Goal: Use online tool/utility: Utilize a website feature to perform a specific function

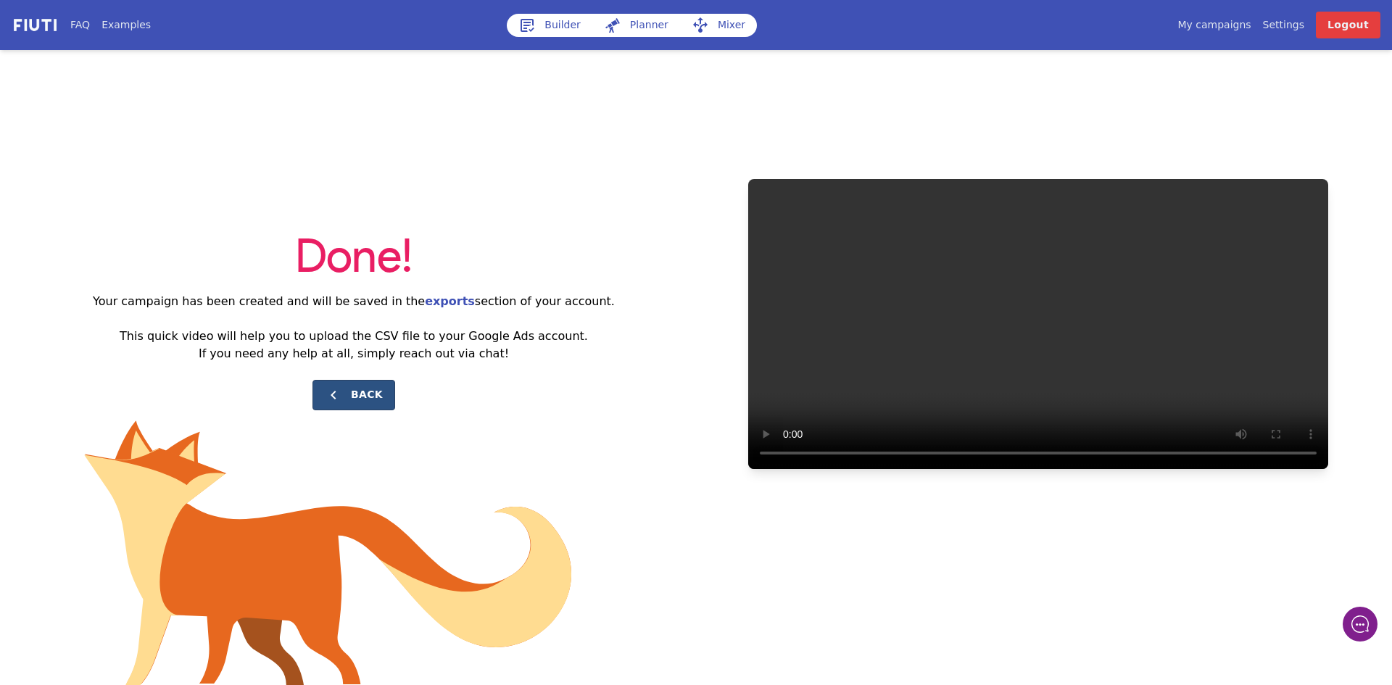
click at [357, 385] on button "Back" at bounding box center [353, 395] width 83 height 30
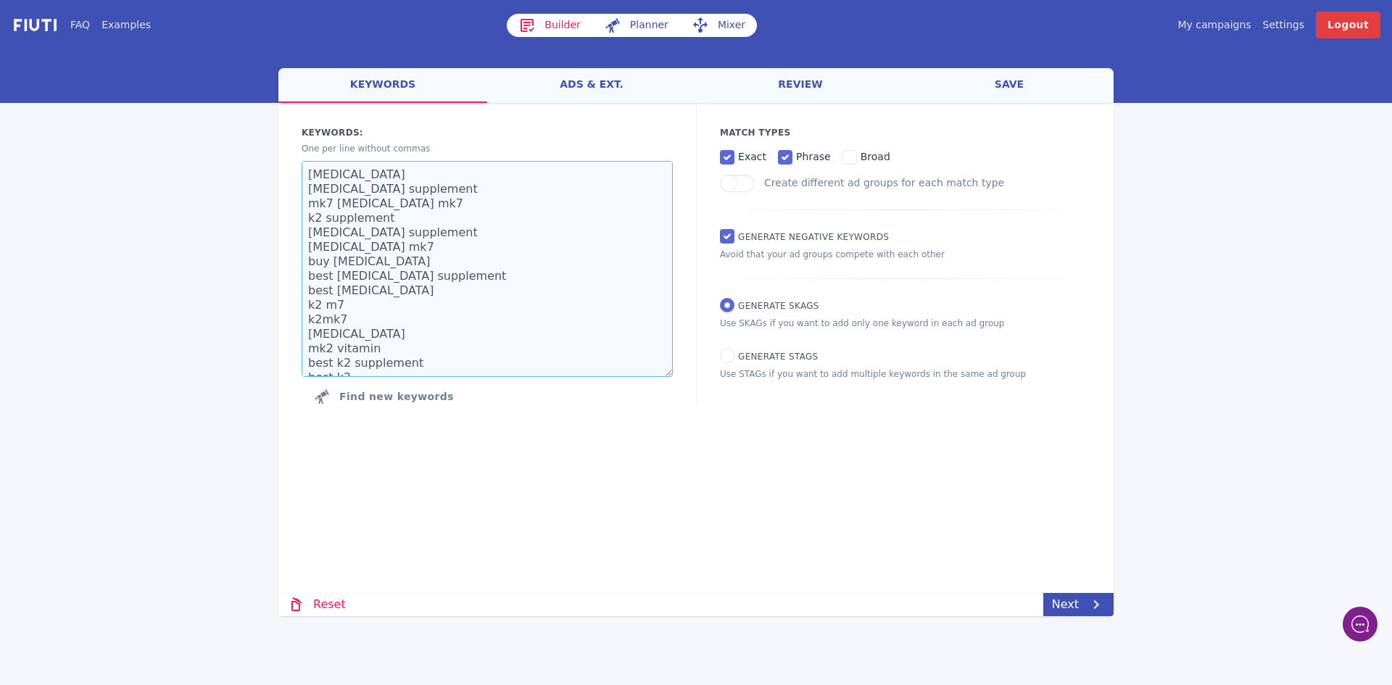
scroll to position [348, 0]
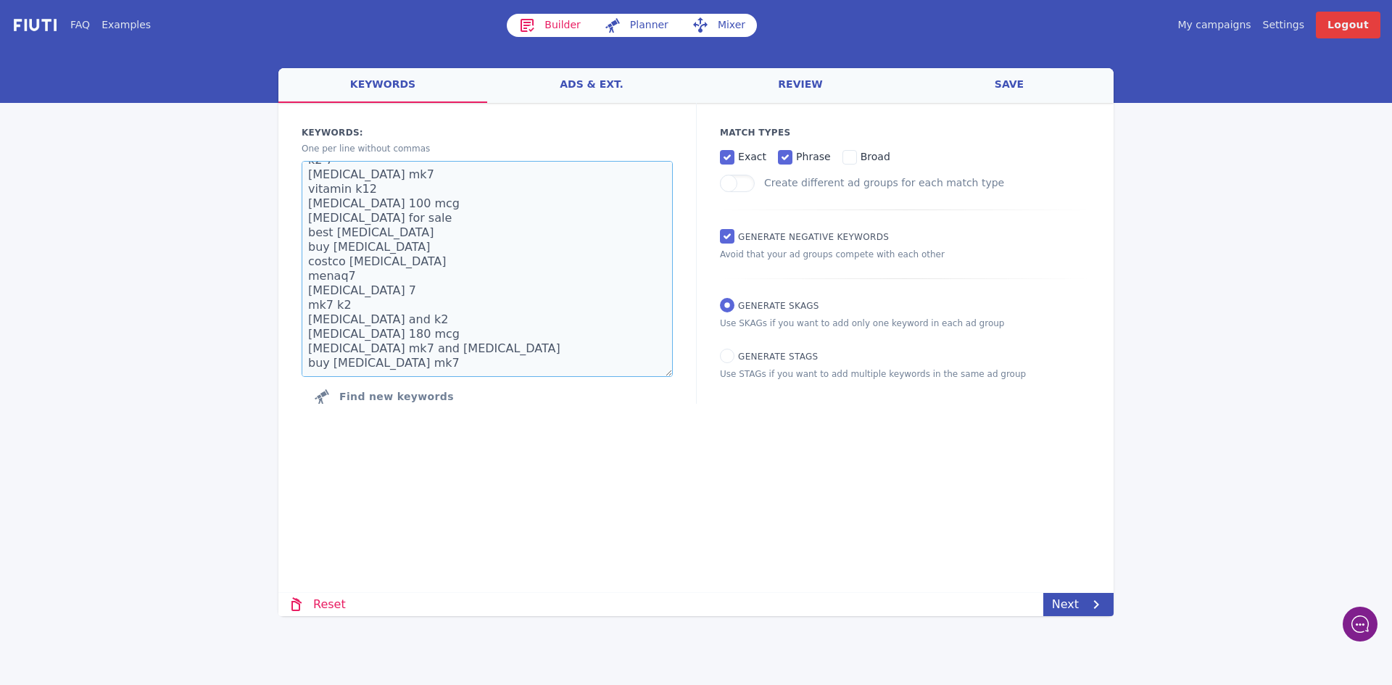
drag, startPoint x: 307, startPoint y: 175, endPoint x: 507, endPoint y: 509, distance: 388.5
click at [507, 509] on div "Loading... Loading Keywords: Ad groups: One per line without commas [MEDICAL_DA…" at bounding box center [695, 308] width 835 height 411
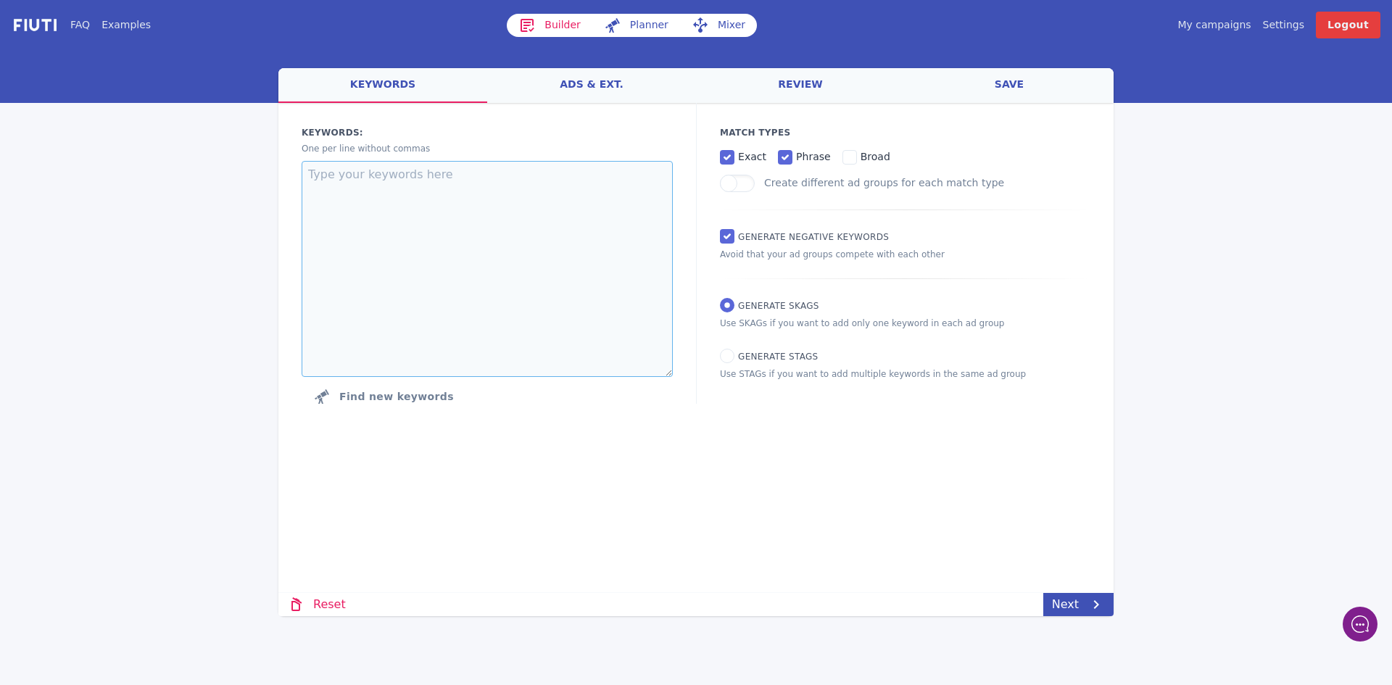
scroll to position [0, 0]
paste textarea "[MEDICAL_DATA] [MEDICAL_DATA] supplement [MEDICAL_DATA] powder bulk [MEDICAL_DA…"
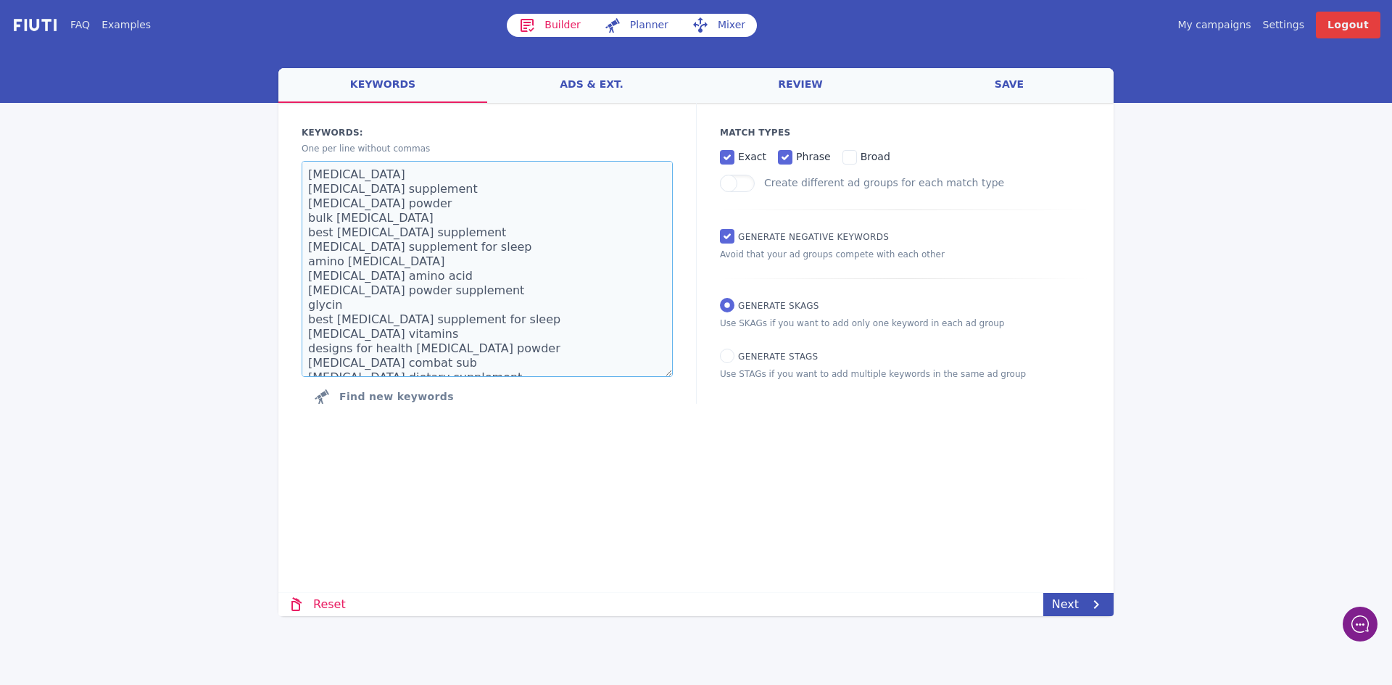
scroll to position [96, 0]
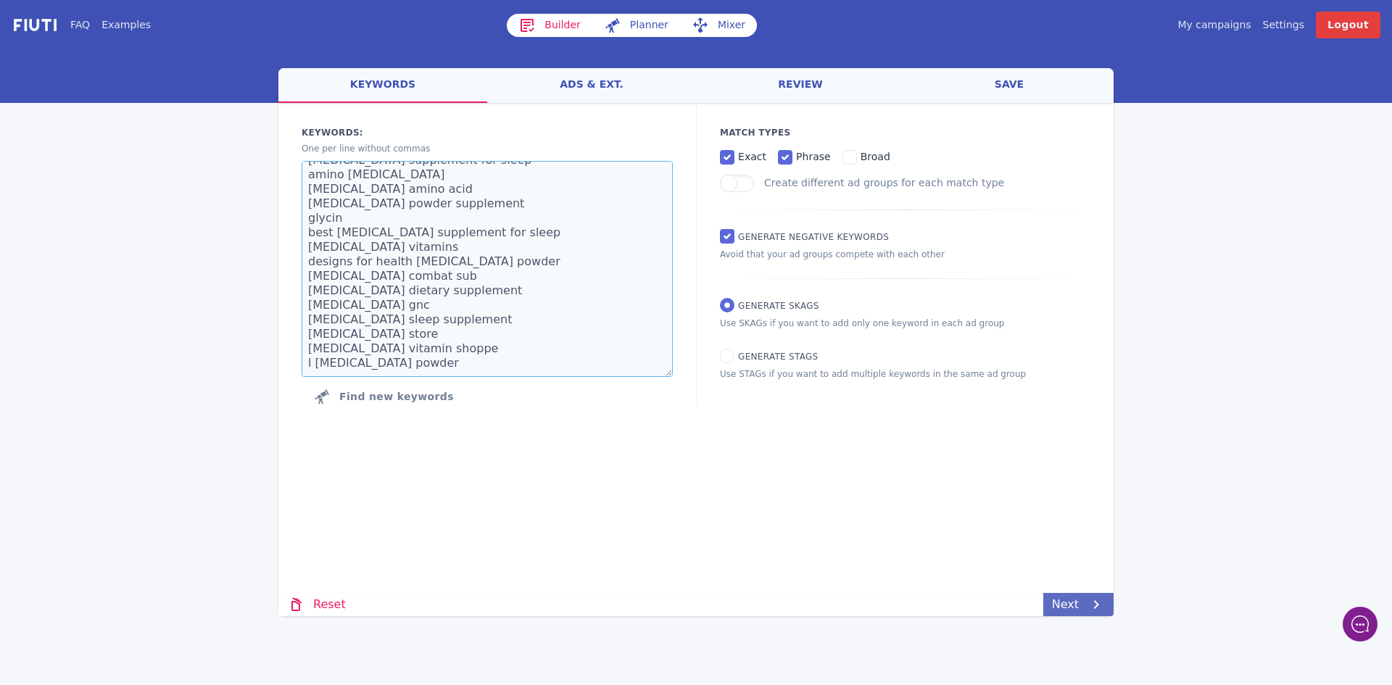
type textarea "[MEDICAL_DATA] [MEDICAL_DATA] supplement [MEDICAL_DATA] powder bulk [MEDICAL_DA…"
click at [1095, 602] on icon at bounding box center [1095, 604] width 17 height 17
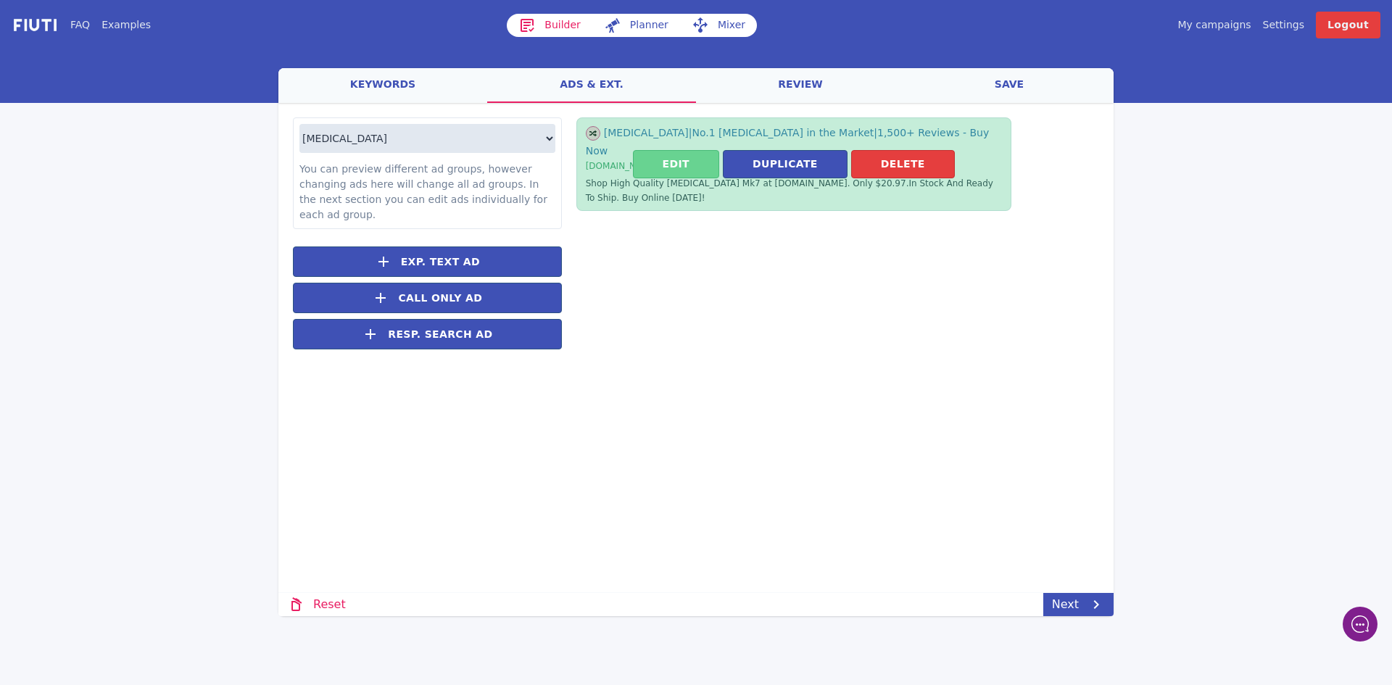
click at [683, 154] on button "Edit" at bounding box center [676, 164] width 86 height 28
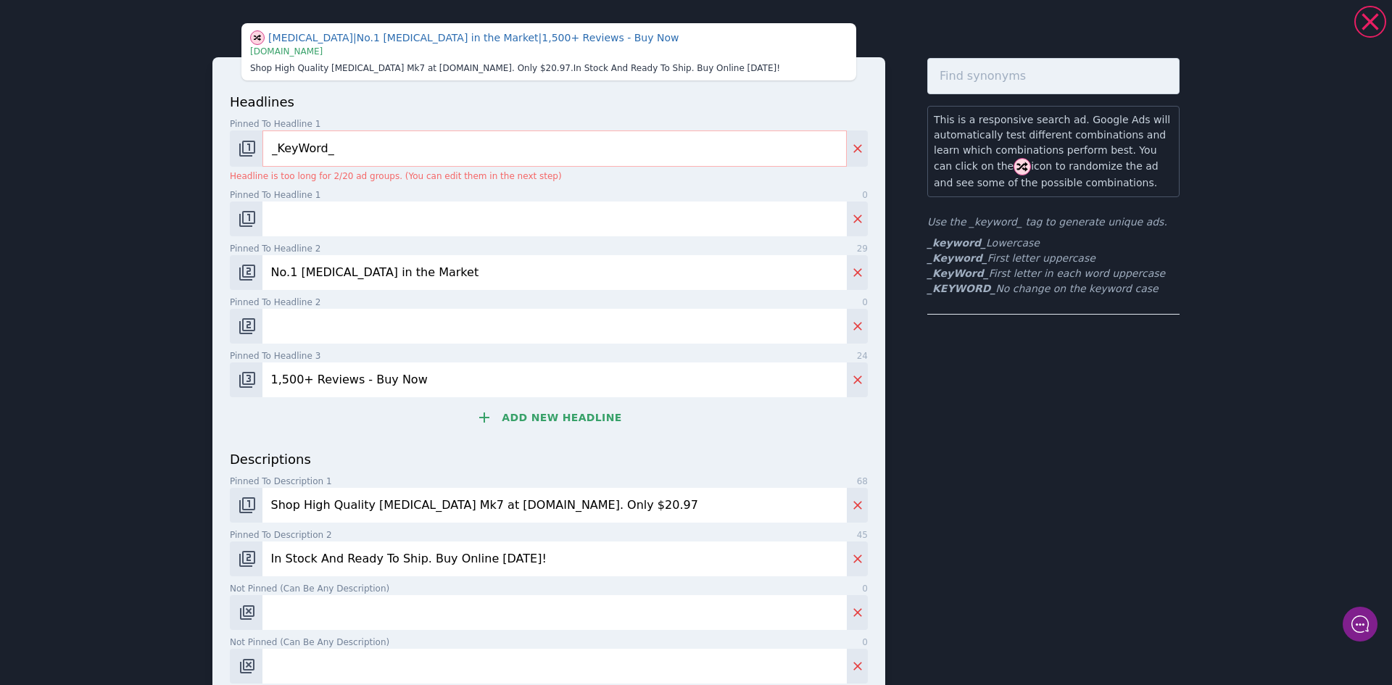
drag, startPoint x: 346, startPoint y: 273, endPoint x: 296, endPoint y: 273, distance: 50.0
click at [296, 273] on input "No.1 [MEDICAL_DATA] in the Market" at bounding box center [554, 272] width 584 height 35
type input "No.1 [MEDICAL_DATA] in the Market"
drag, startPoint x: 442, startPoint y: 505, endPoint x: 365, endPoint y: 503, distance: 76.9
click at [365, 503] on input "Shop High Quality [MEDICAL_DATA] Mk7 at [DOMAIN_NAME]. Only $20.97" at bounding box center [554, 505] width 584 height 35
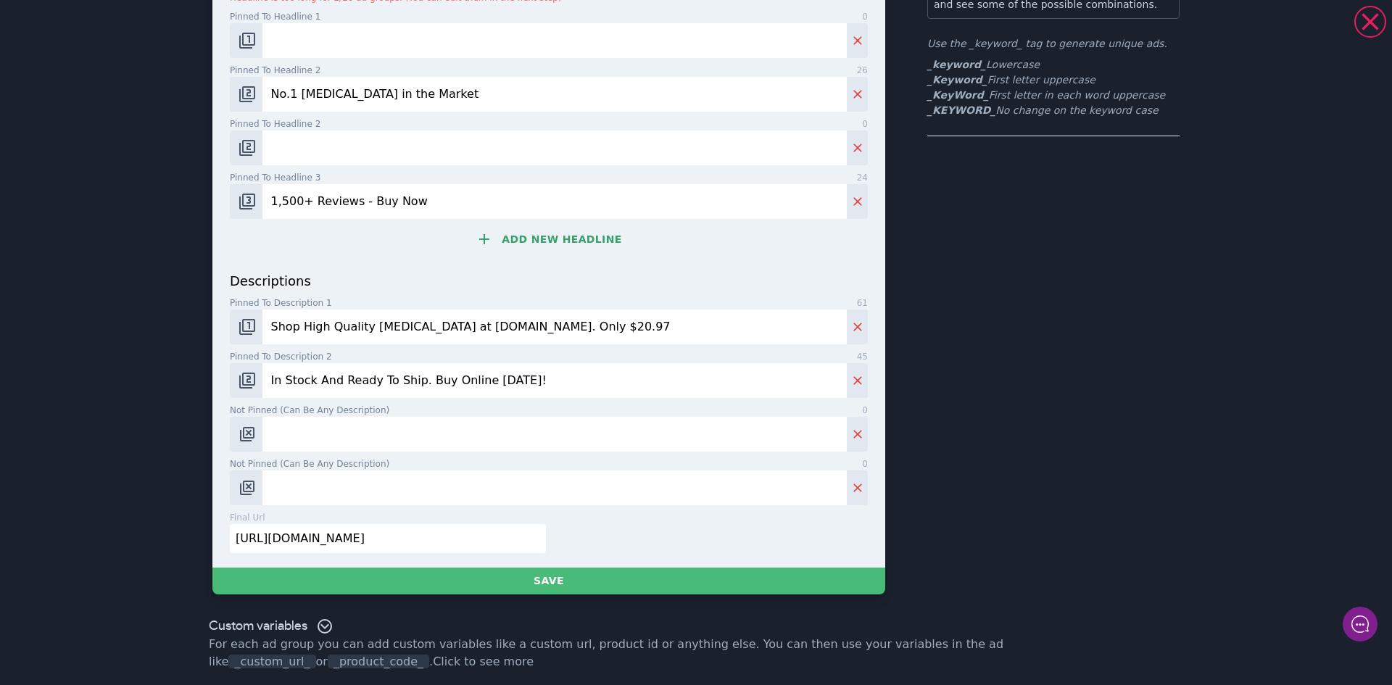
scroll to position [182, 0]
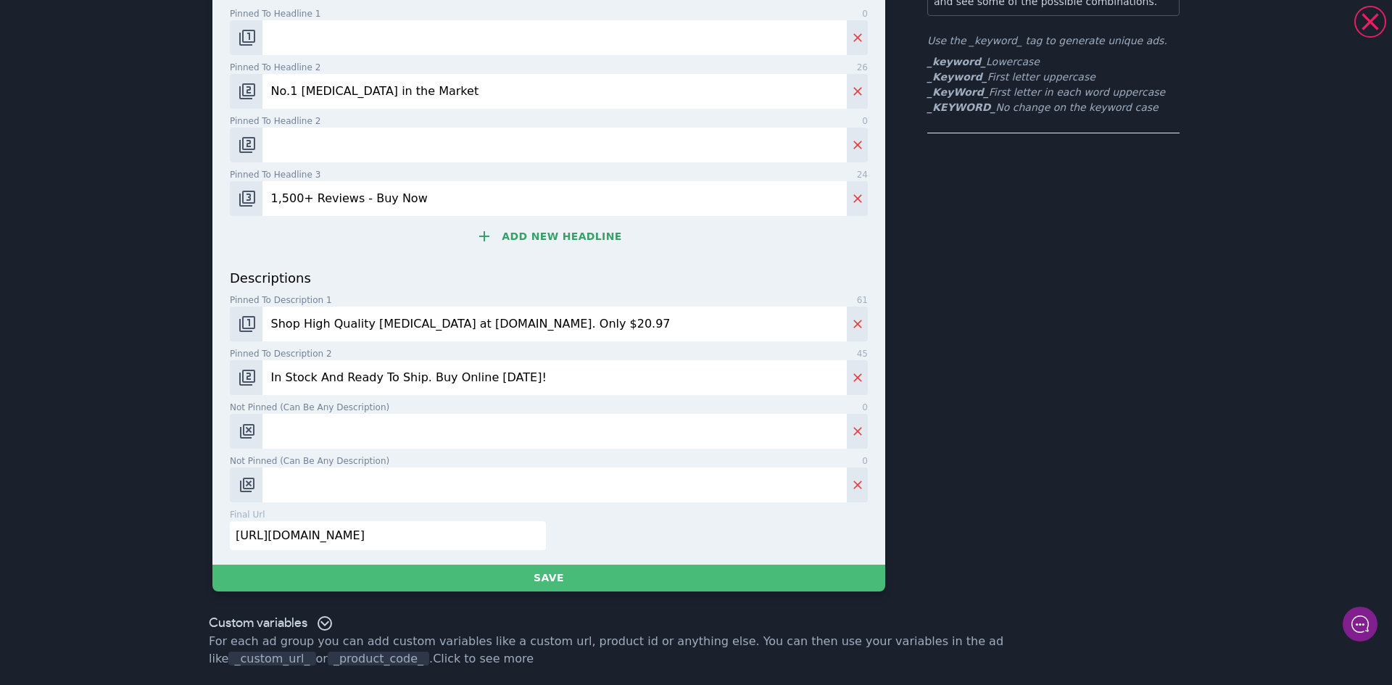
type input "Shop High Quality [MEDICAL_DATA] at [DOMAIN_NAME]. Only $20.97"
click at [504, 536] on input "[URL][DOMAIN_NAME]" at bounding box center [388, 535] width 316 height 29
click at [502, 535] on input "[URL][DOMAIN_NAME]" at bounding box center [388, 535] width 316 height 29
paste input "[URL][DOMAIN_NAME]"
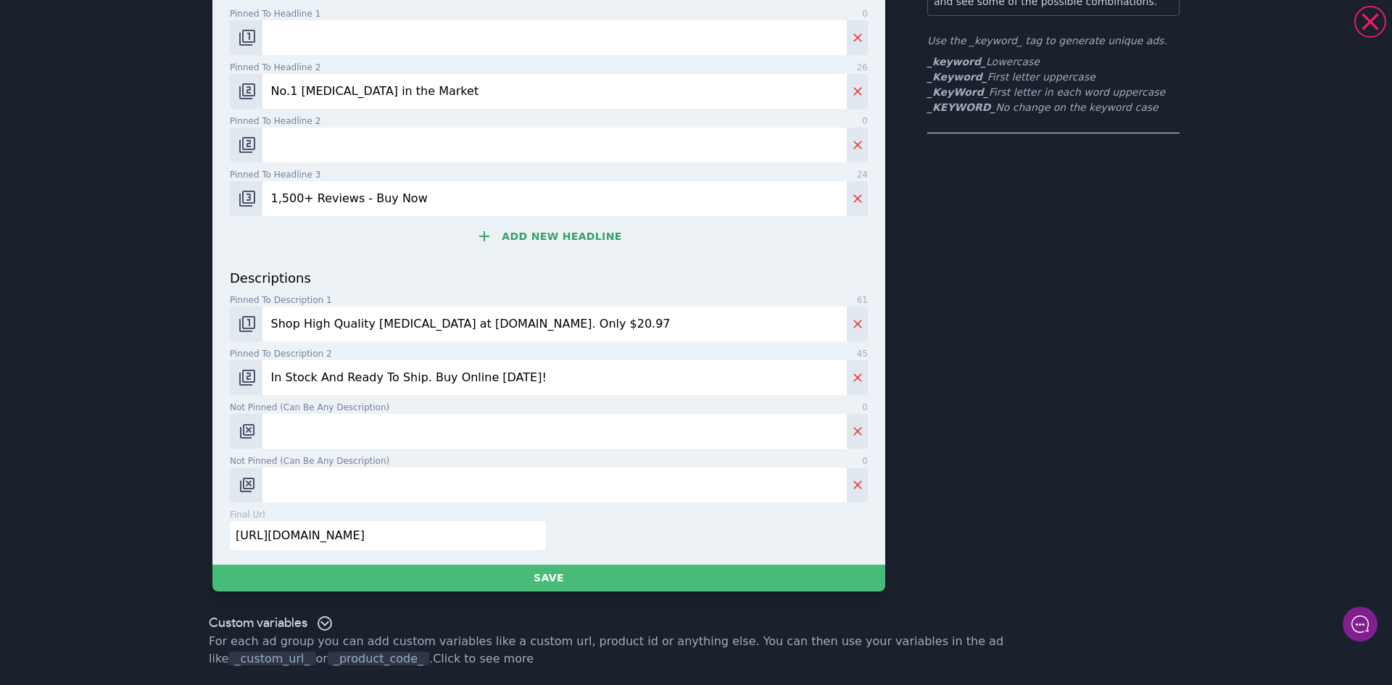
scroll to position [0, 35]
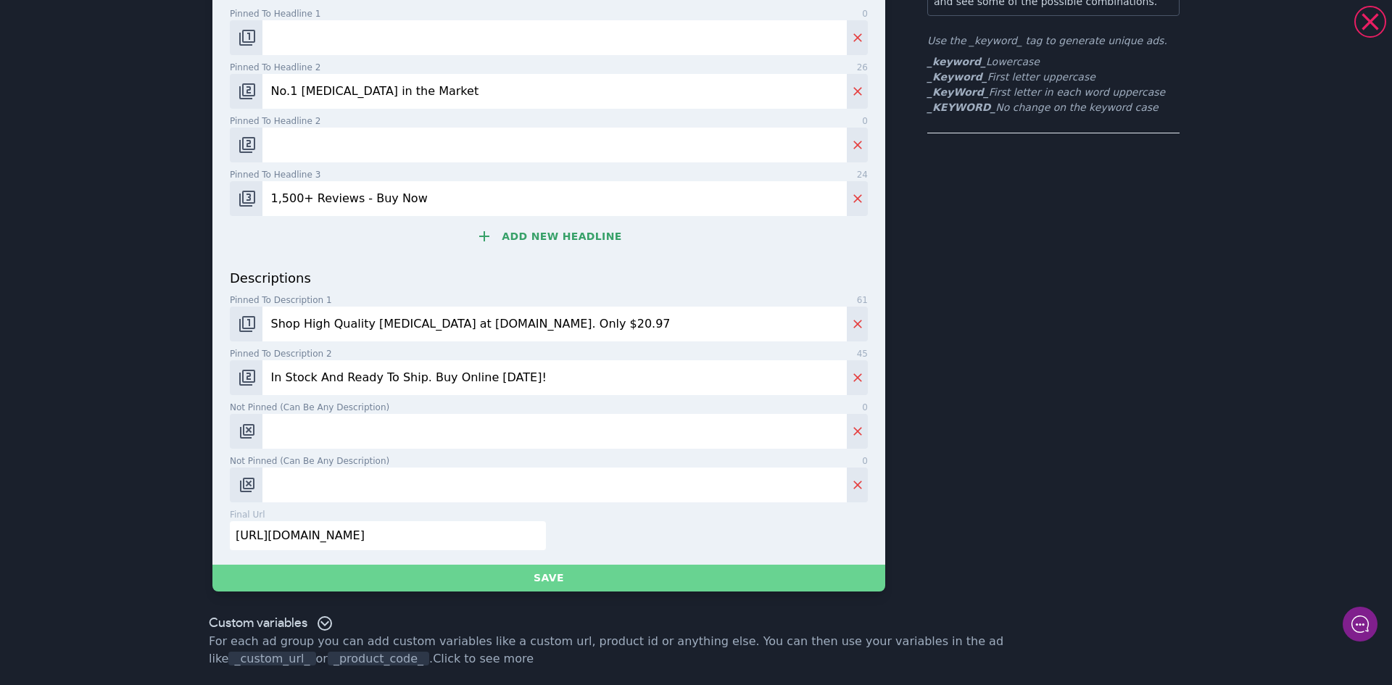
type input "[URL][DOMAIN_NAME]"
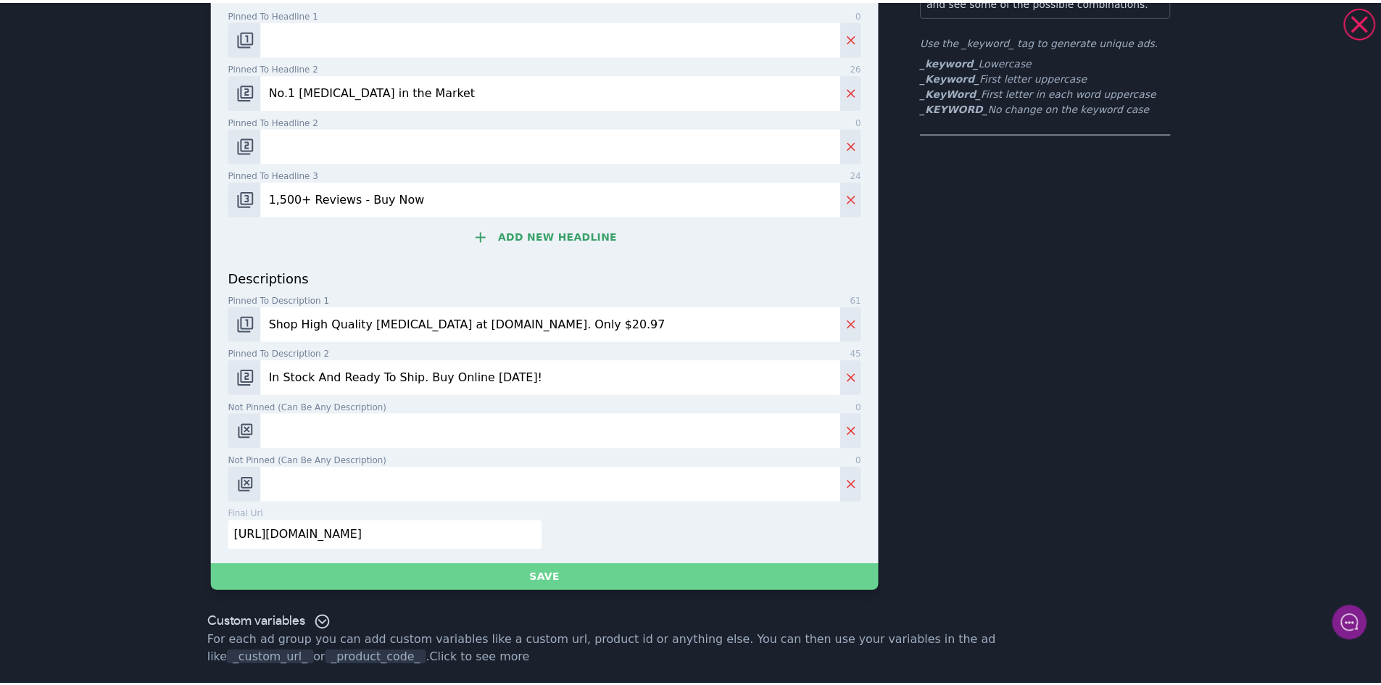
scroll to position [0, 0]
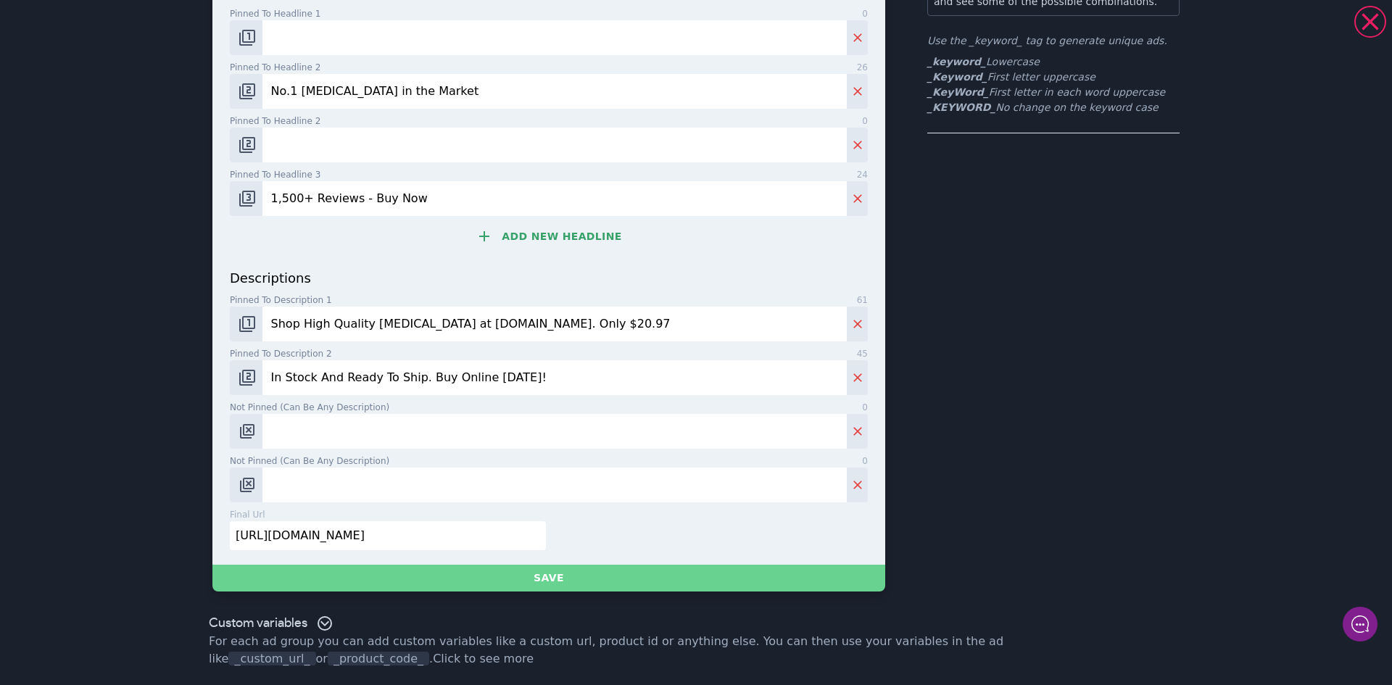
click at [580, 577] on button "Save" at bounding box center [548, 578] width 673 height 27
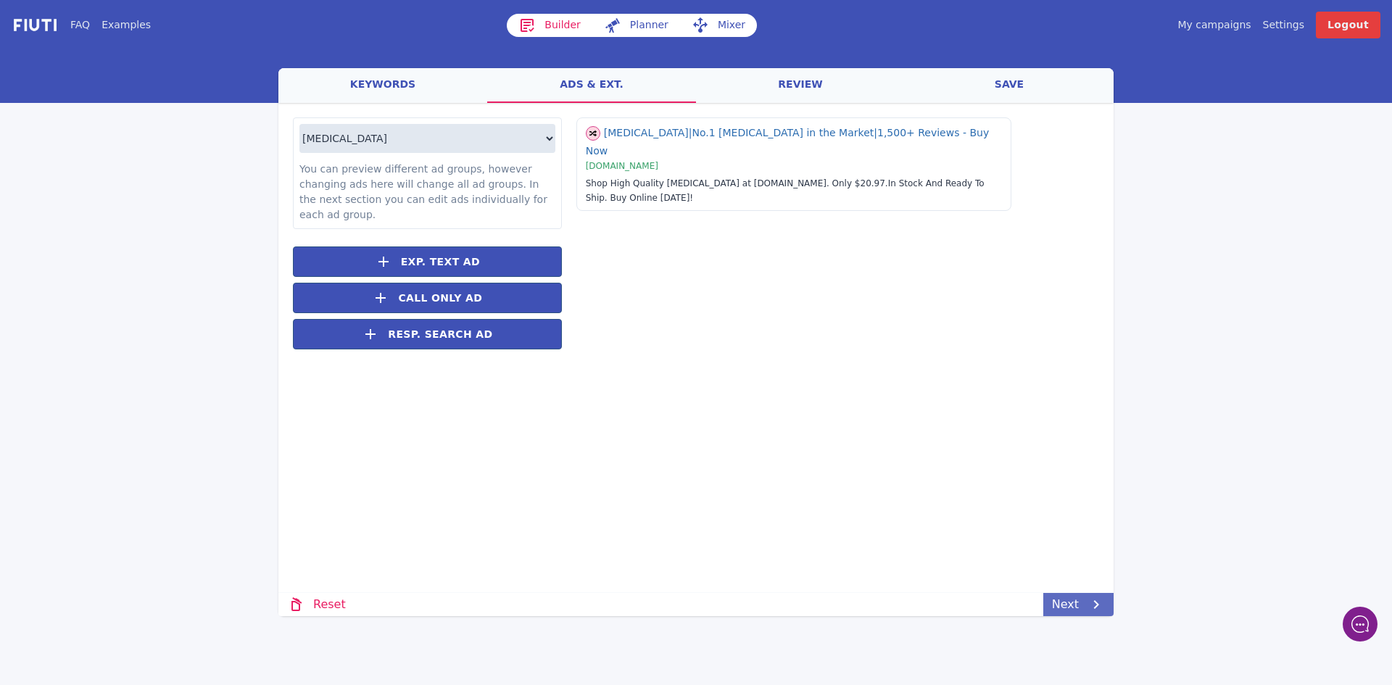
click at [1087, 605] on link "Next" at bounding box center [1078, 604] width 70 height 23
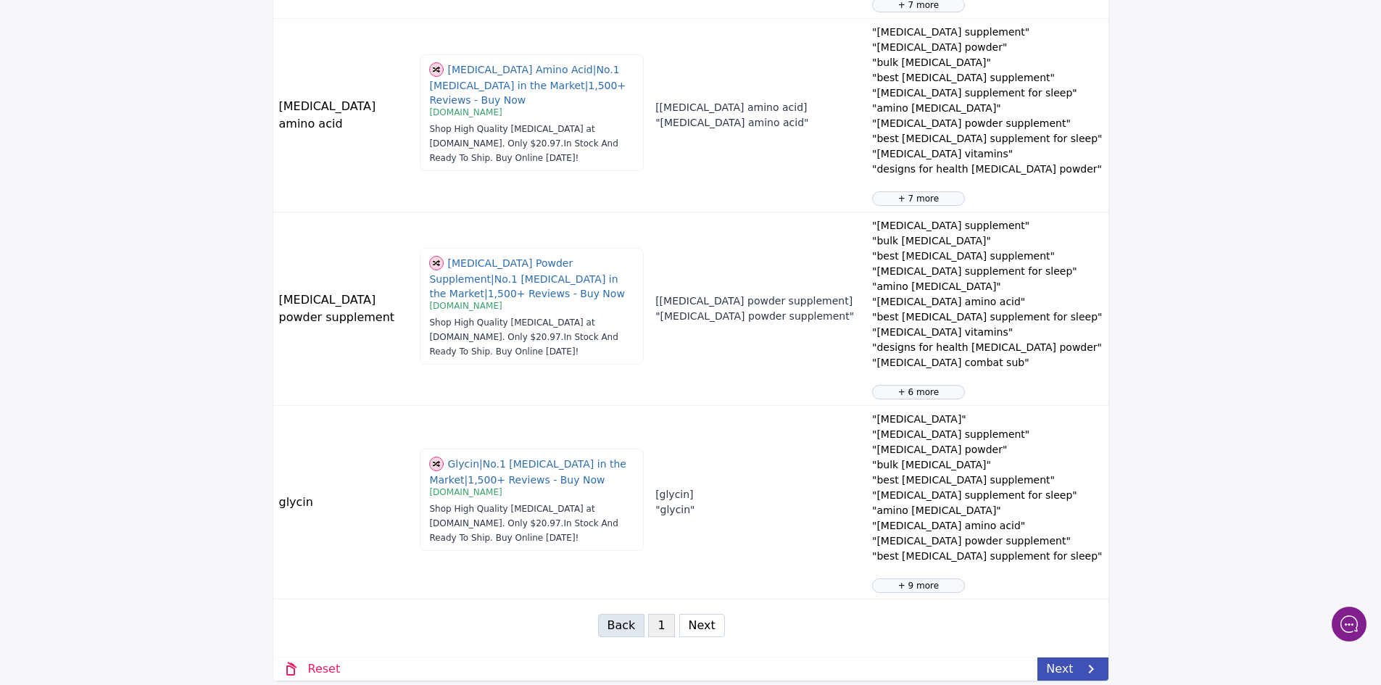
scroll to position [1584, 0]
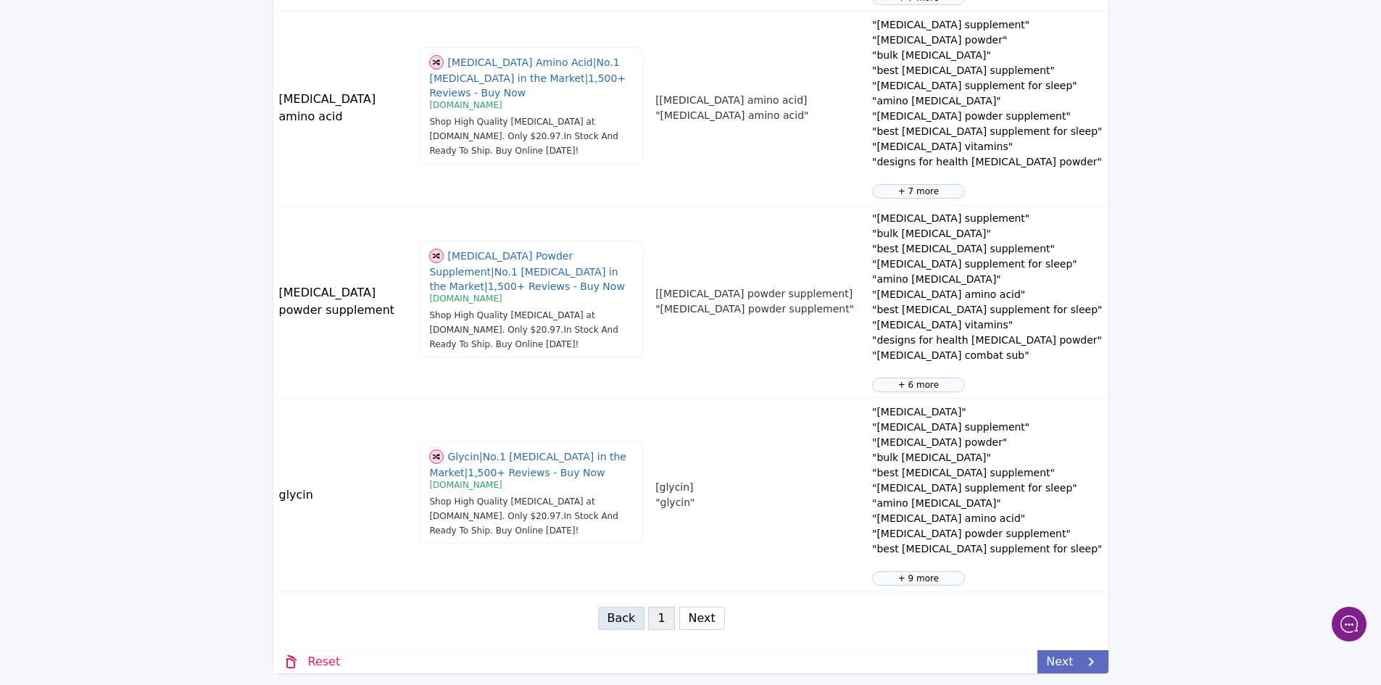
click at [1083, 662] on icon at bounding box center [1090, 661] width 17 height 17
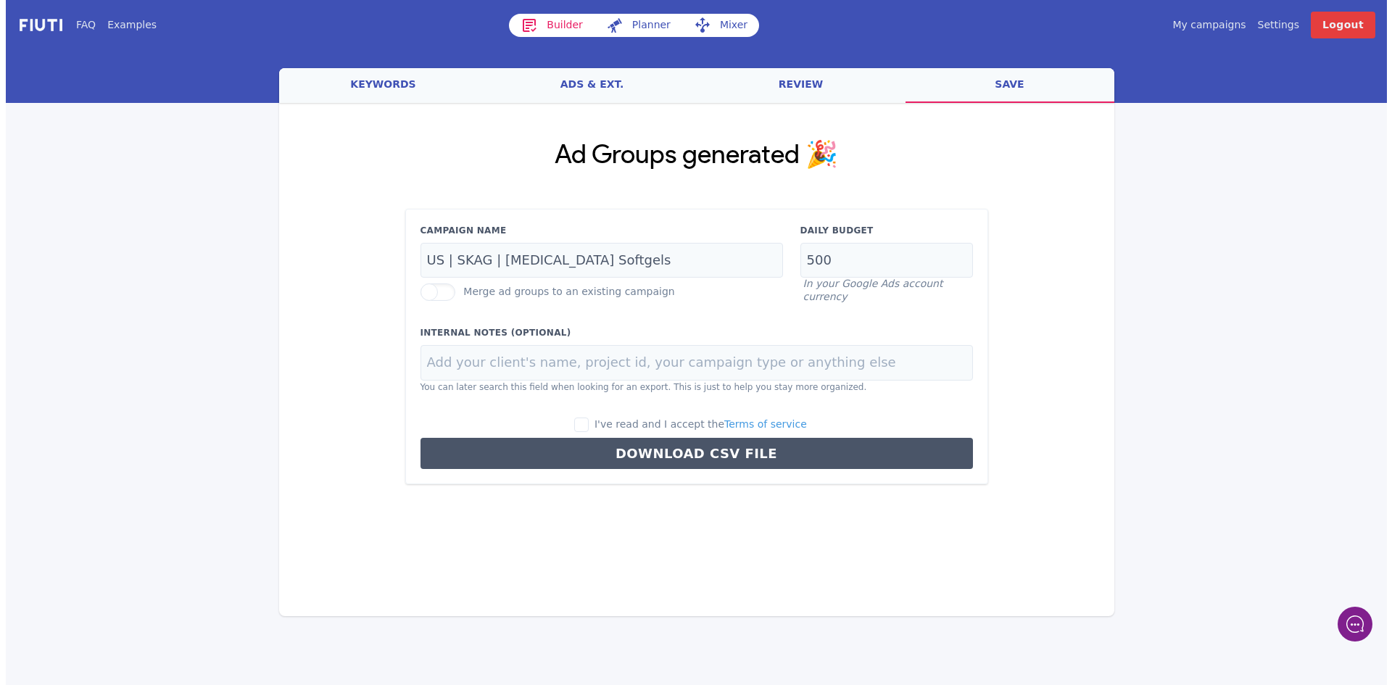
scroll to position [0, 0]
drag, startPoint x: 615, startPoint y: 260, endPoint x: 498, endPoint y: 260, distance: 117.4
click at [498, 260] on input "US | SKAG | [MEDICAL_DATA] Softgels" at bounding box center [601, 261] width 362 height 36
type input "US | SKAG | [MEDICAL_DATA] Powder"
click at [589, 421] on input "I've read and I accept the Terms of service" at bounding box center [581, 425] width 14 height 14
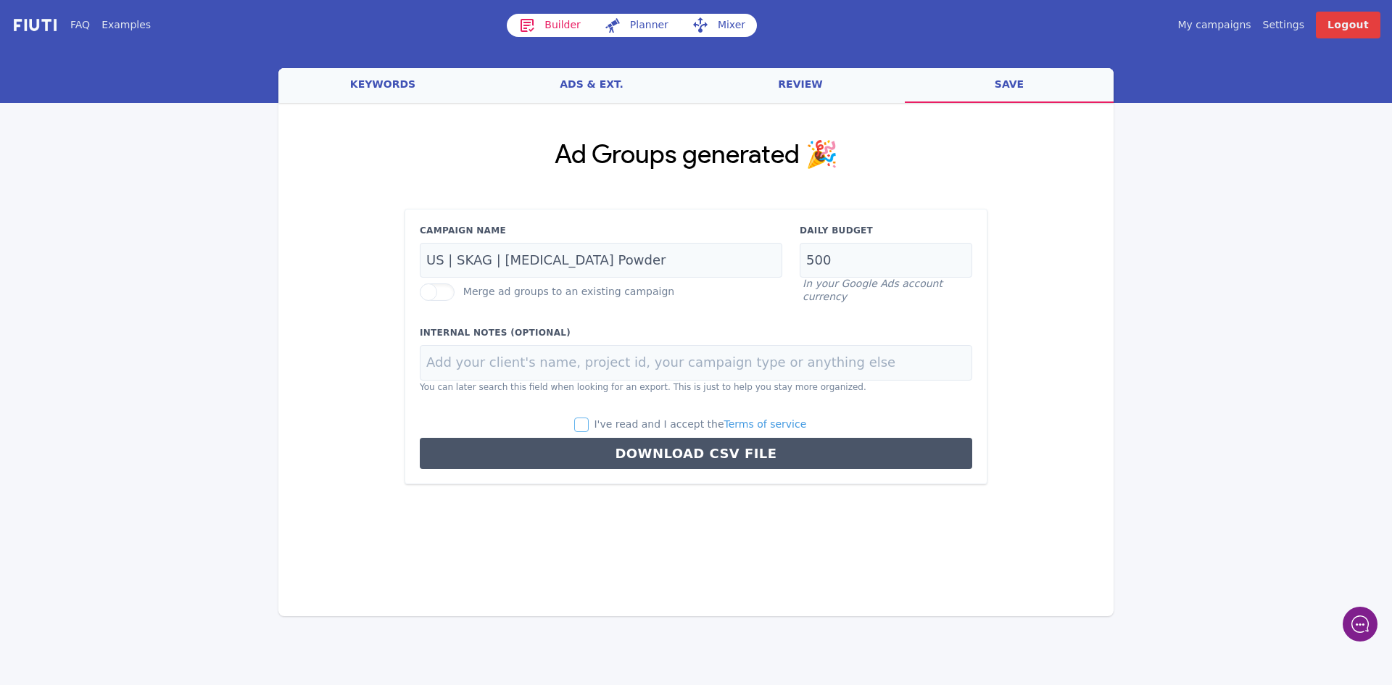
checkbox input "true"
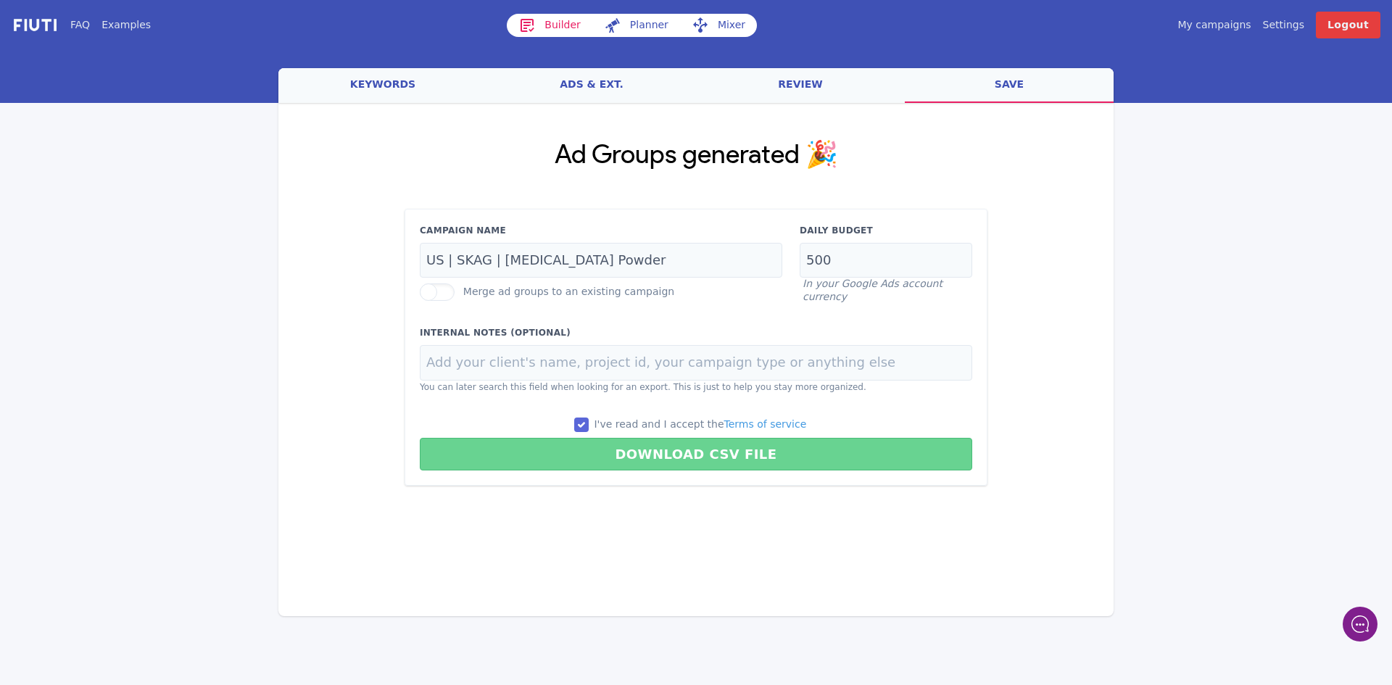
click at [681, 460] on button "Download CSV File" at bounding box center [696, 454] width 552 height 33
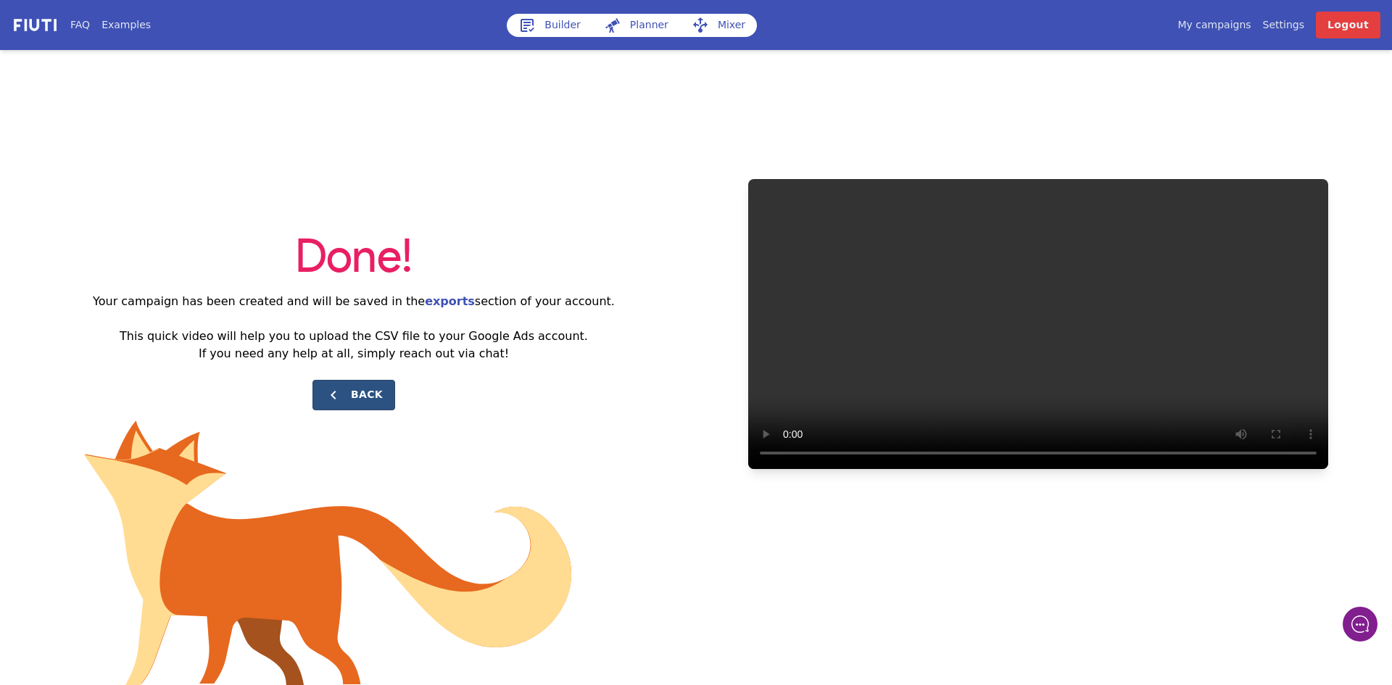
click at [360, 403] on button "Back" at bounding box center [353, 395] width 83 height 30
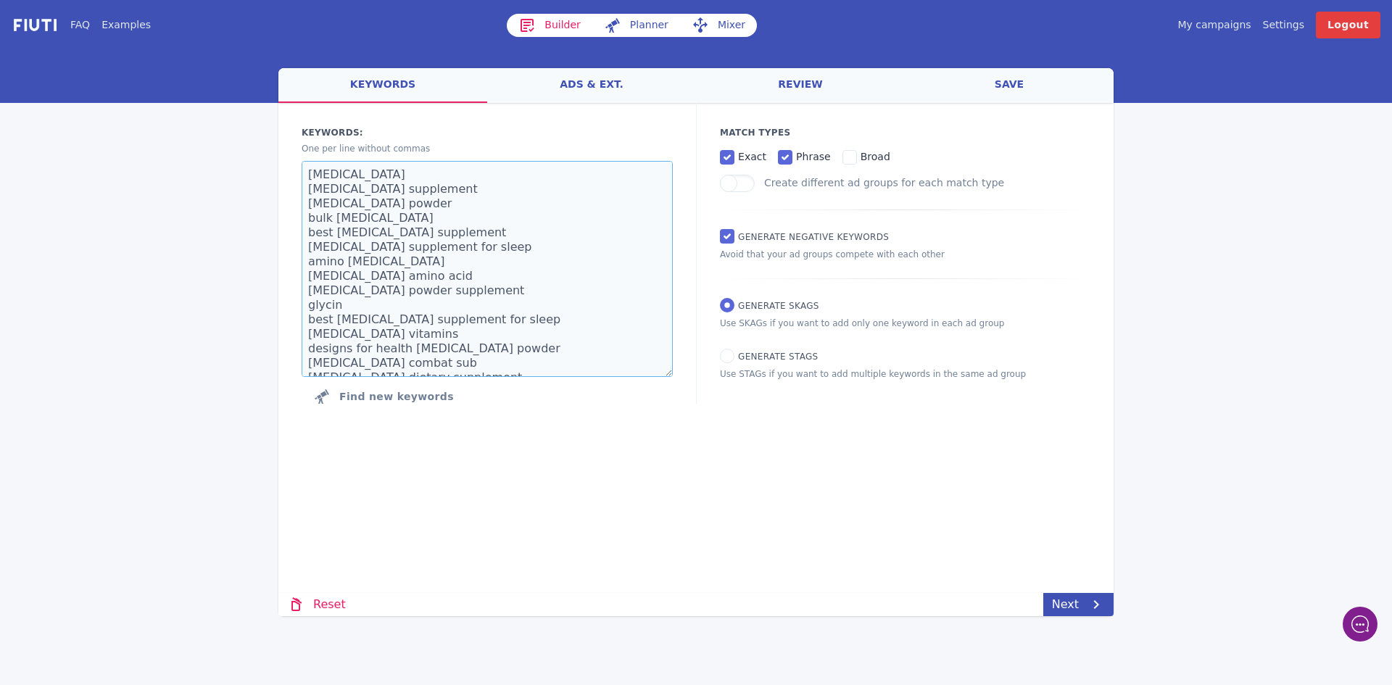
drag, startPoint x: 428, startPoint y: 335, endPoint x: 175, endPoint y: -25, distance: 440.2
click at [175, 0] on html "FAQ Examples Builder Planner Mixer My campaigns Price Settings Login Logout wel…" at bounding box center [696, 342] width 1392 height 685
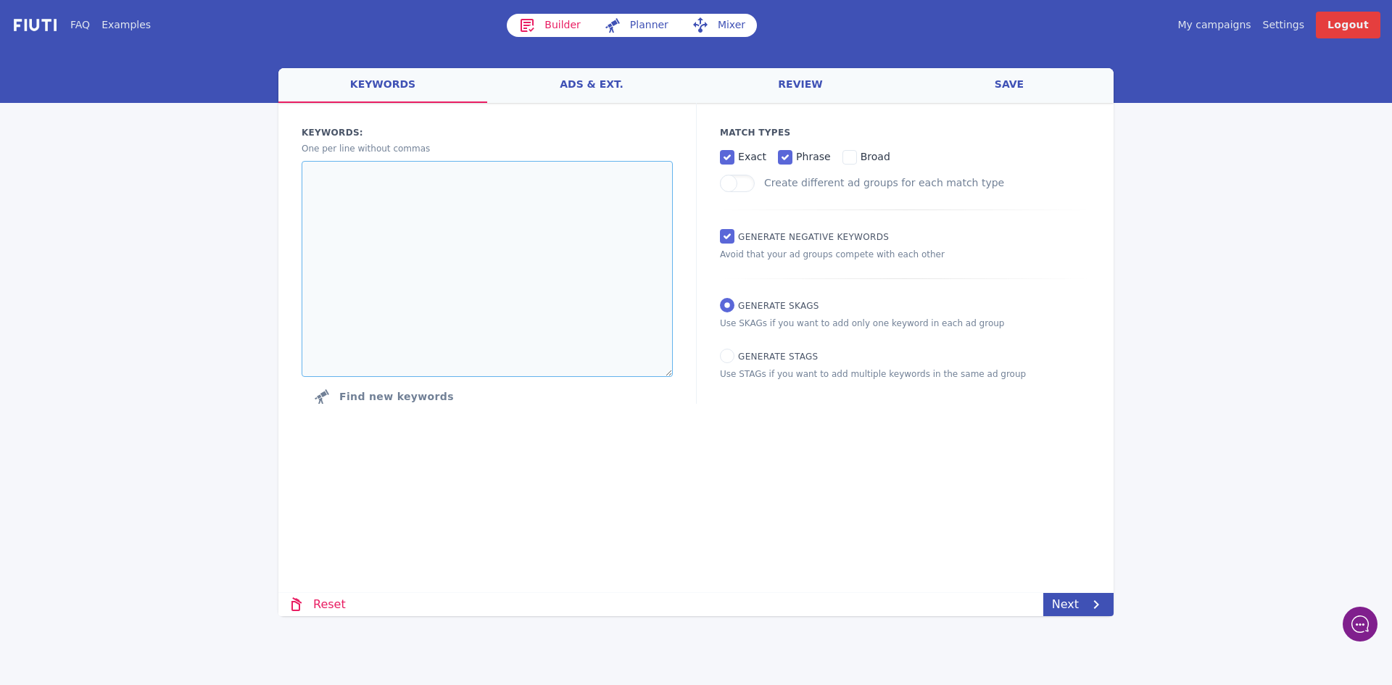
paste textarea "beta [MEDICAL_DATA] beta [MEDICAL_DATA] bulk beta [MEDICAL_DATA] supplement bet…"
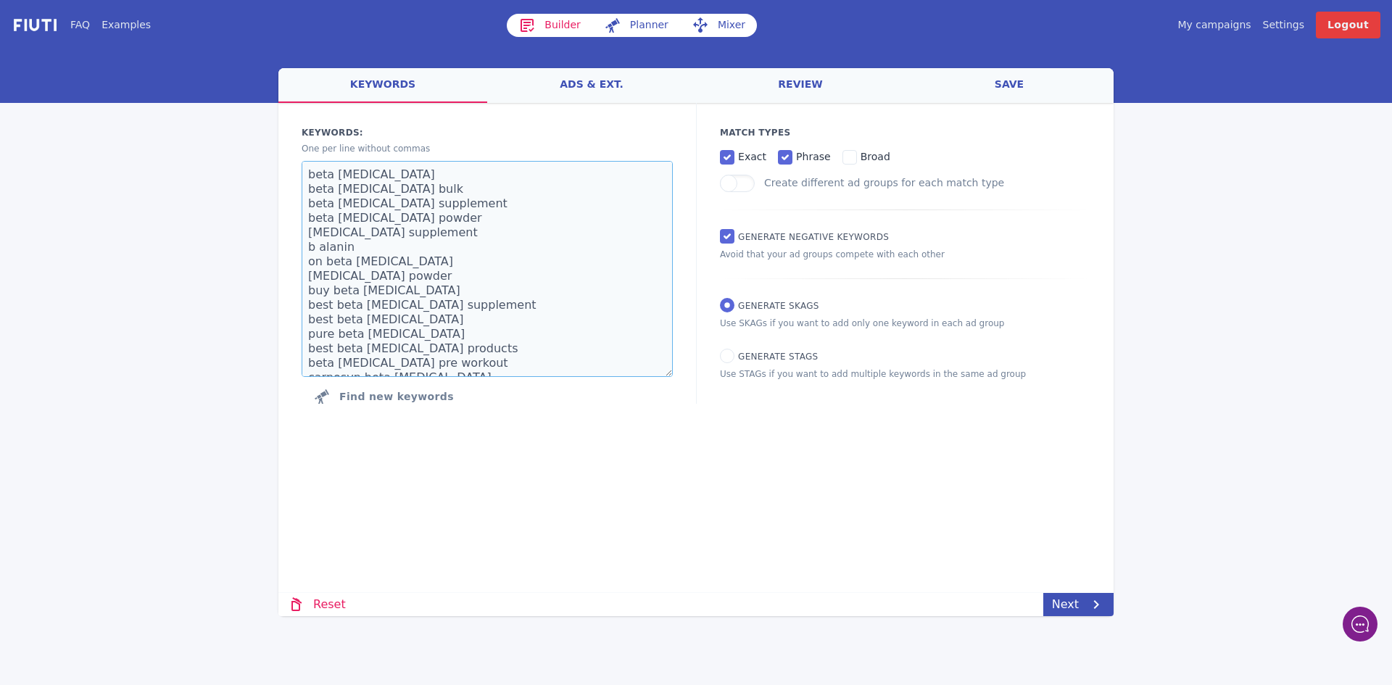
scroll to position [255, 0]
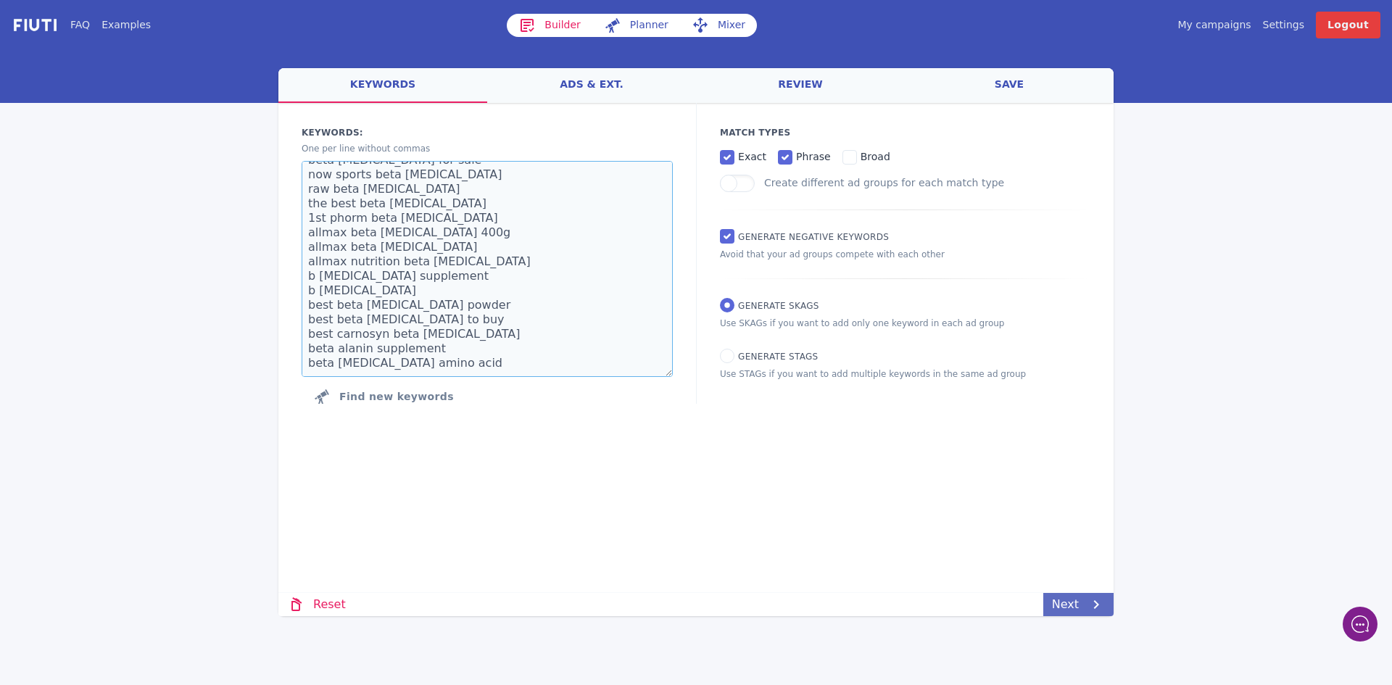
type textarea "beta [MEDICAL_DATA] beta [MEDICAL_DATA] bulk beta [MEDICAL_DATA] supplement bet…"
click at [1082, 607] on link "Next" at bounding box center [1078, 604] width 70 height 23
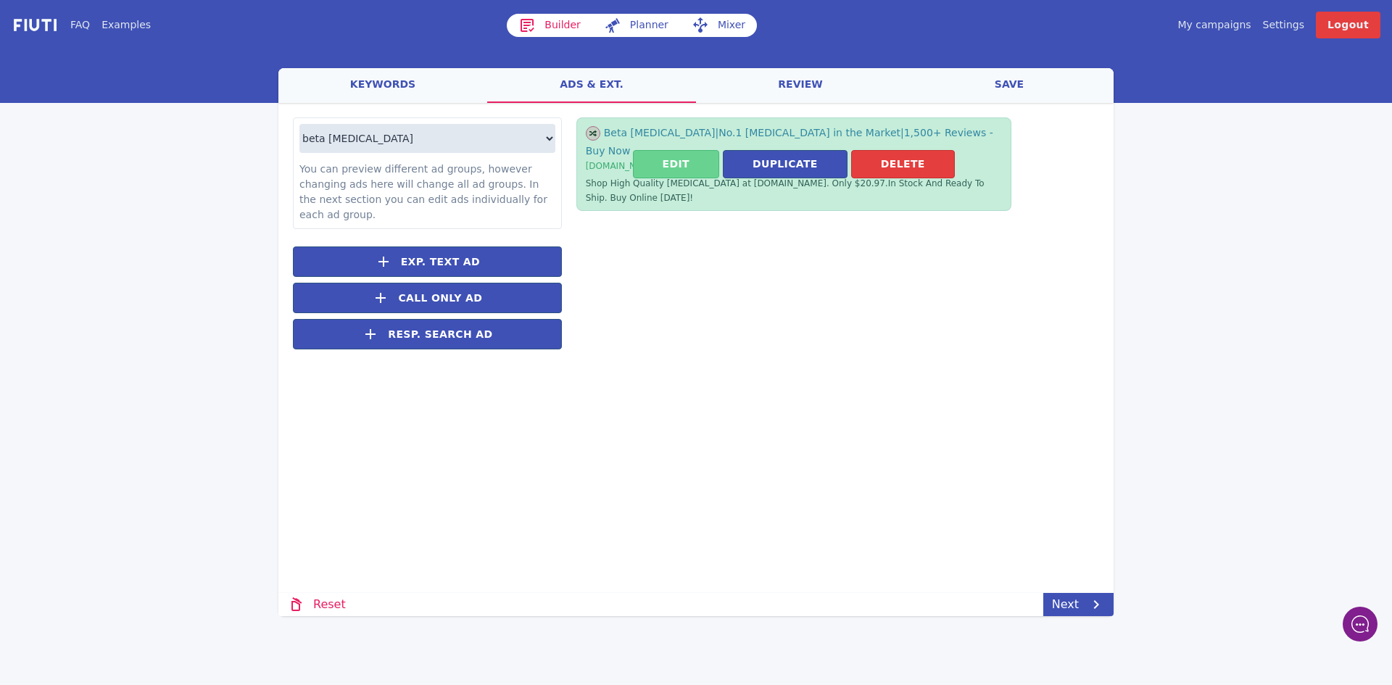
click at [687, 154] on button "Edit" at bounding box center [676, 164] width 86 height 28
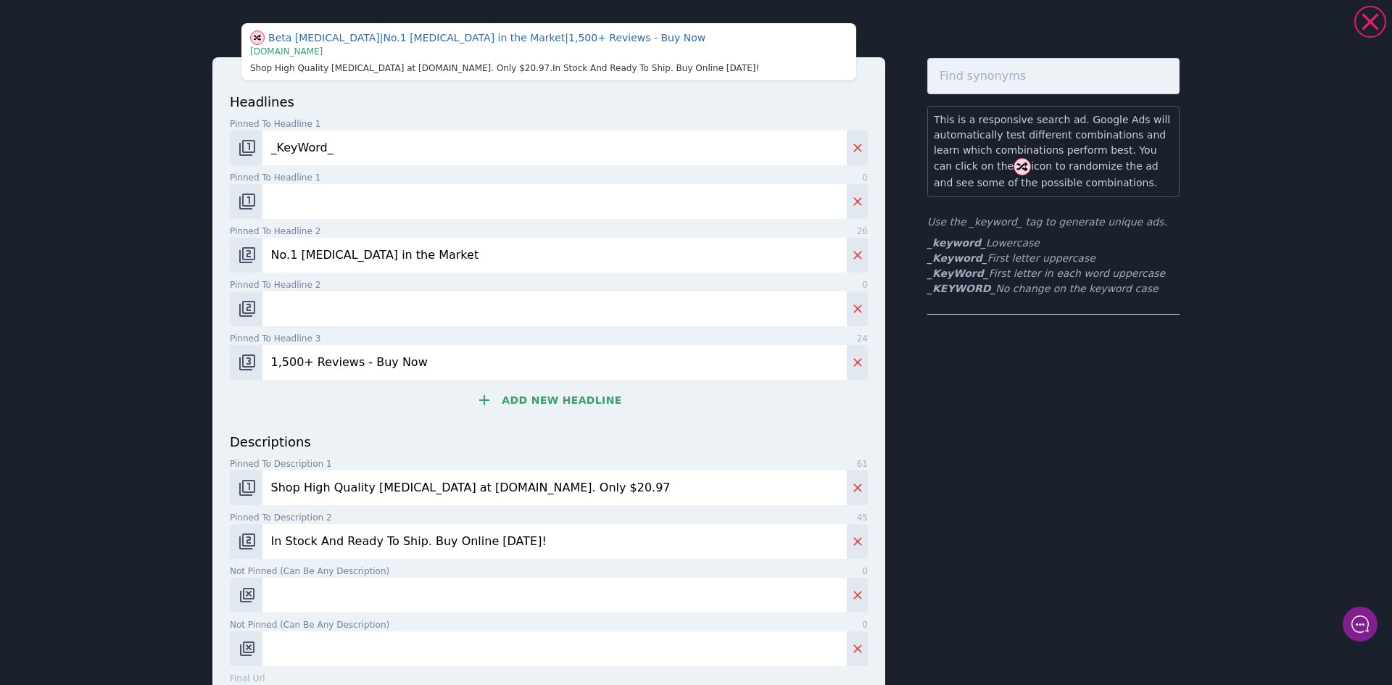
drag, startPoint x: 329, startPoint y: 253, endPoint x: 296, endPoint y: 252, distance: 32.7
click at [296, 252] on input "No.1 [MEDICAL_DATA] in the Market" at bounding box center [554, 255] width 584 height 35
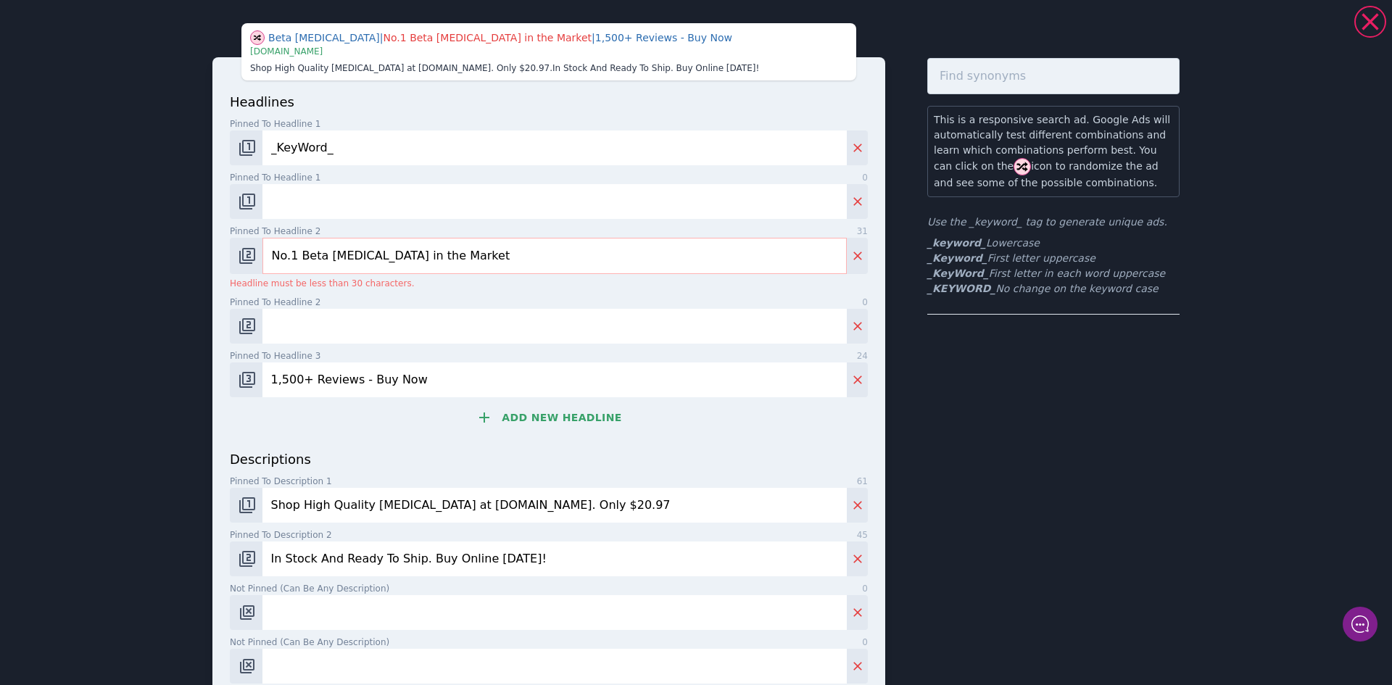
click at [294, 252] on input "No.1 Beta [MEDICAL_DATA] in the Market" at bounding box center [554, 256] width 584 height 36
click at [320, 252] on input "No.1 Beta [MEDICAL_DATA] in the Market" at bounding box center [554, 256] width 584 height 36
click at [360, 254] on input "No.1 Beta [MEDICAL_DATA] in the Market" at bounding box center [554, 256] width 584 height 36
drag, startPoint x: 389, startPoint y: 256, endPoint x: 374, endPoint y: 253, distance: 15.5
click at [374, 253] on input "No.1 Beta [MEDICAL_DATA] in the Market" at bounding box center [554, 256] width 584 height 36
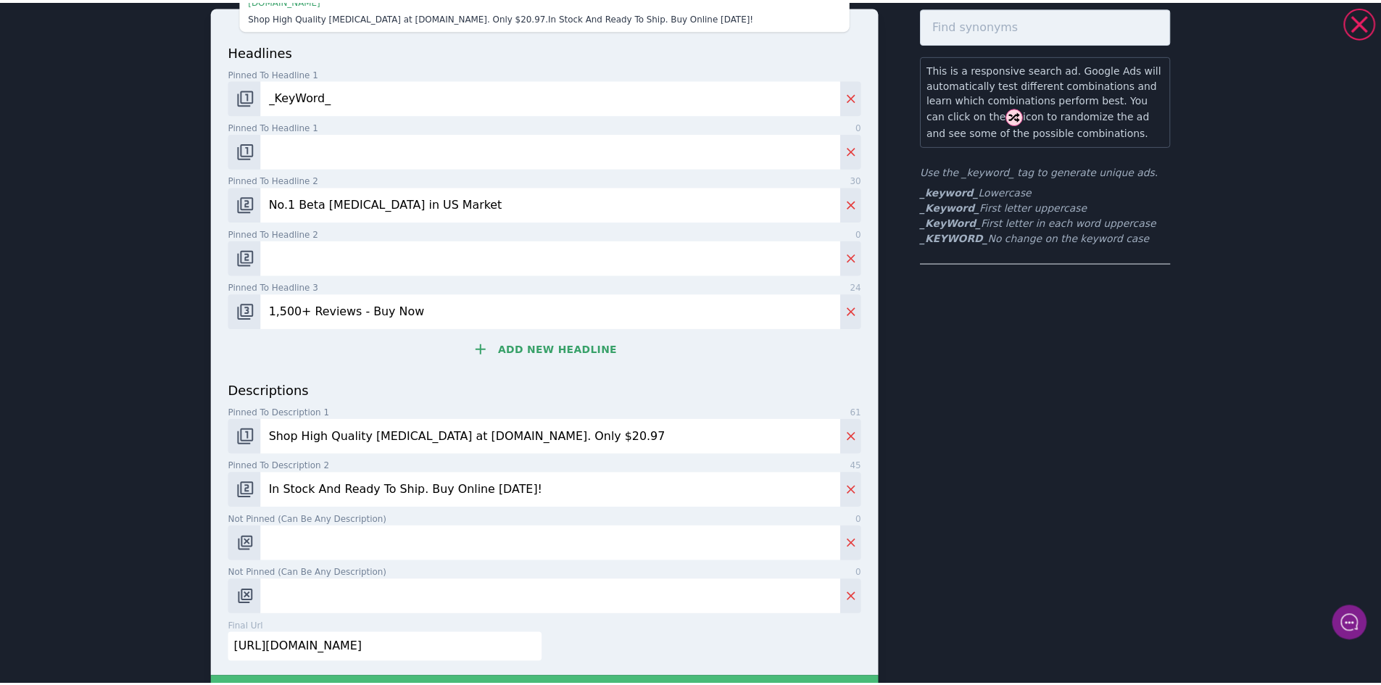
scroll to position [145, 0]
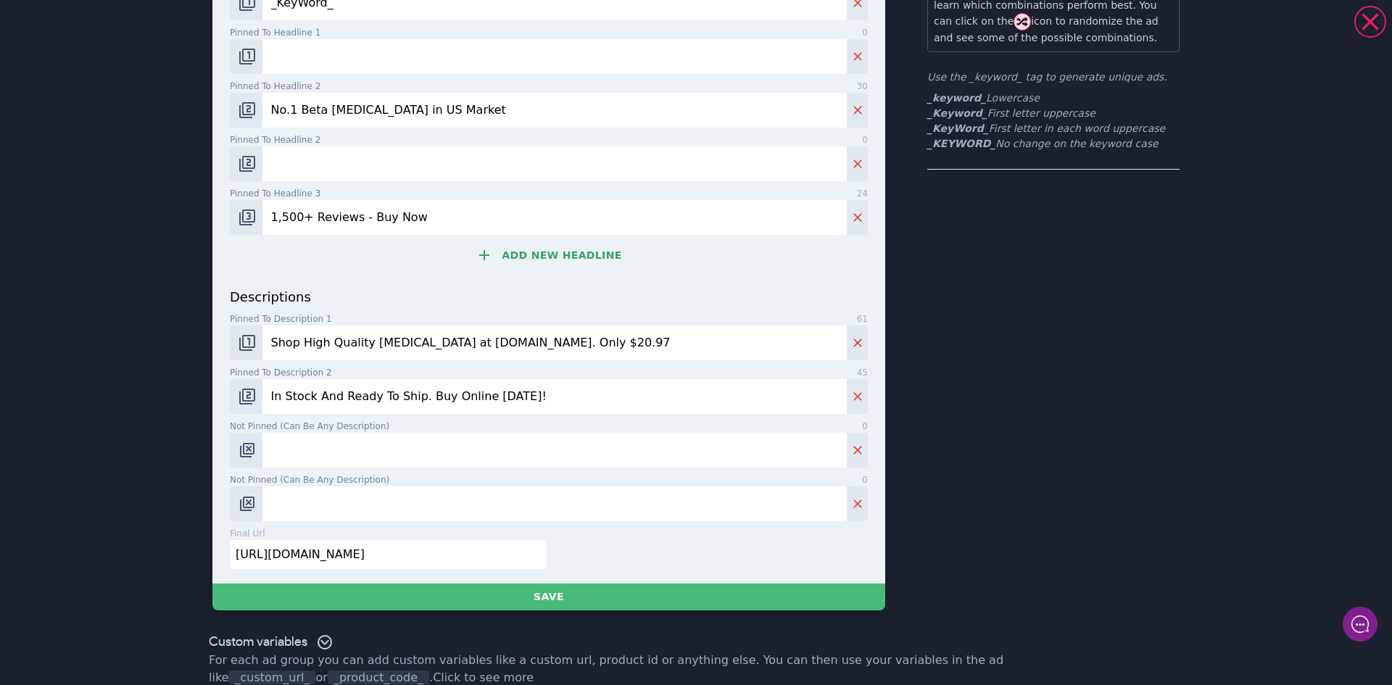
type input "No.1 Beta [MEDICAL_DATA] in US Market"
drag, startPoint x: 399, startPoint y: 341, endPoint x: 362, endPoint y: 341, distance: 37.7
click at [362, 341] on input "Shop High Quality [MEDICAL_DATA] at [DOMAIN_NAME]. Only $20.97" at bounding box center [554, 342] width 584 height 35
type input "Shop High Quality Beta [MEDICAL_DATA] at [DOMAIN_NAME]. Only $20.97"
click at [471, 552] on input "[URL][DOMAIN_NAME]" at bounding box center [388, 554] width 316 height 29
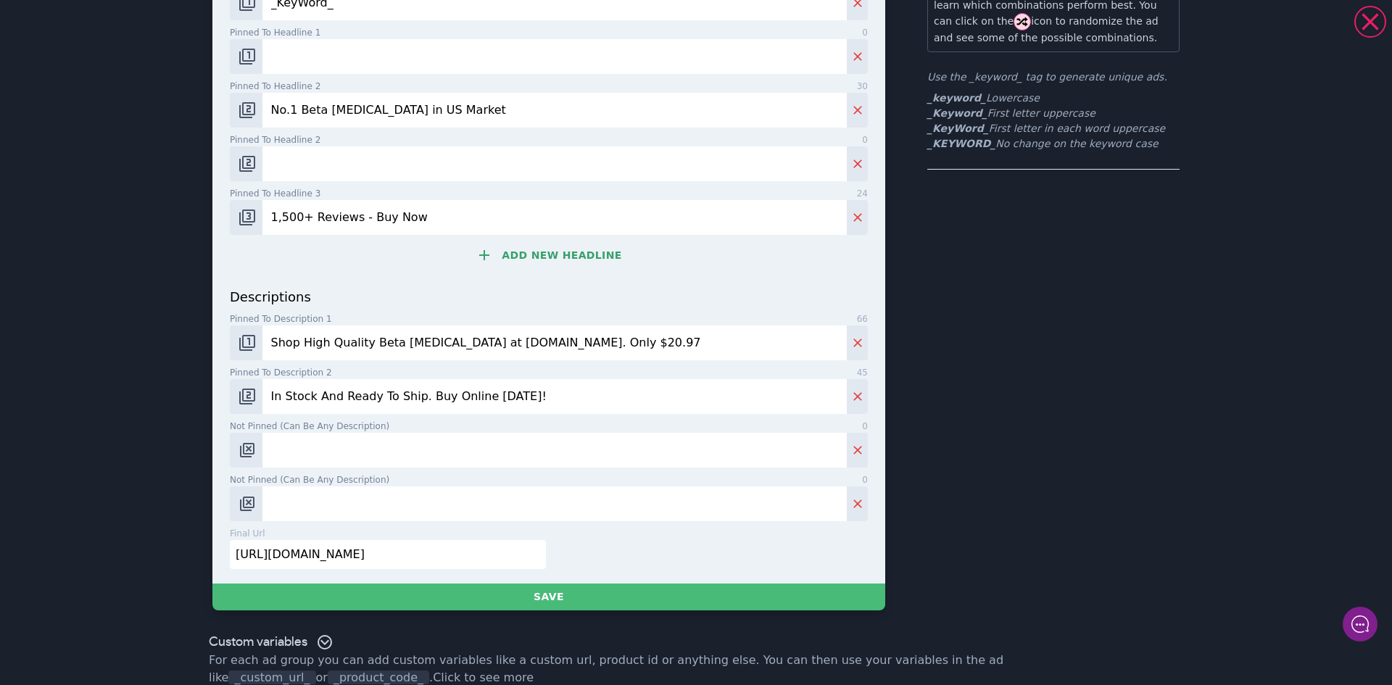
click at [470, 555] on input "[URL][DOMAIN_NAME]" at bounding box center [388, 554] width 316 height 29
paste input "[URL][DOMAIN_NAME][MEDICAL_DATA]"
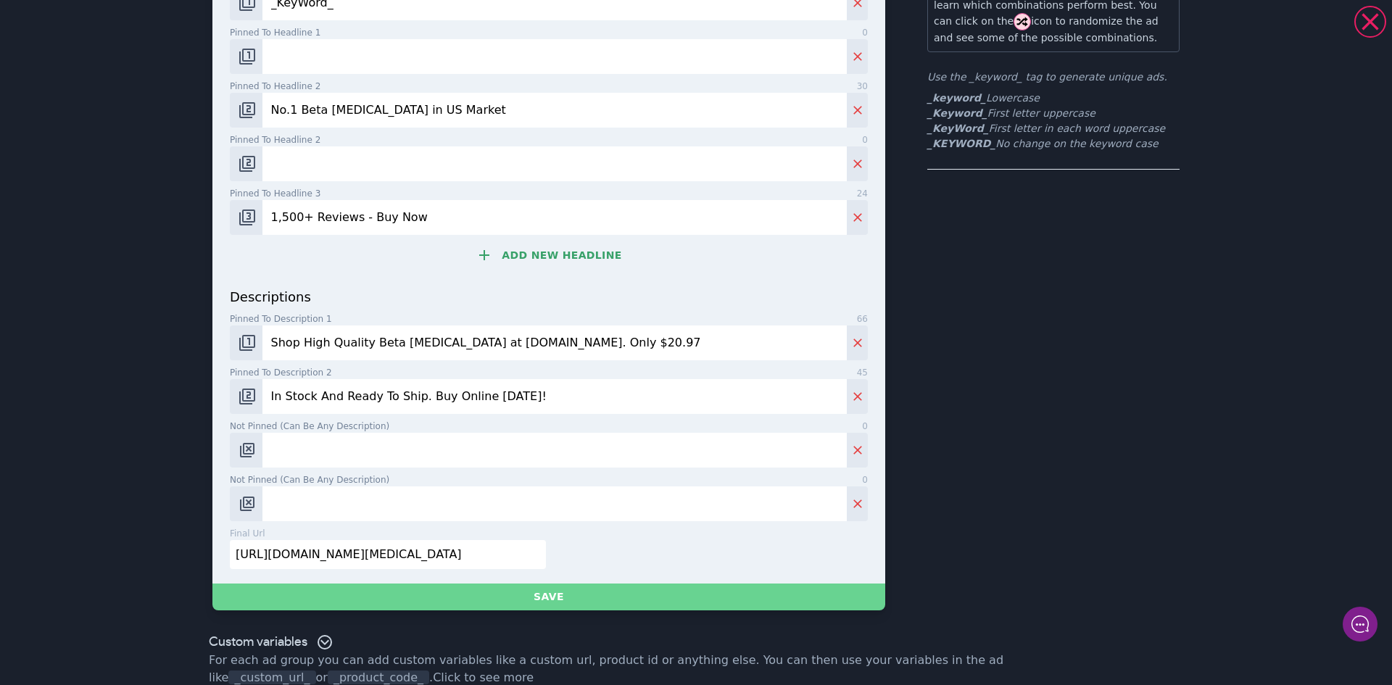
type input "[URL][DOMAIN_NAME][MEDICAL_DATA]"
click at [583, 592] on button "Save" at bounding box center [548, 597] width 673 height 27
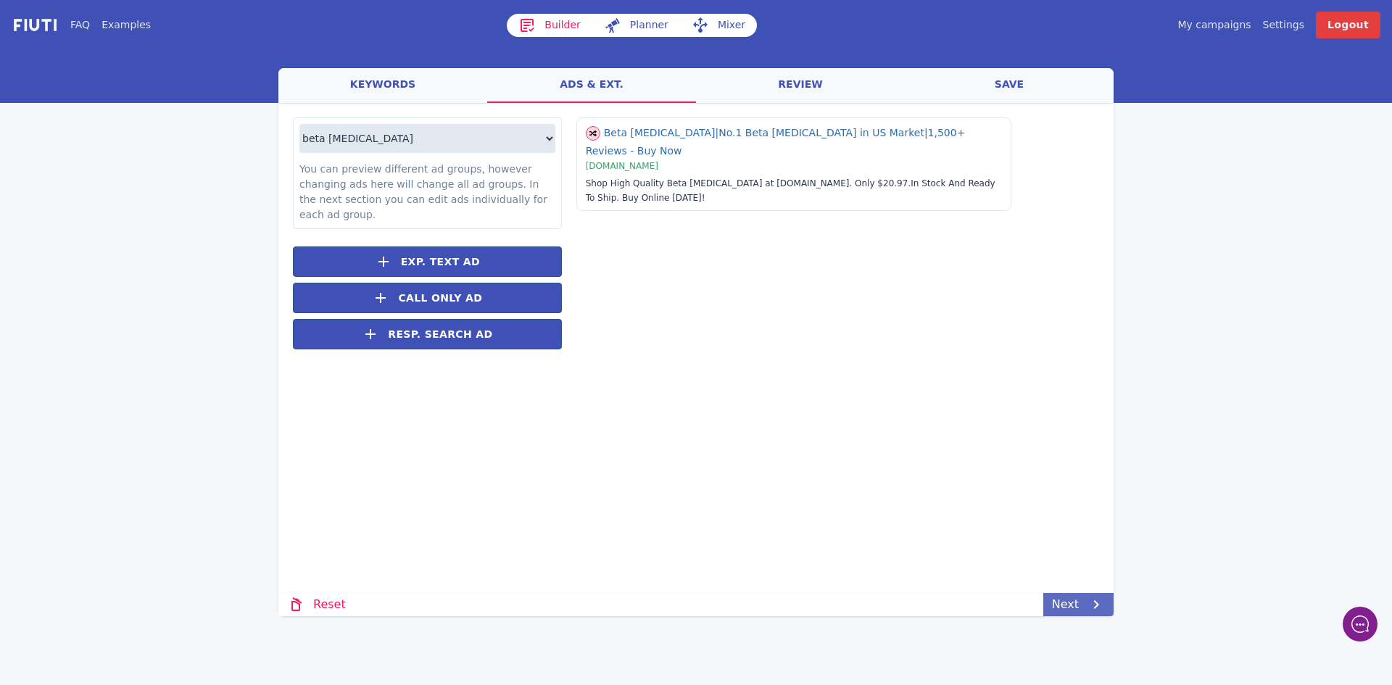
click at [1095, 602] on icon at bounding box center [1096, 604] width 5 height 9
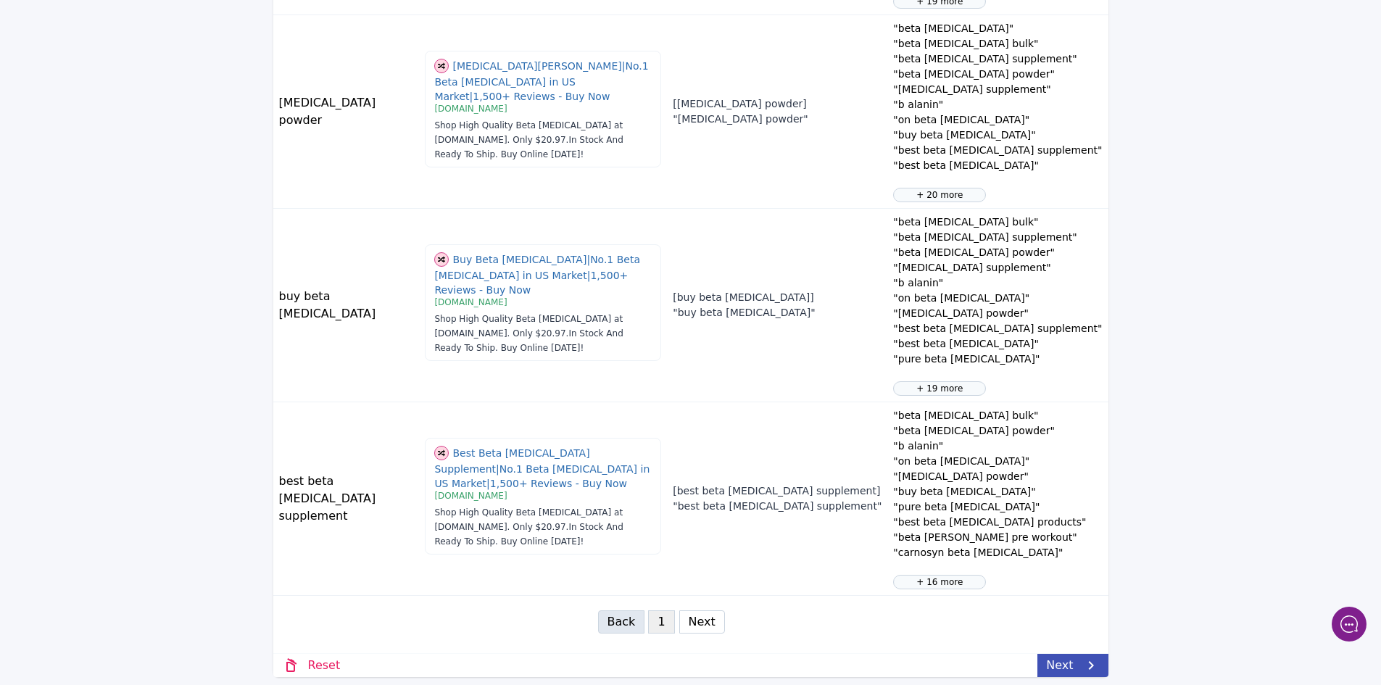
scroll to position [1584, 0]
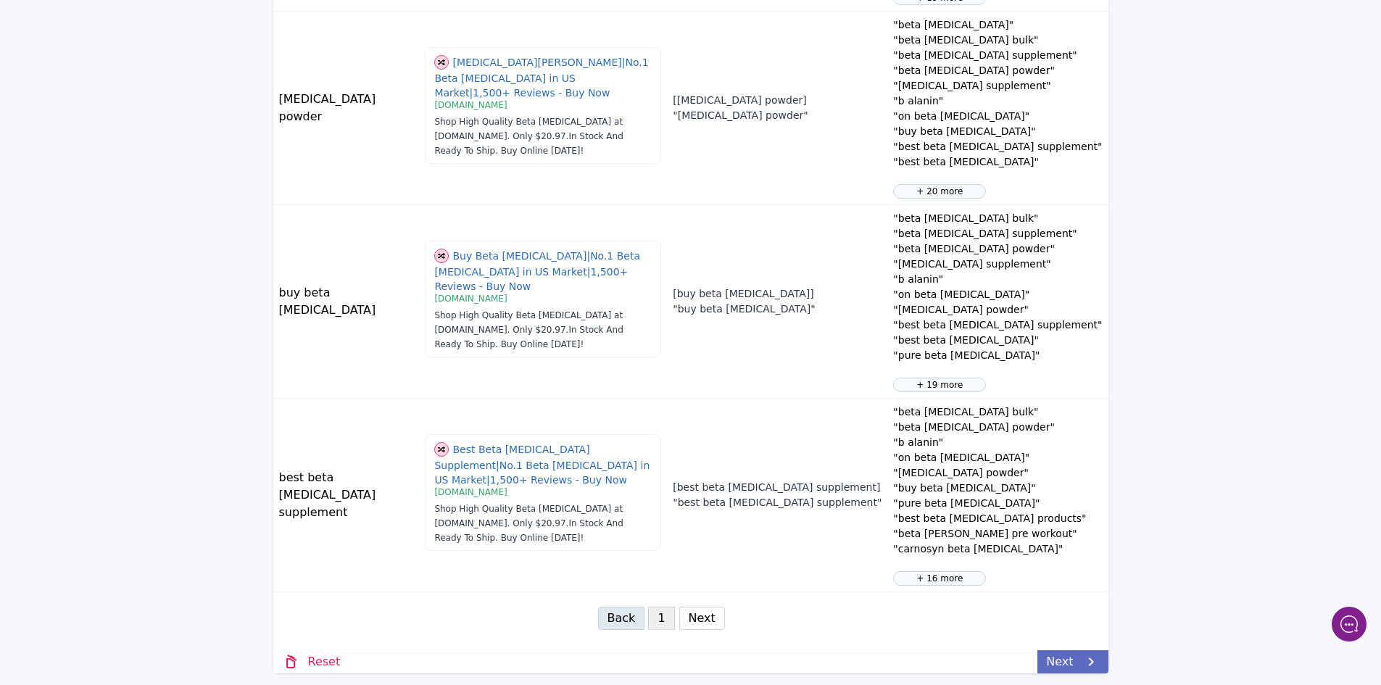
click at [1066, 657] on link "Next" at bounding box center [1072, 661] width 70 height 23
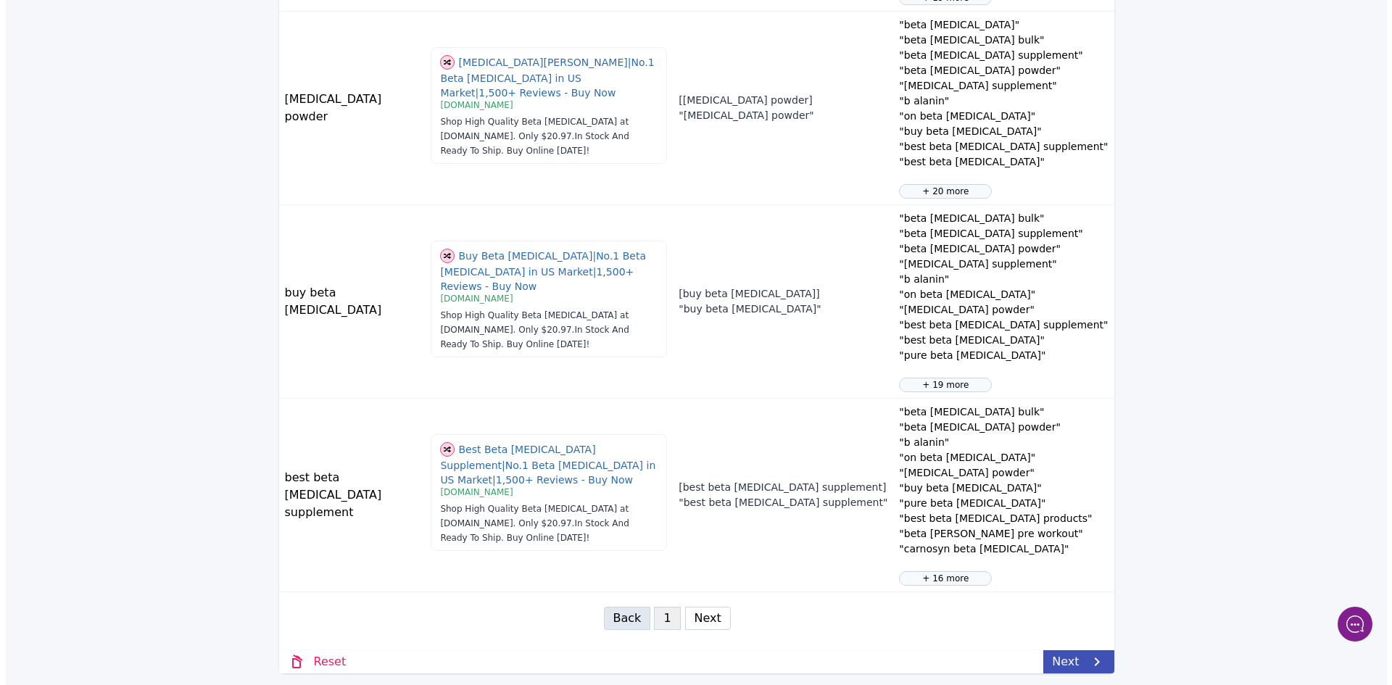
scroll to position [0, 0]
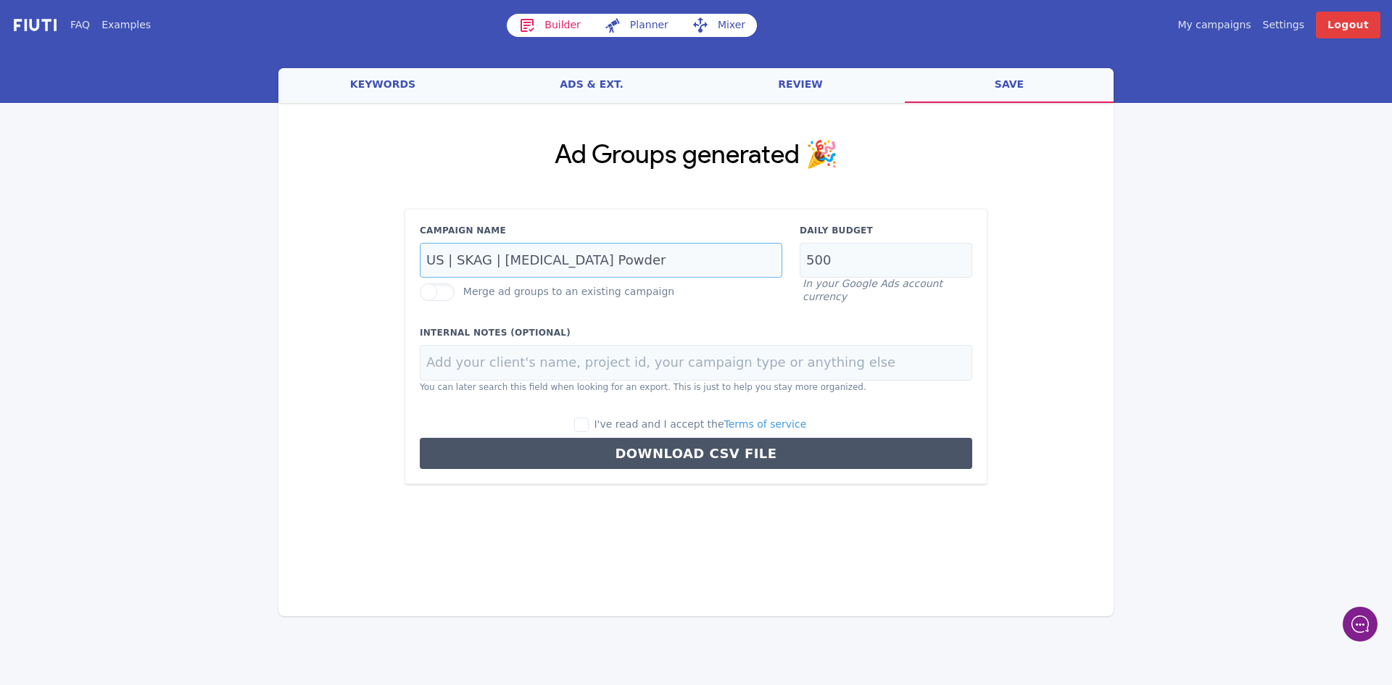
click at [581, 252] on input "US | SKAG | [MEDICAL_DATA] Powder" at bounding box center [601, 261] width 362 height 36
drag, startPoint x: 536, startPoint y: 260, endPoint x: 498, endPoint y: 259, distance: 38.4
click at [498, 259] on input "US | SKAG | [MEDICAL_DATA] Powder" at bounding box center [601, 261] width 362 height 36
type input "US | SKAG | Beta [MEDICAL_DATA] Powder"
click at [589, 423] on input "I've read and I accept the Terms of service" at bounding box center [581, 425] width 14 height 14
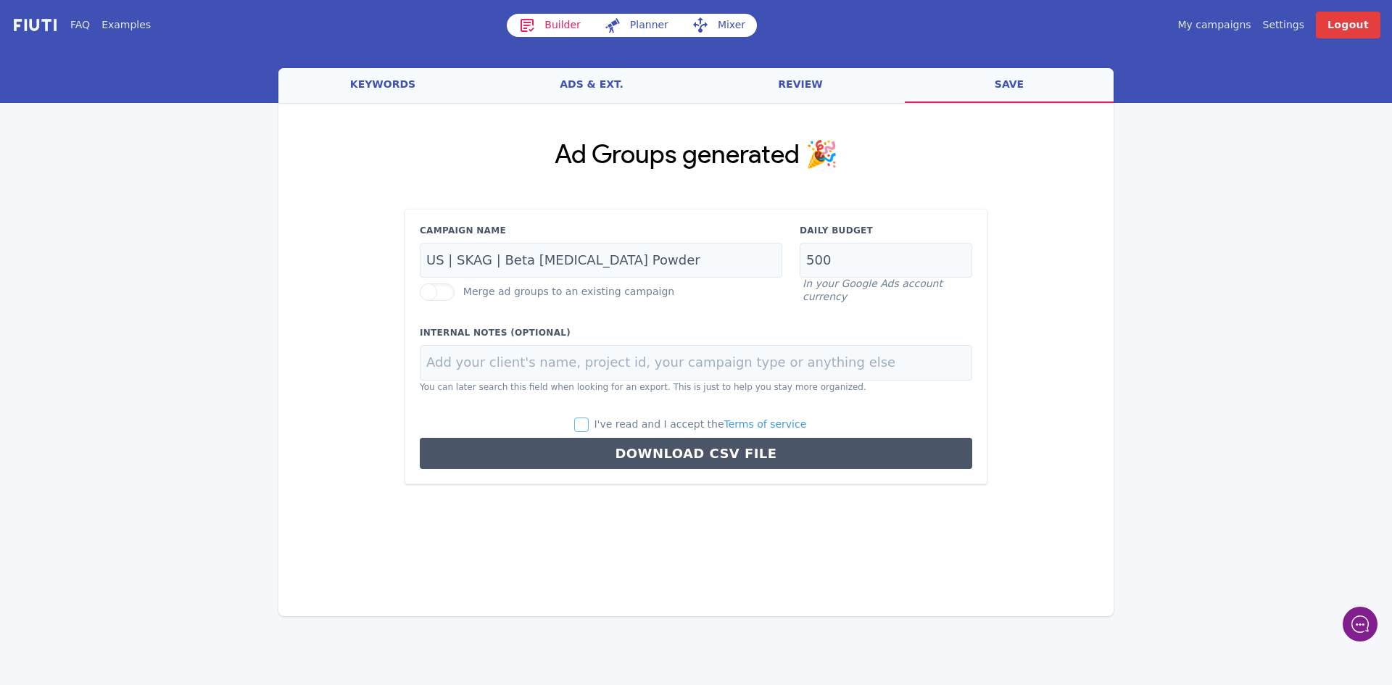
checkbox input "true"
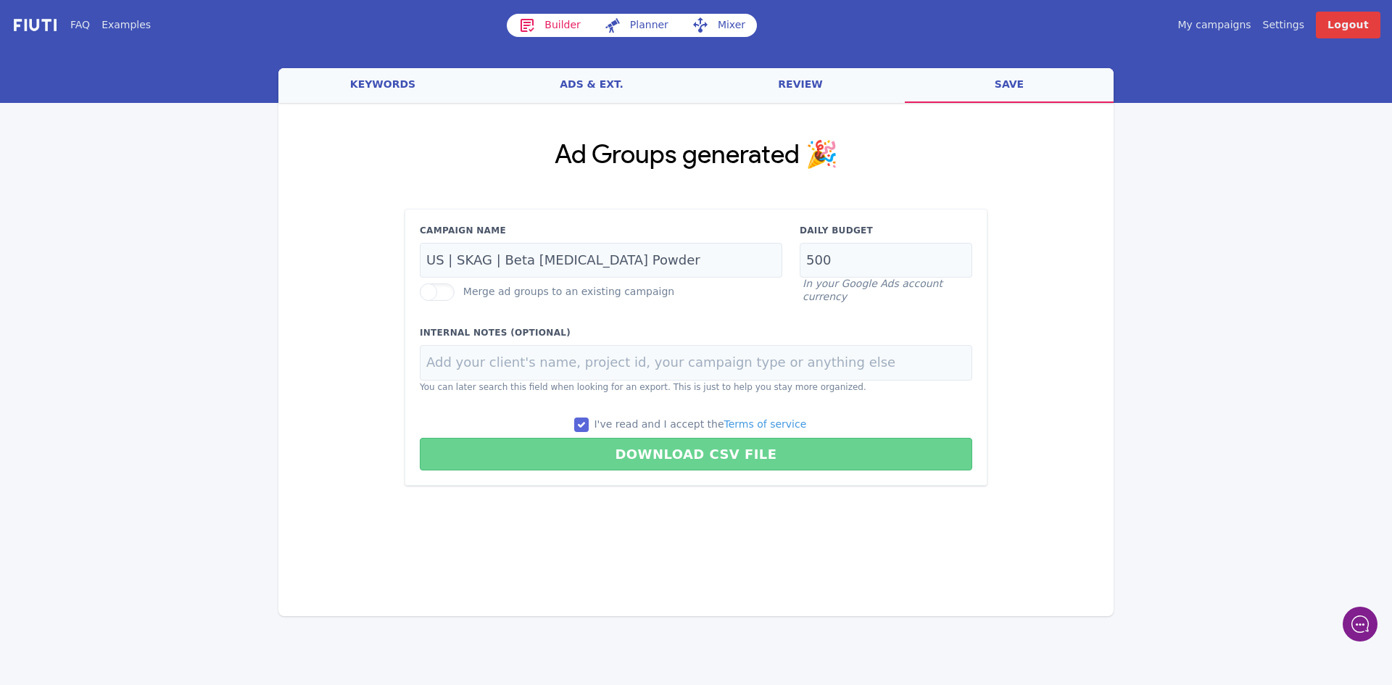
click at [629, 449] on button "Download CSV File" at bounding box center [696, 454] width 552 height 33
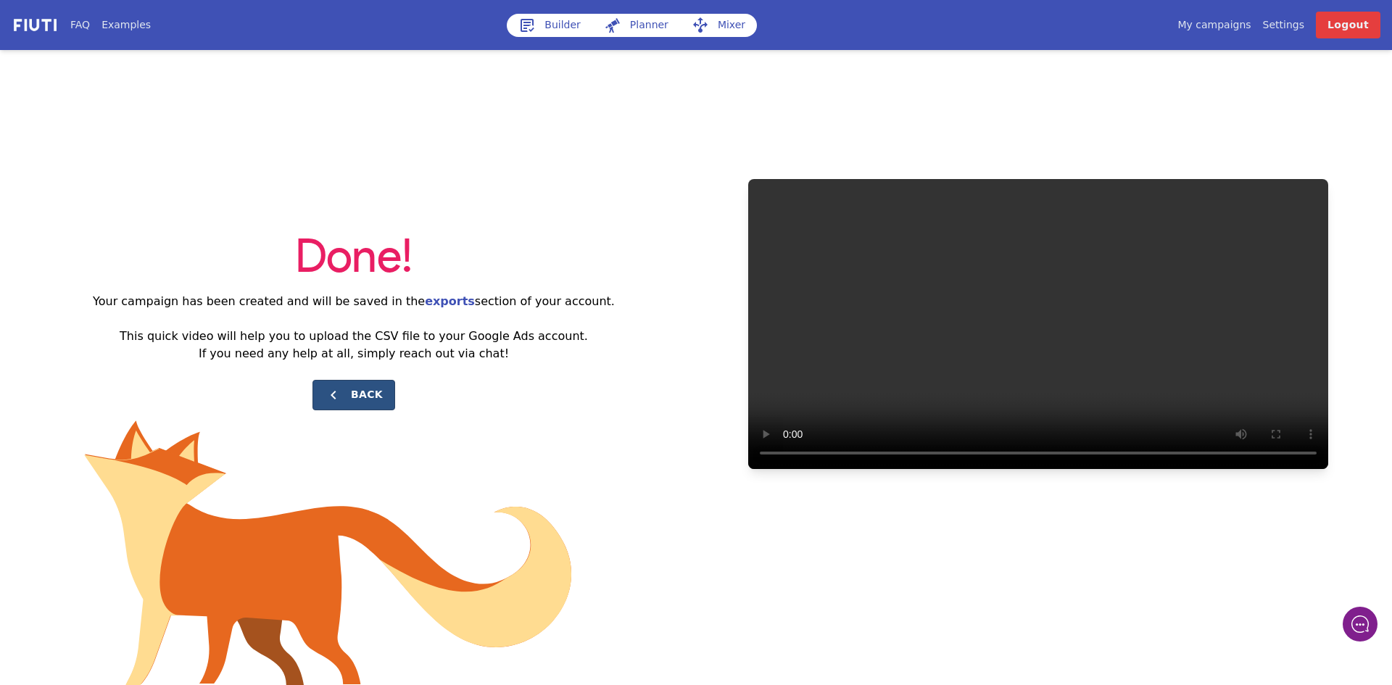
click at [364, 389] on button "Back" at bounding box center [353, 395] width 83 height 30
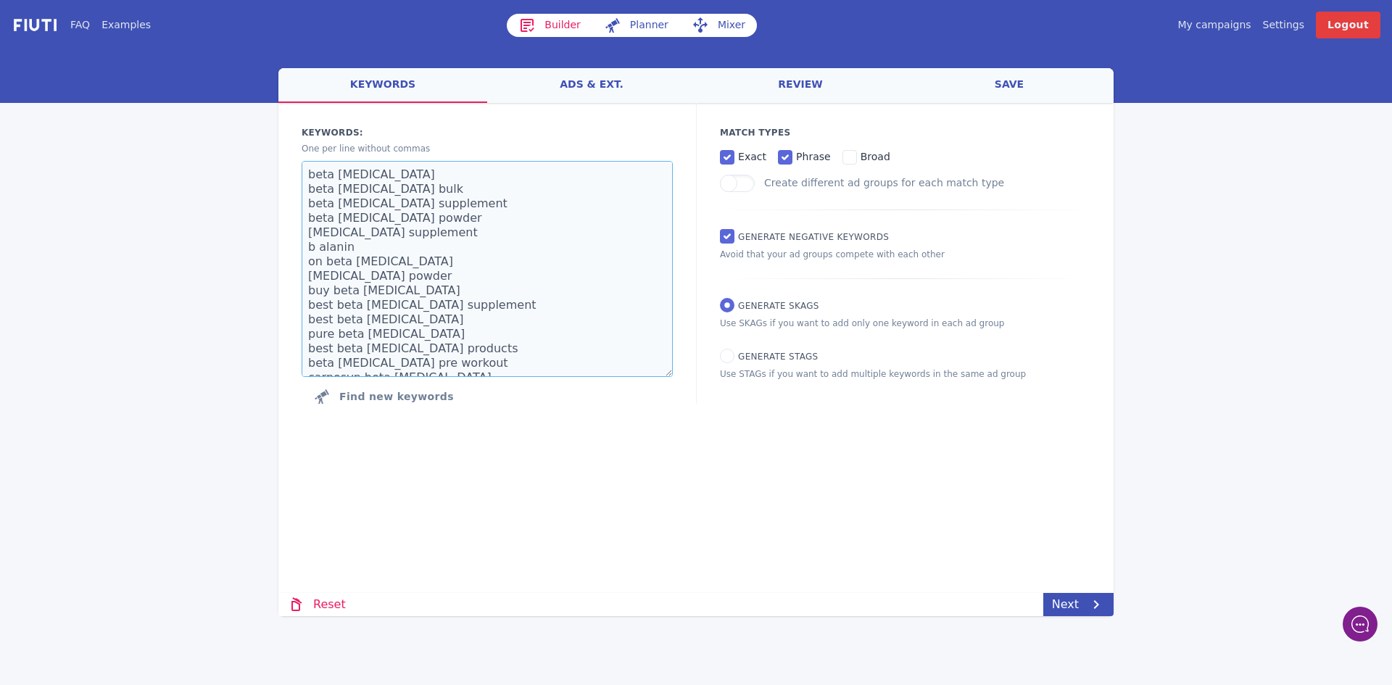
scroll to position [275, 0]
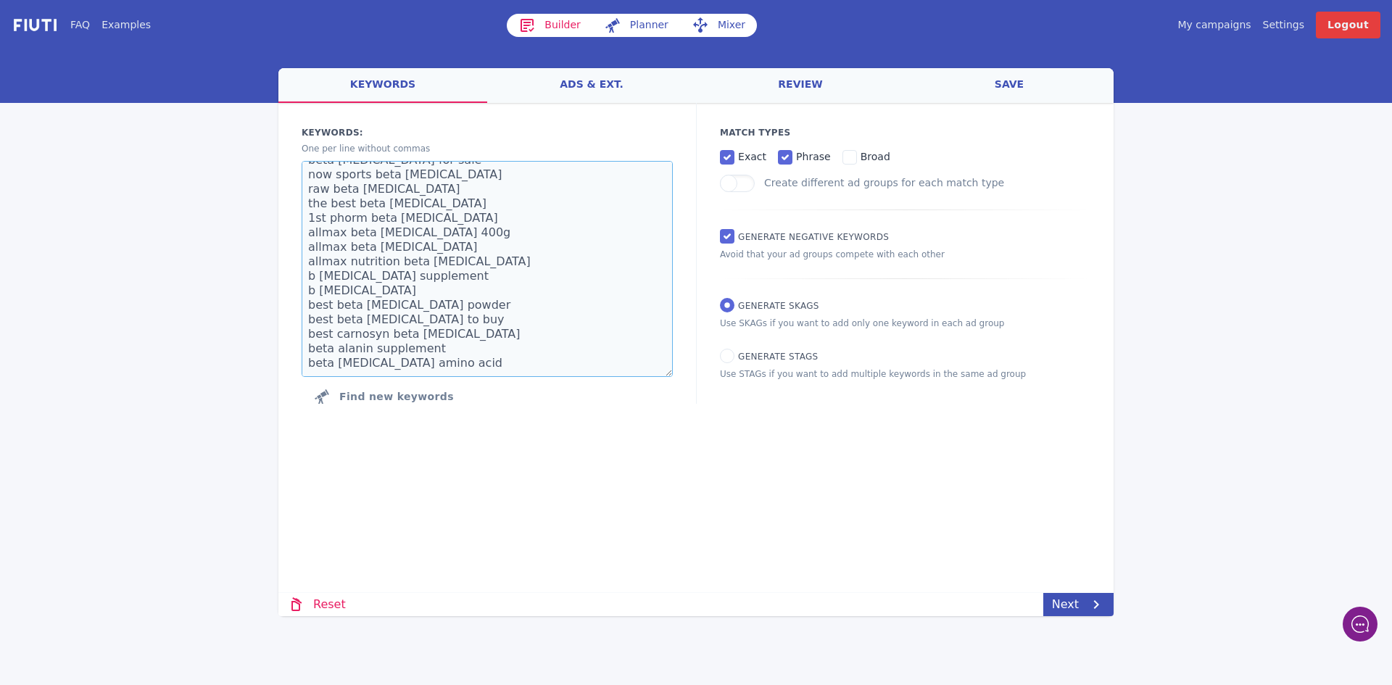
drag, startPoint x: 310, startPoint y: 177, endPoint x: 518, endPoint y: 481, distance: 368.1
click at [518, 495] on div "Loading... Loading Keywords: Ad groups: One per line without commas beta [MEDIC…" at bounding box center [695, 308] width 835 height 411
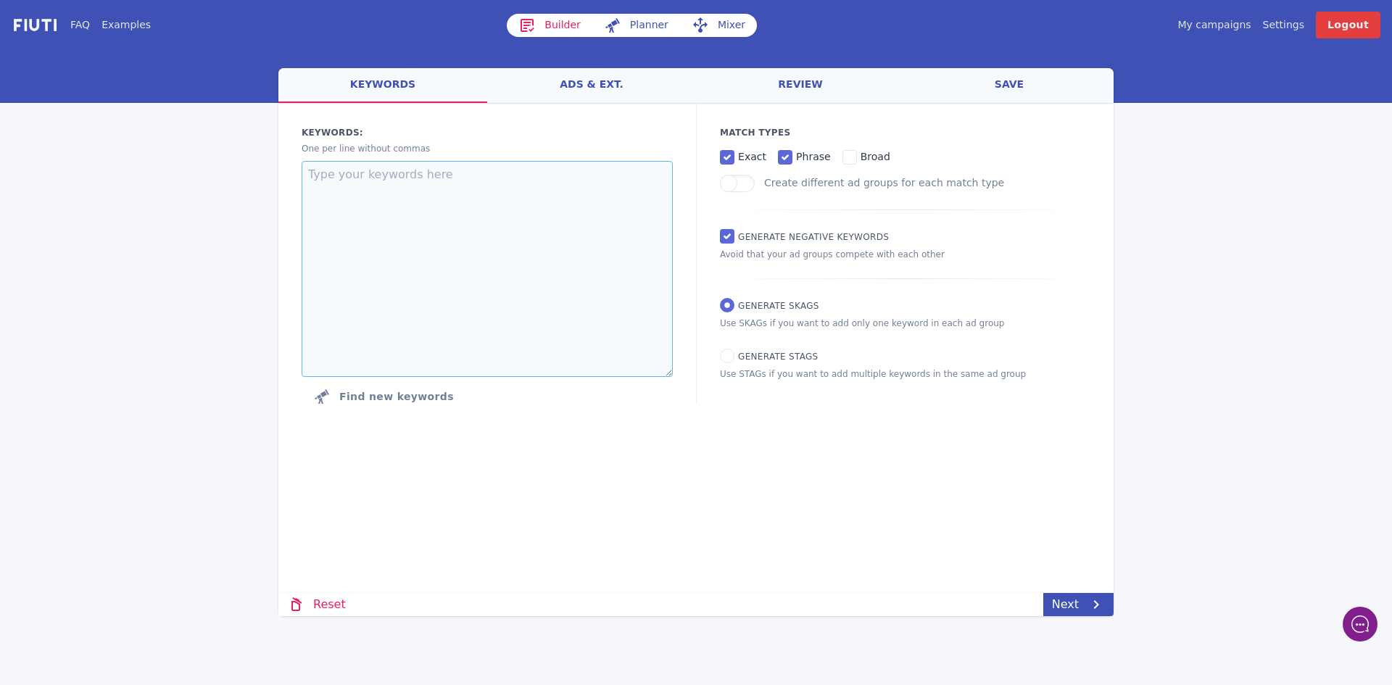
scroll to position [0, 0]
paste textarea "leucine supplement leucine leucine amino acid l leucine best leucine supplement…"
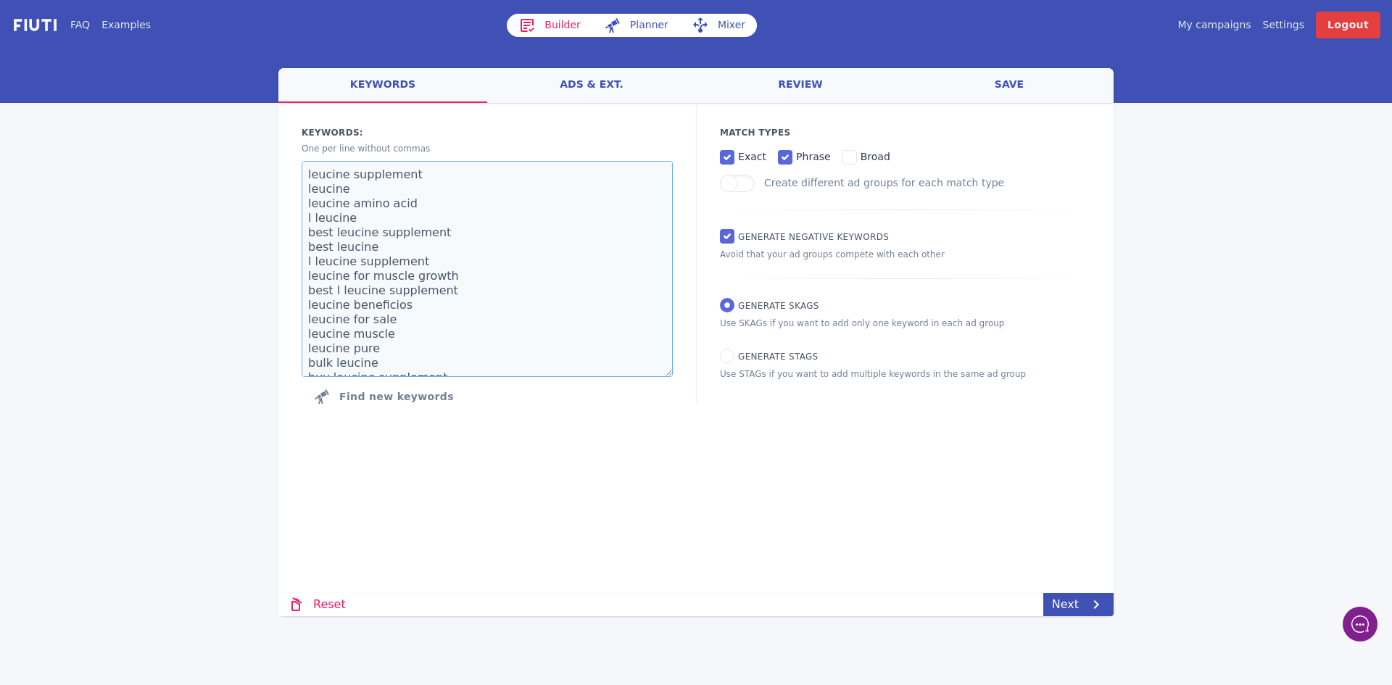
scroll to position [183, 0]
type textarea "leucine supplement leucine leucine amino acid l leucine best leucine supplement…"
click at [1093, 599] on icon at bounding box center [1095, 604] width 17 height 17
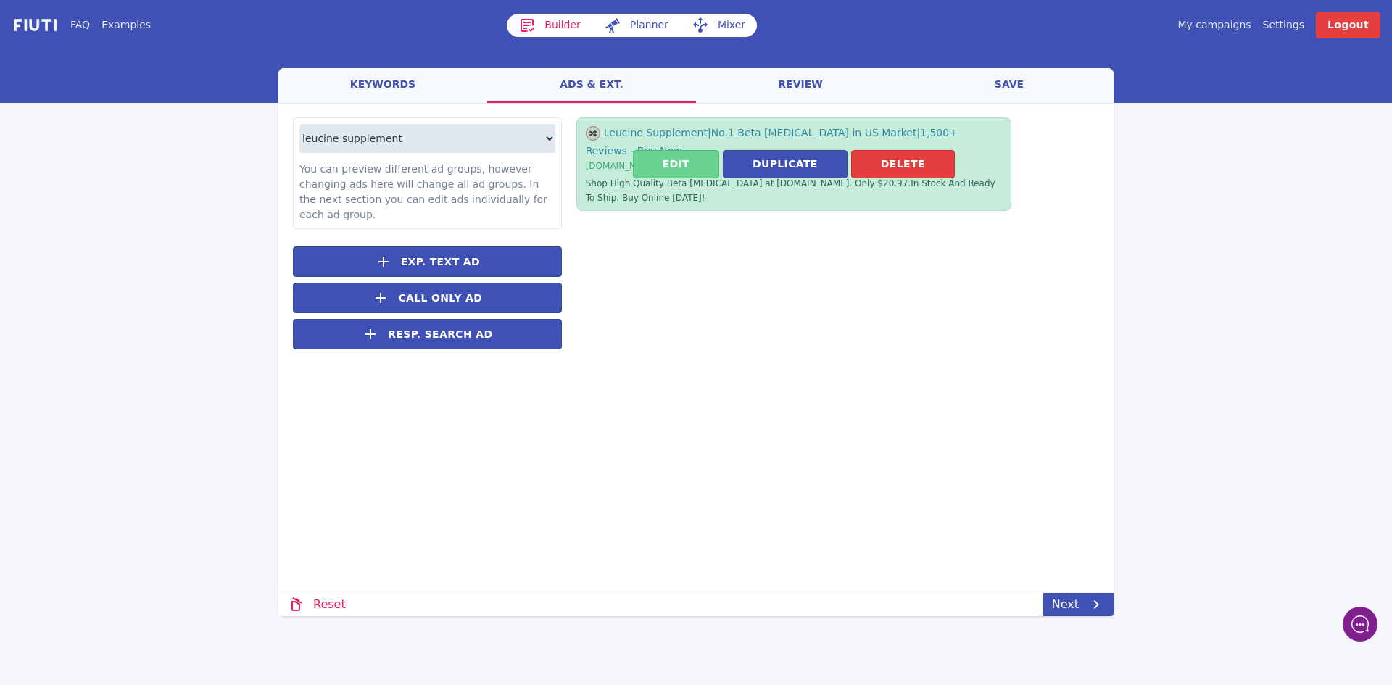
click at [702, 157] on button "Edit" at bounding box center [676, 164] width 86 height 28
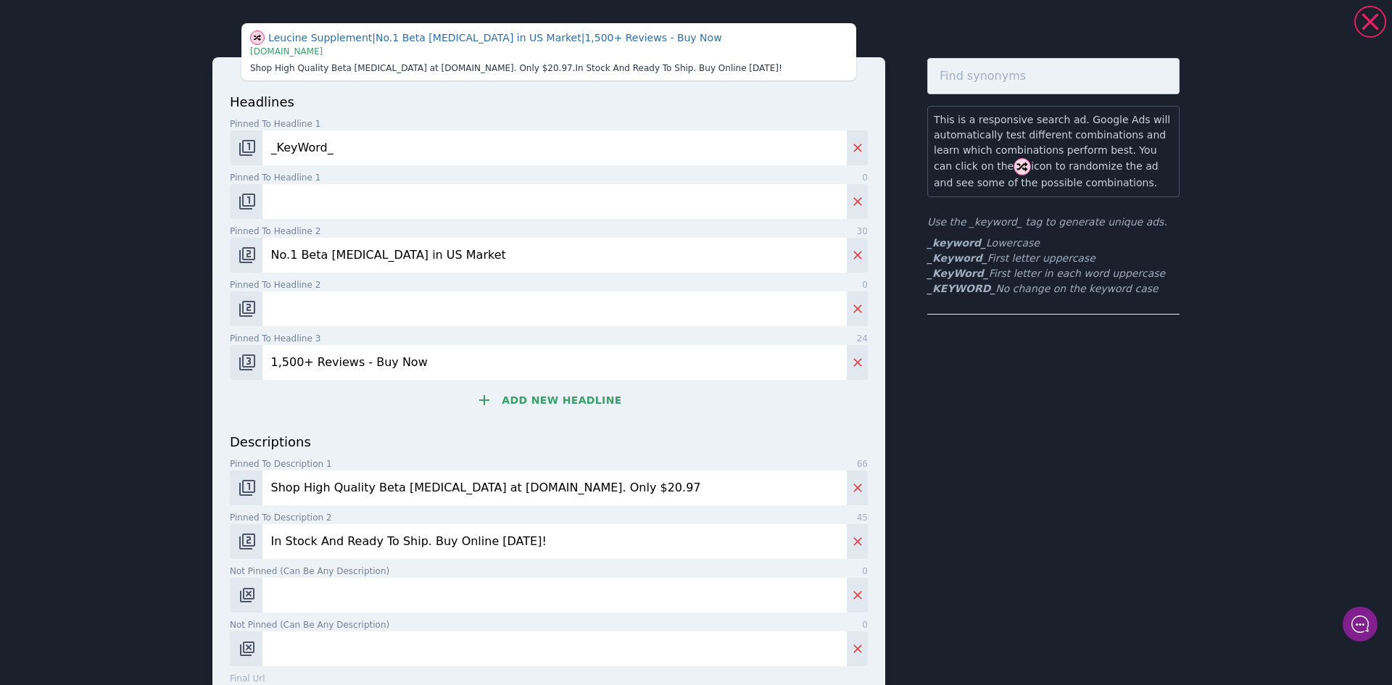
drag, startPoint x: 356, startPoint y: 252, endPoint x: 296, endPoint y: 250, distance: 60.2
click at [296, 250] on input "No.1 Beta [MEDICAL_DATA] in US Market" at bounding box center [554, 255] width 584 height 35
type input "No.1 L Leucine in US Market"
drag, startPoint x: 424, startPoint y: 486, endPoint x: 364, endPoint y: 484, distance: 60.2
click at [364, 484] on input "Shop High Quality Beta [MEDICAL_DATA] at [DOMAIN_NAME]. Only $20.97" at bounding box center [554, 487] width 584 height 35
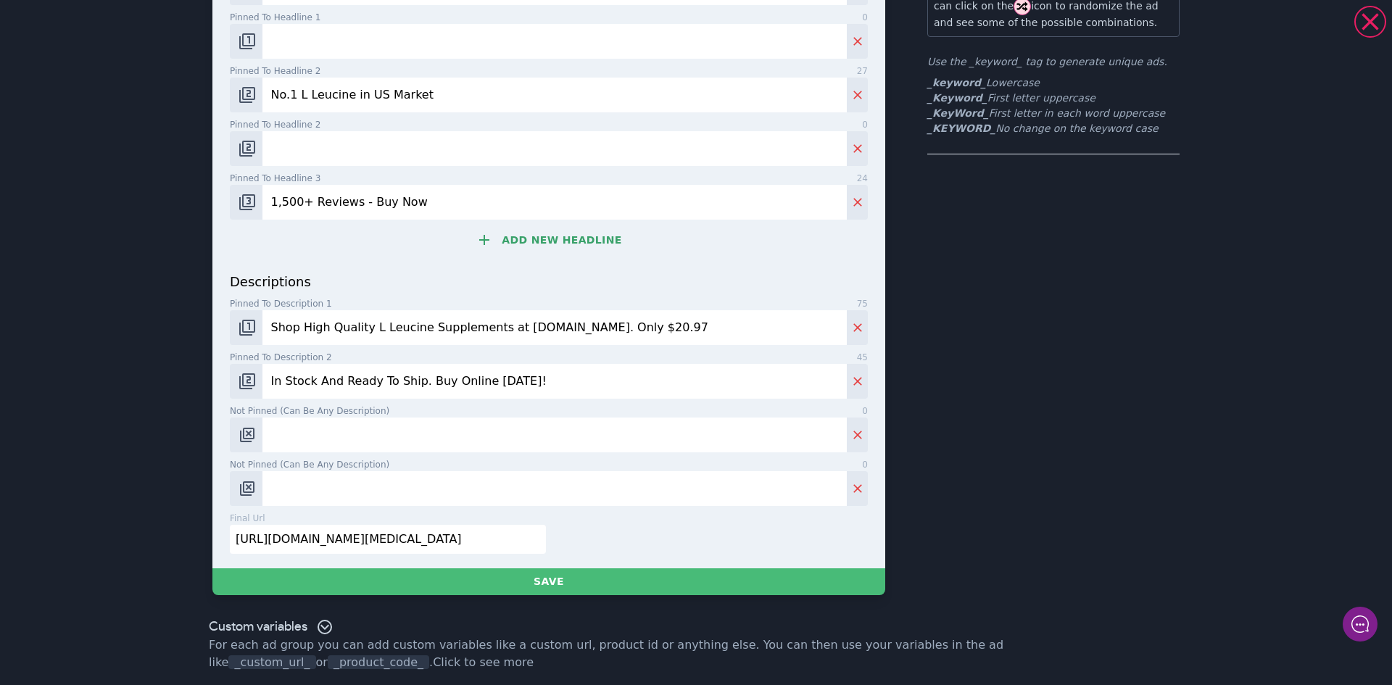
scroll to position [165, 0]
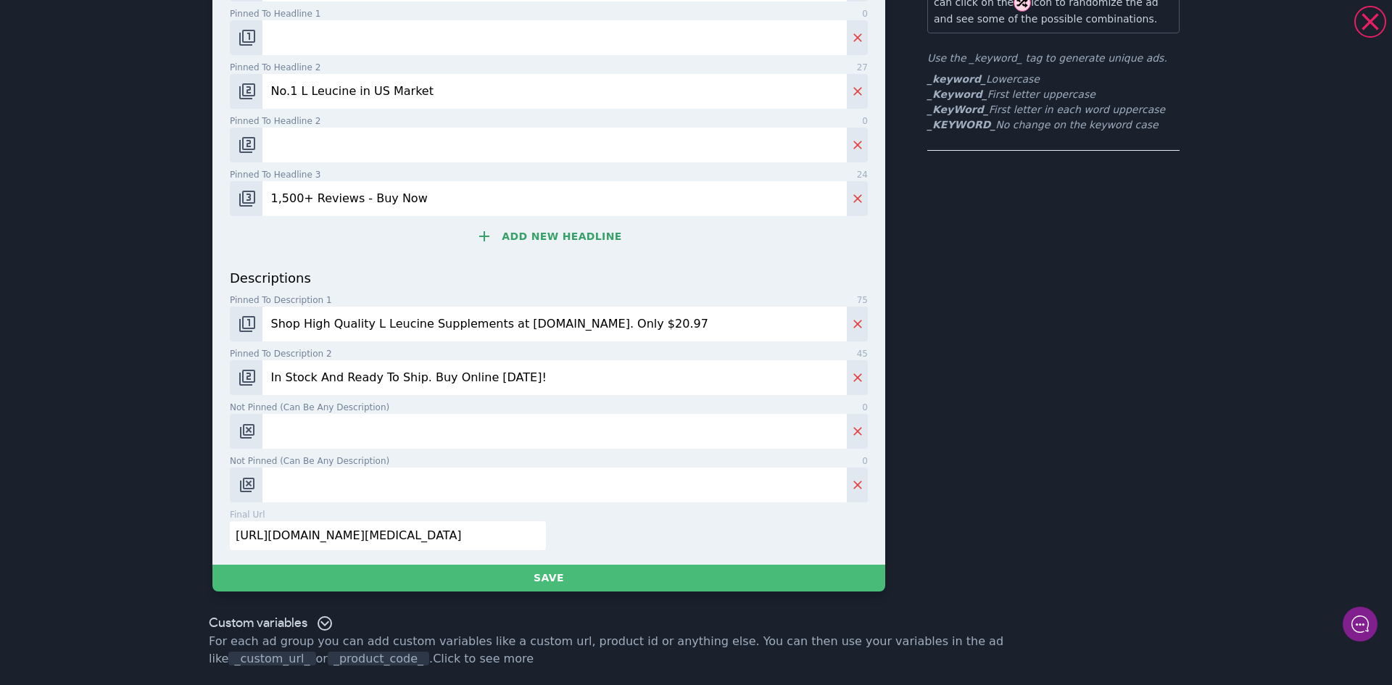
type input "Shop High Quality L Leucine Supplements at [DOMAIN_NAME]. Only $20.97"
drag, startPoint x: 529, startPoint y: 536, endPoint x: 204, endPoint y: 518, distance: 326.0
click at [201, 510] on div "Leucine Supplement | No.1 L Leucine in US Market | 1,500+ Reviews - Buy Now | […" at bounding box center [696, 225] width 1044 height 767
paste input "l-leucine-supplement"
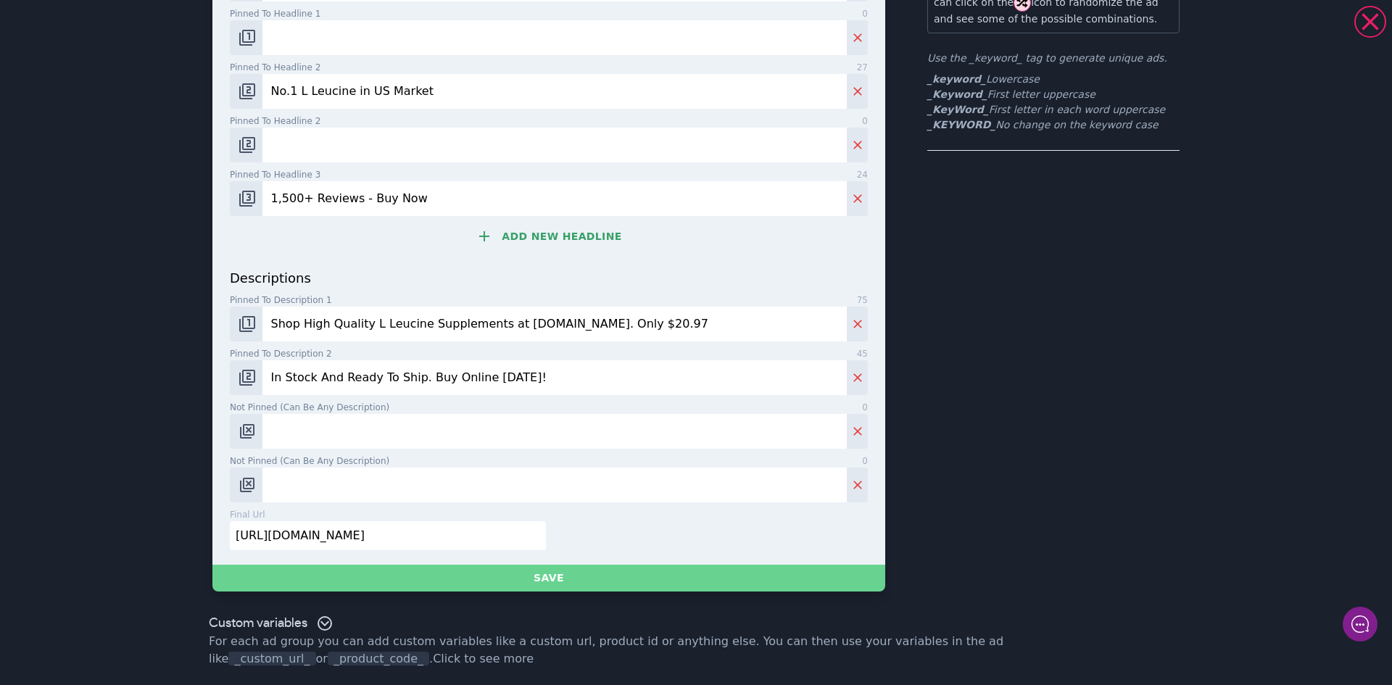
type input "[URL][DOMAIN_NAME]"
click at [557, 578] on button "Save" at bounding box center [548, 578] width 673 height 27
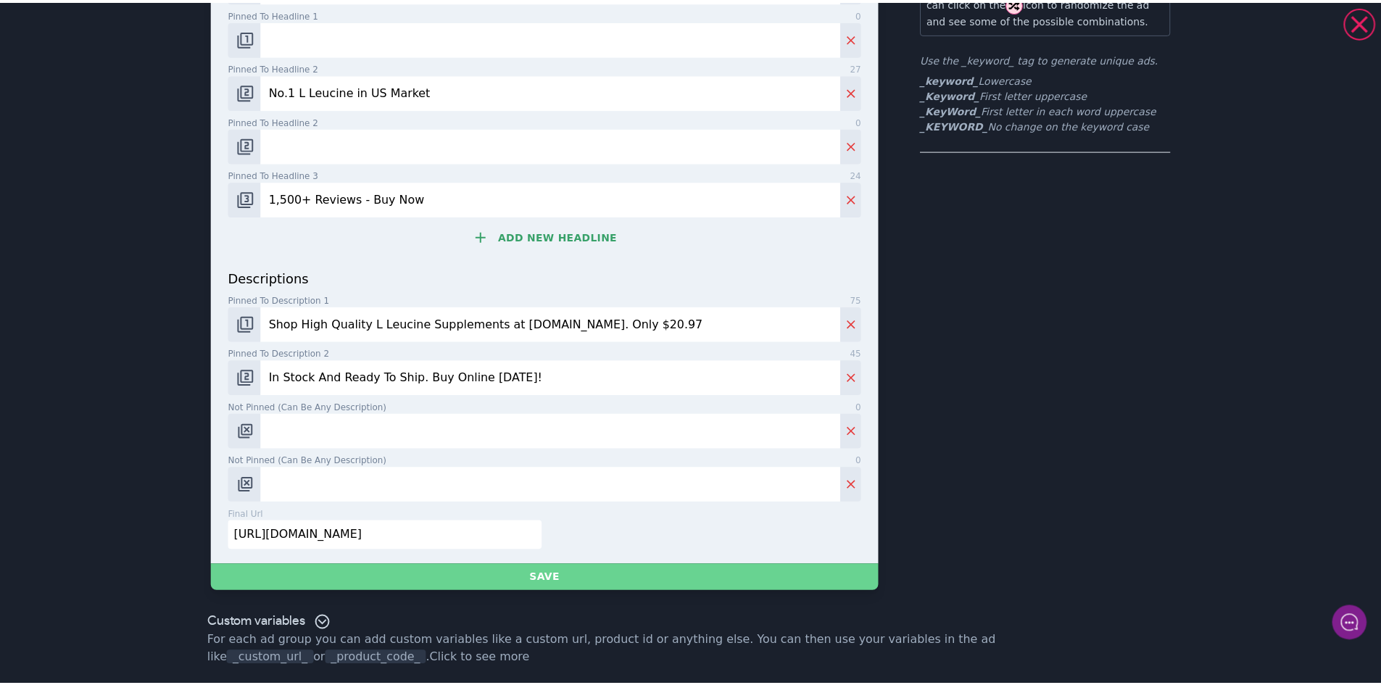
scroll to position [0, 0]
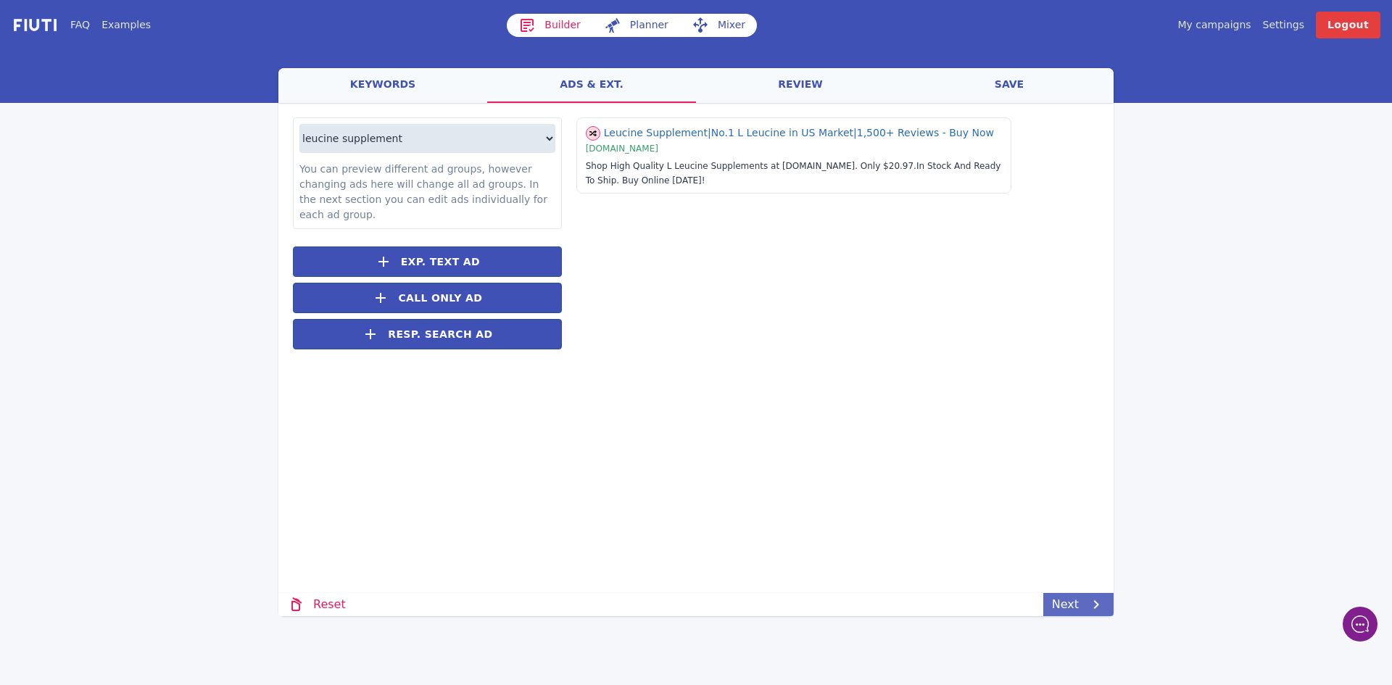
click at [1092, 603] on icon at bounding box center [1095, 604] width 17 height 17
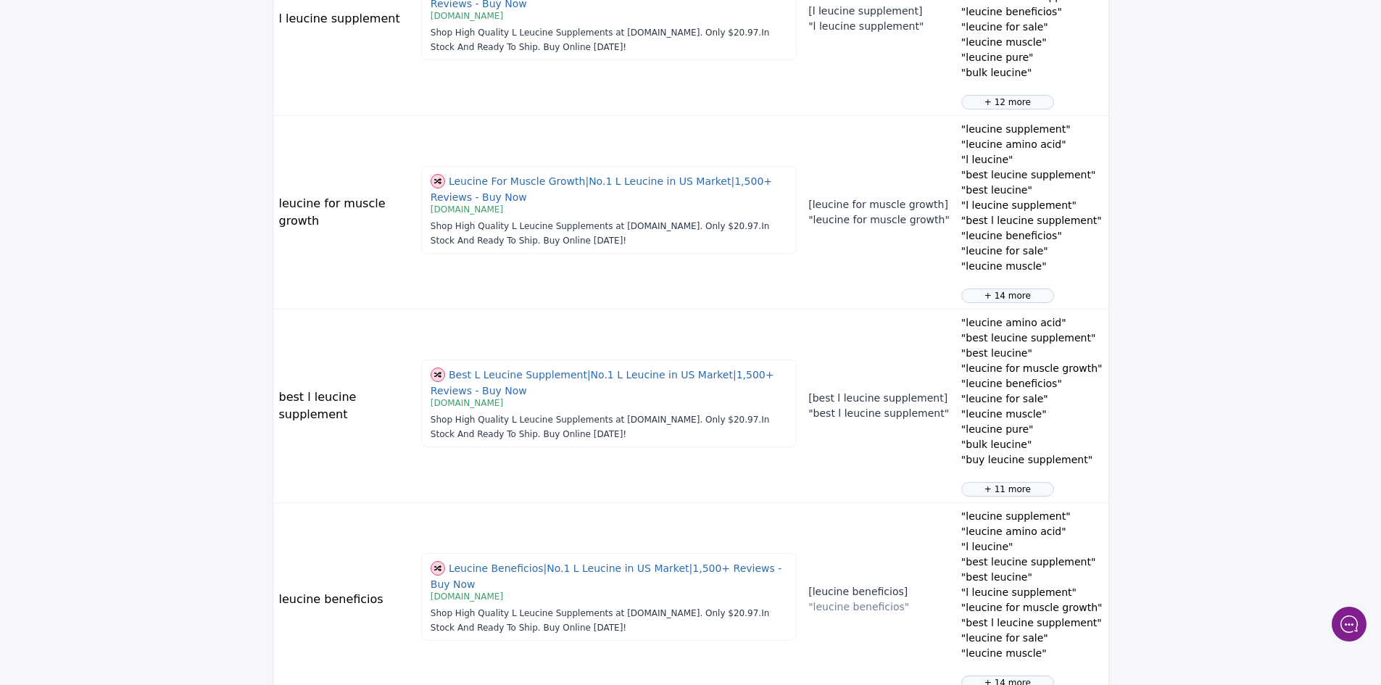
scroll to position [1584, 0]
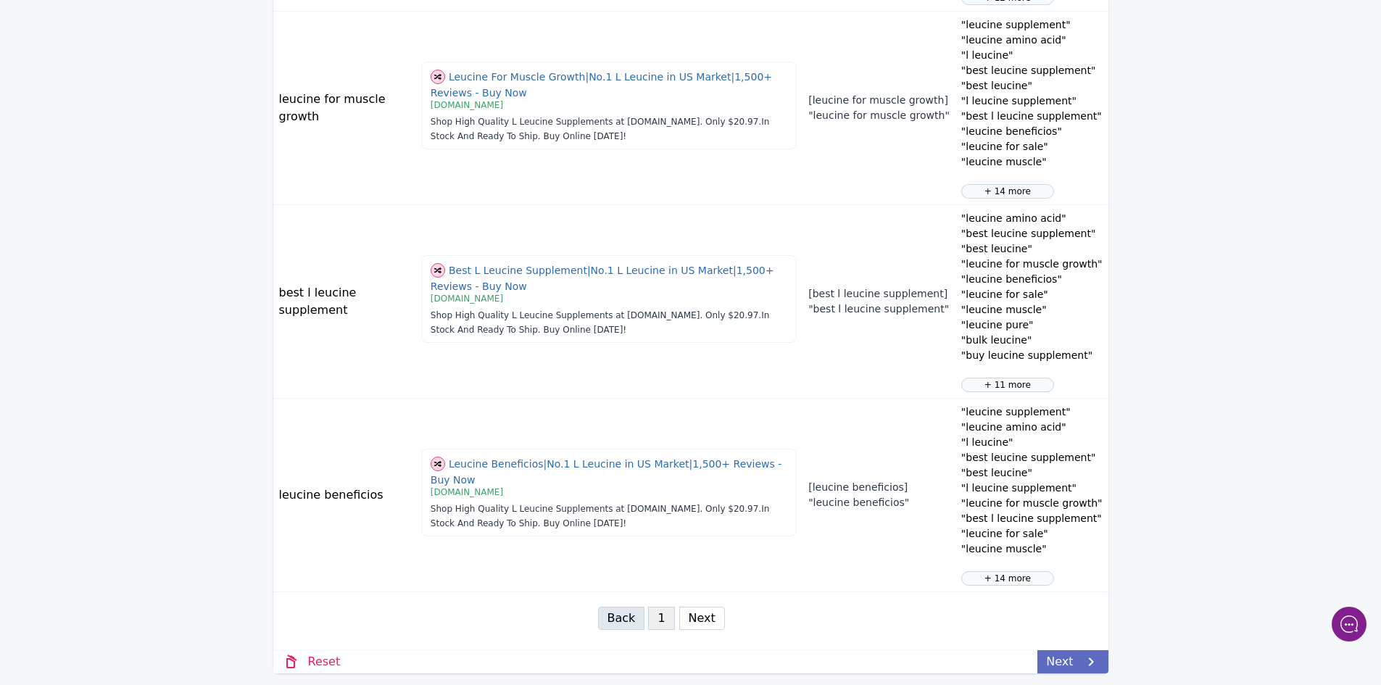
click at [1076, 654] on link "Next" at bounding box center [1072, 661] width 70 height 23
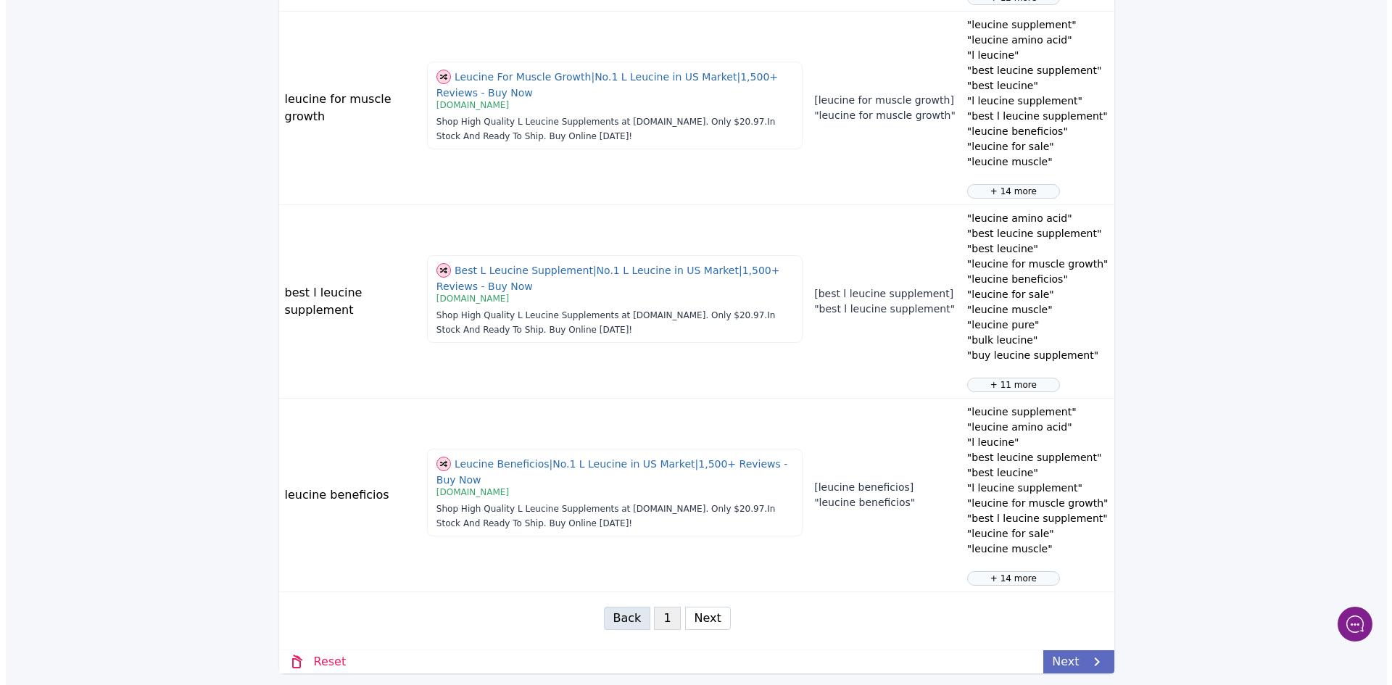
scroll to position [0, 0]
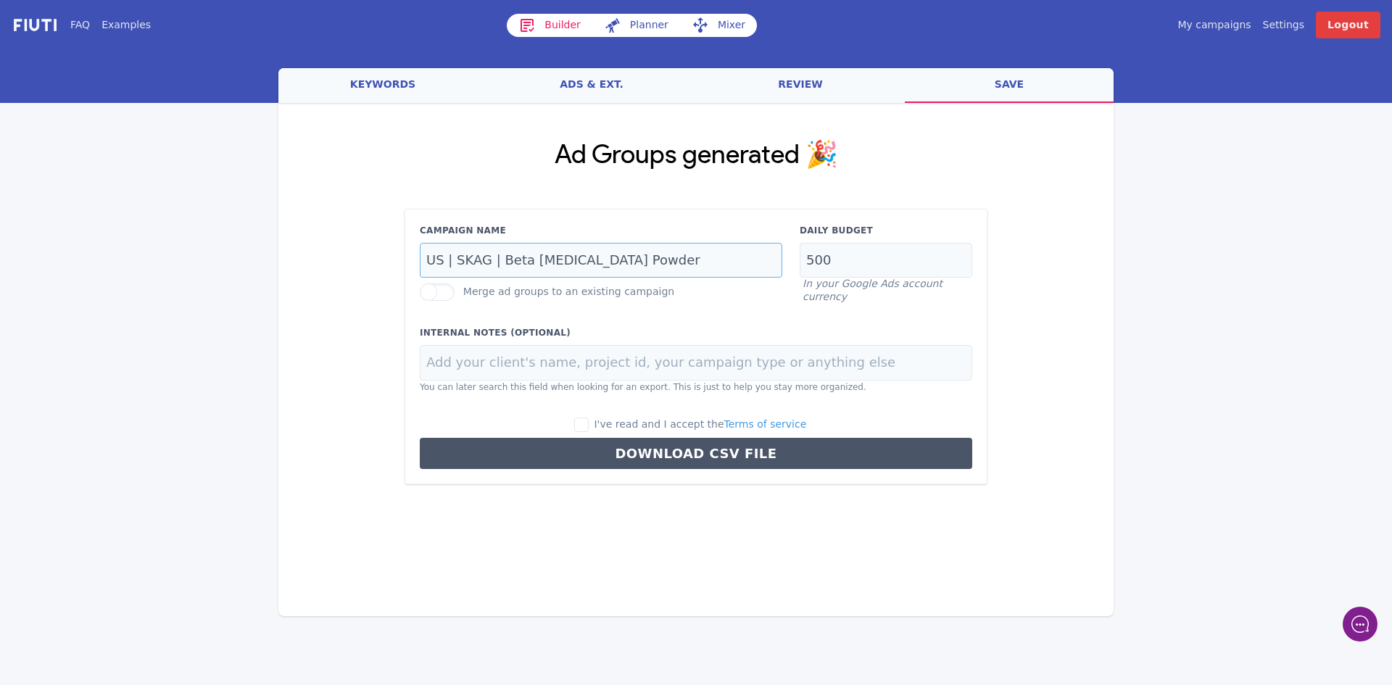
drag, startPoint x: 620, startPoint y: 259, endPoint x: 493, endPoint y: 260, distance: 126.9
click at [493, 260] on input "US | SKAG | Beta [MEDICAL_DATA] Powder" at bounding box center [601, 261] width 362 height 36
type input "US | SKAG | L Leucine Capsules"
click at [589, 423] on input "I've read and I accept the Terms of service" at bounding box center [581, 425] width 14 height 14
checkbox input "true"
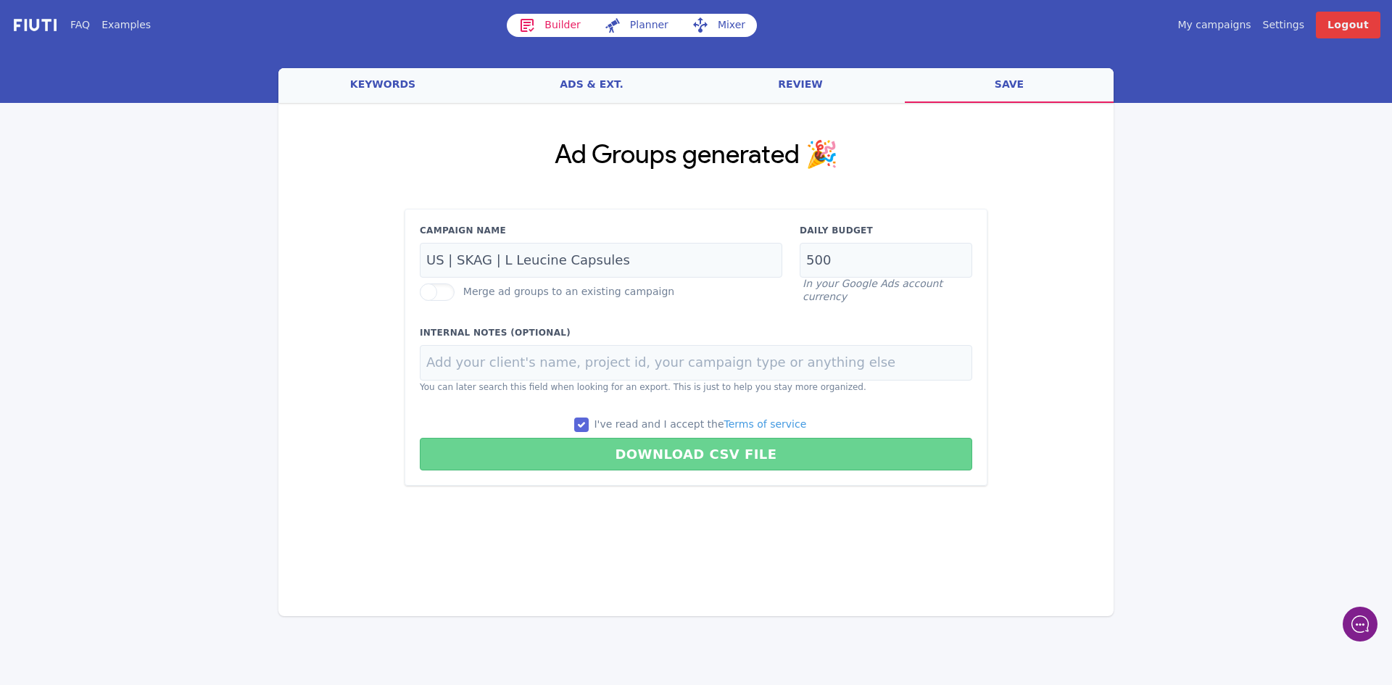
click at [636, 452] on button "Download CSV File" at bounding box center [696, 454] width 552 height 33
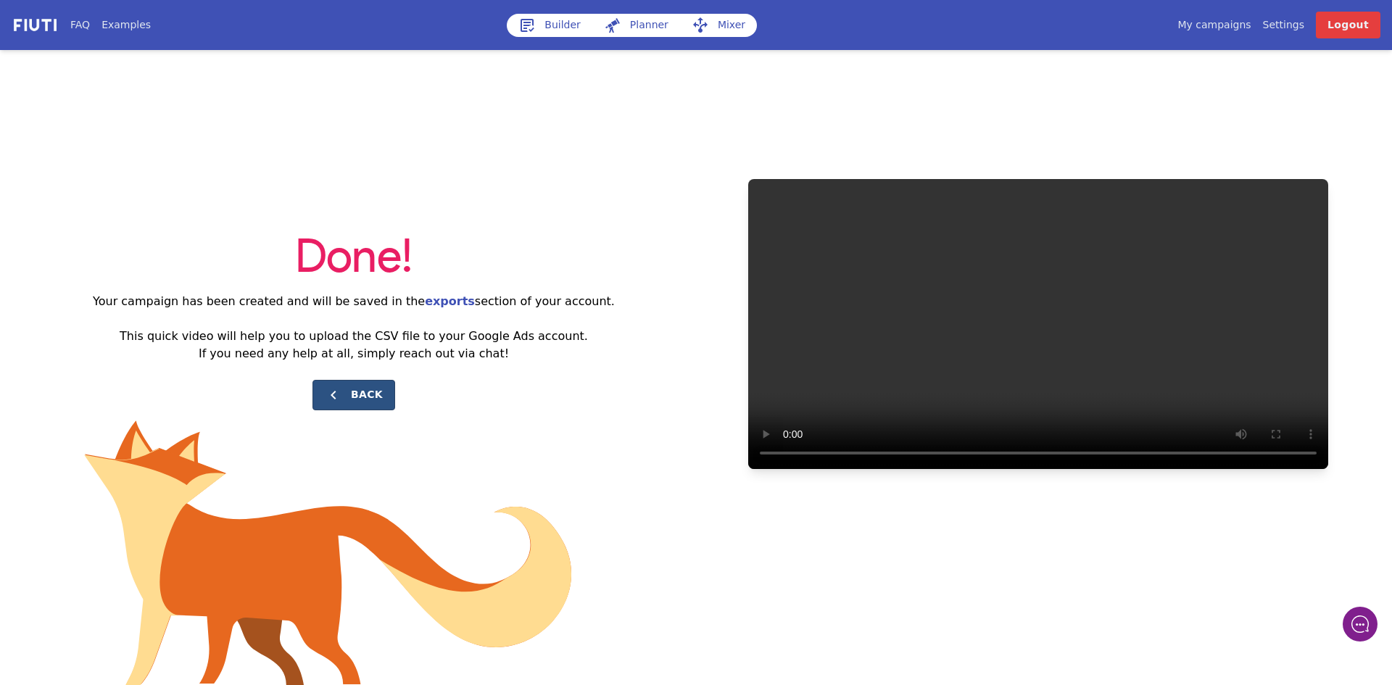
click at [369, 399] on button "Back" at bounding box center [353, 395] width 83 height 30
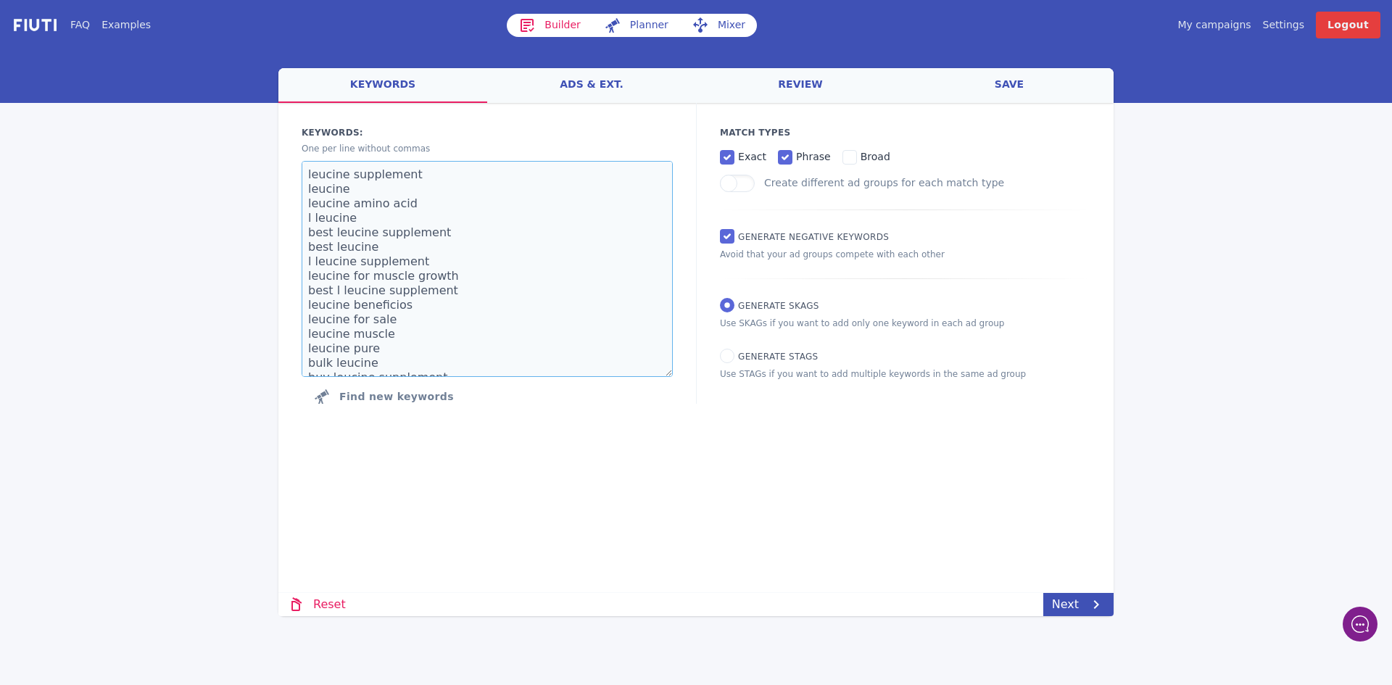
drag, startPoint x: 391, startPoint y: 348, endPoint x: 277, endPoint y: 63, distance: 306.8
click at [268, 82] on div "FAQ Examples Builder Planner Mixer My campaigns Price Settings Login Logout wel…" at bounding box center [696, 308] width 1392 height 616
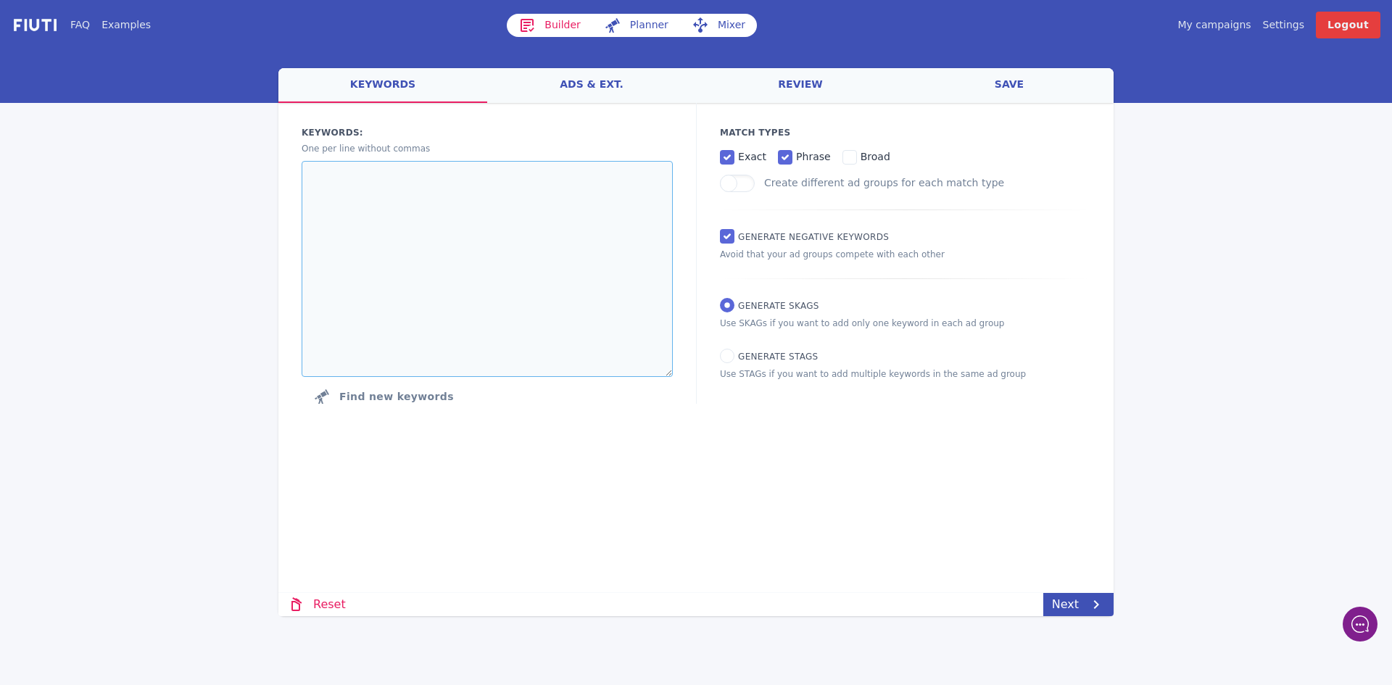
paste textarea "tmg supplement tmg [MEDICAL_DATA] anhydrous [MEDICAL_DATA] best tmg supplement …"
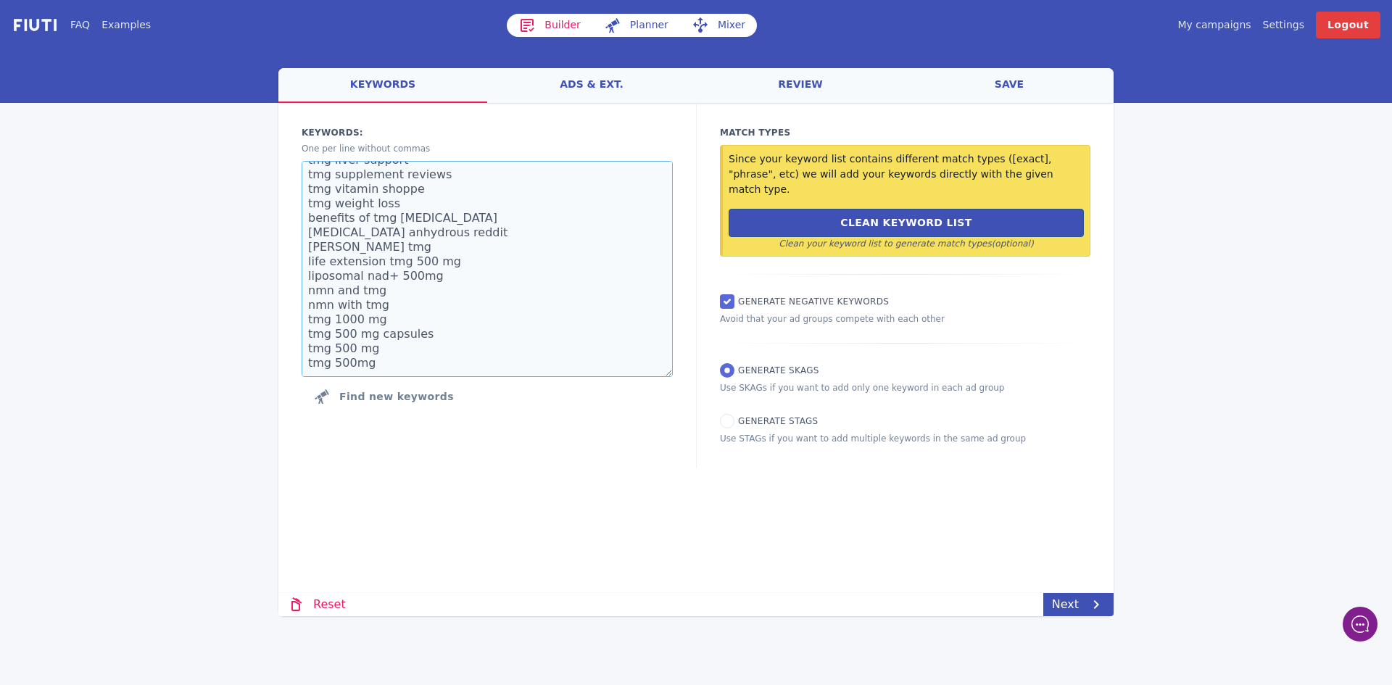
scroll to position [435, 0]
drag, startPoint x: 452, startPoint y: 265, endPoint x: 281, endPoint y: 267, distance: 171.1
click at [281, 267] on div "Keywords: Ad groups: One per line without commas tmg supplement tmg [MEDICAL_DA…" at bounding box center [487, 285] width 418 height 365
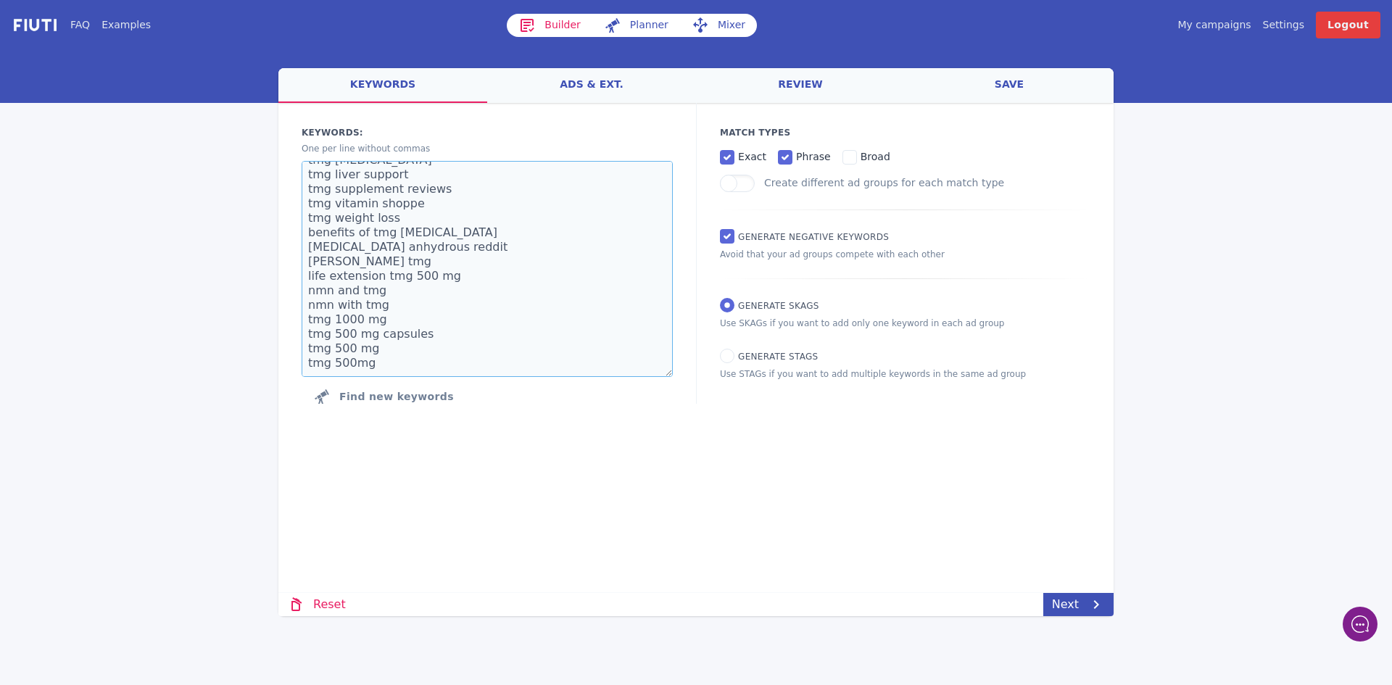
click at [400, 359] on textarea "tmg supplement tmg [MEDICAL_DATA] anhydrous [MEDICAL_DATA] best tmg supplement …" at bounding box center [487, 269] width 371 height 216
type textarea "tmg supplement tmg [MEDICAL_DATA] anhydrous [MEDICAL_DATA] best tmg supplement …"
click at [1097, 605] on icon at bounding box center [1095, 604] width 17 height 17
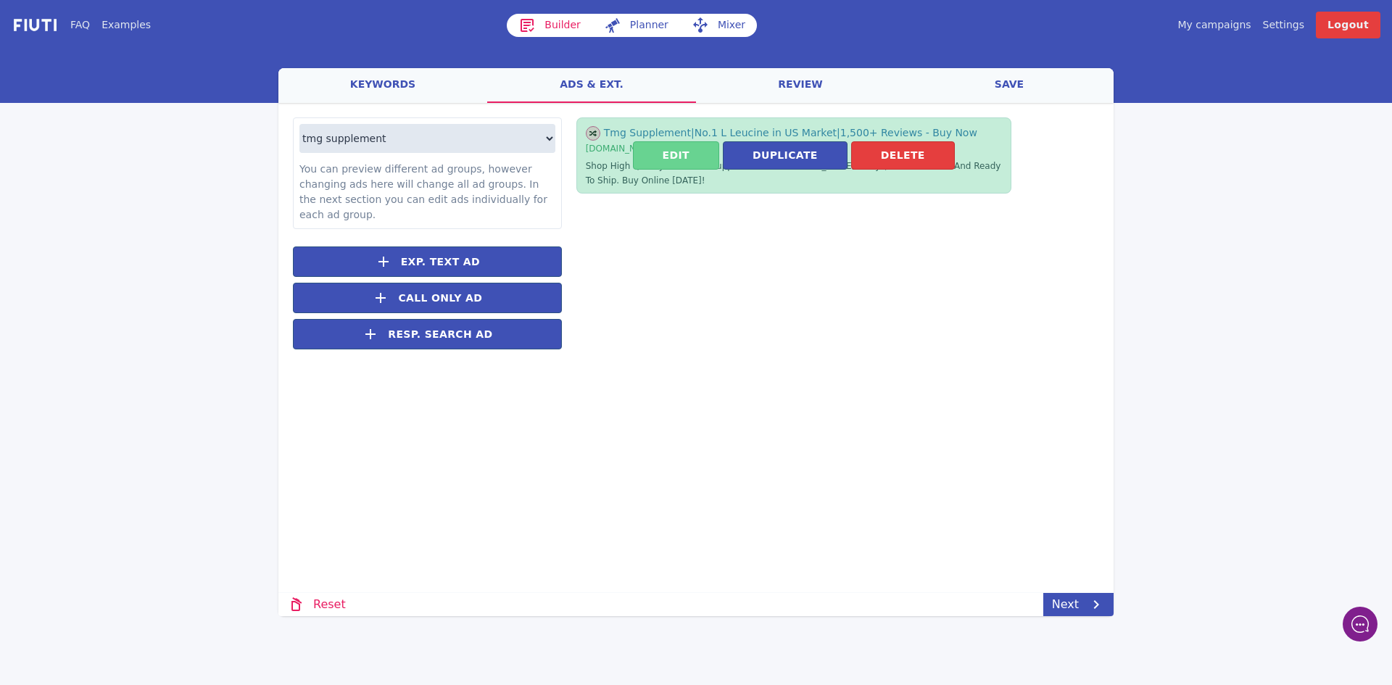
click at [706, 157] on button "Edit" at bounding box center [676, 155] width 86 height 28
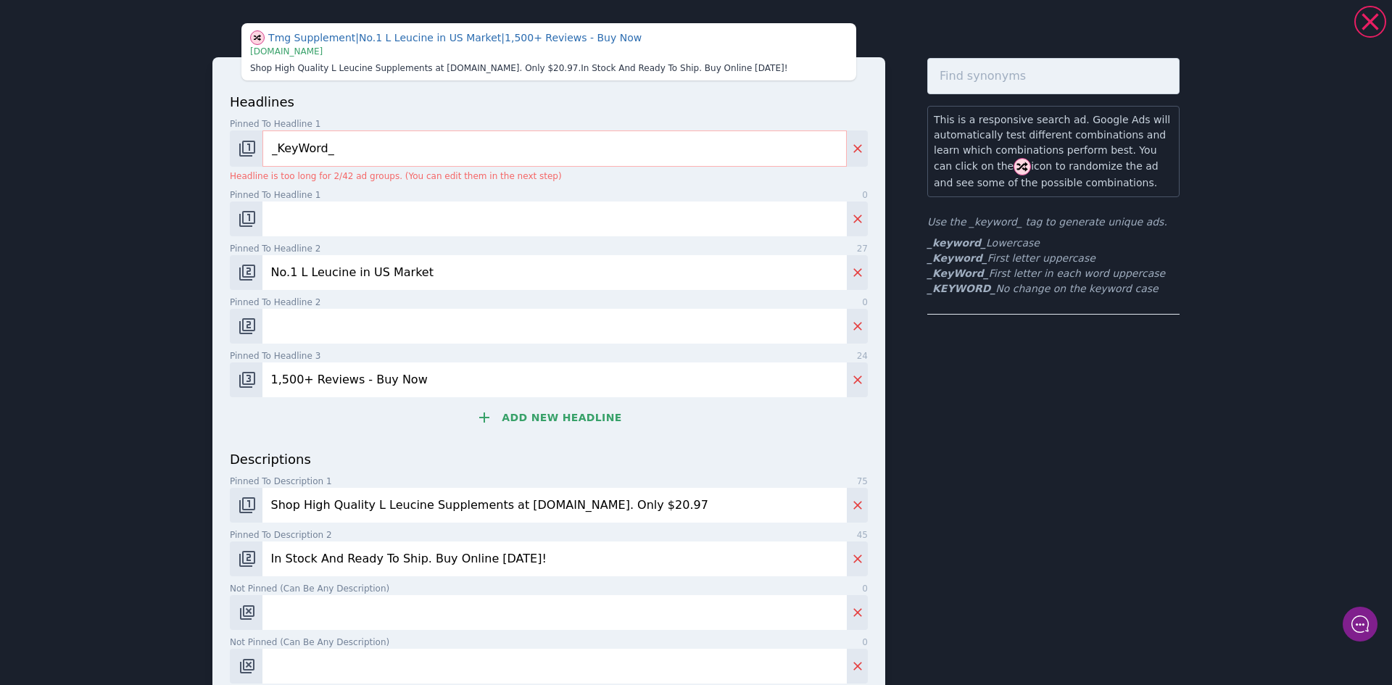
drag, startPoint x: 340, startPoint y: 272, endPoint x: 294, endPoint y: 269, distance: 46.5
click at [294, 269] on input "No.1 L Leucine in US Market" at bounding box center [554, 272] width 584 height 35
type input "No.1 TMG in US Market"
drag, startPoint x: 478, startPoint y: 505, endPoint x: 427, endPoint y: 505, distance: 51.5
click at [427, 505] on input "Shop High Quality L Leucine Supplements at [DOMAIN_NAME]. Only $20.97" at bounding box center [554, 505] width 584 height 35
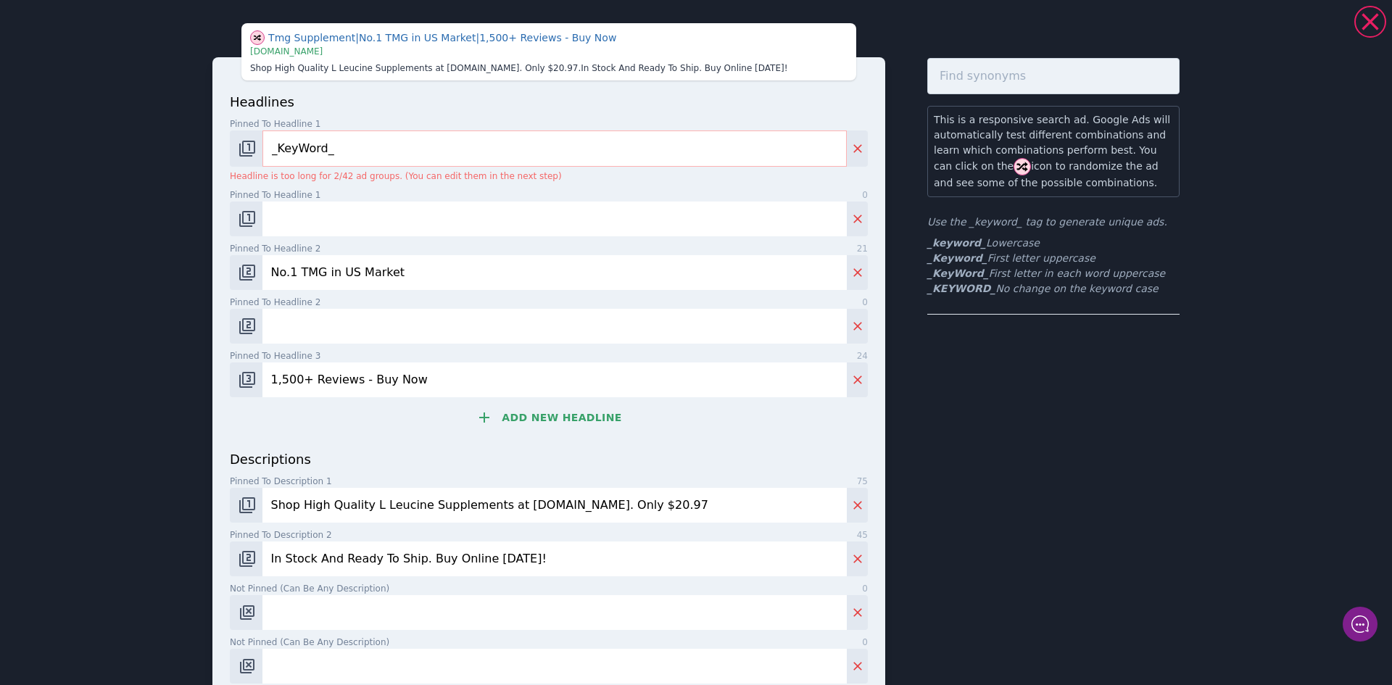
click at [441, 504] on input "Shop High Quality L Leucine Supplements at [DOMAIN_NAME]. Only $20.97" at bounding box center [554, 505] width 584 height 35
drag, startPoint x: 479, startPoint y: 504, endPoint x: 365, endPoint y: 502, distance: 114.6
click at [365, 502] on input "Shop High Quality L Leucine Supplements at [DOMAIN_NAME]. Only $20.97" at bounding box center [554, 505] width 584 height 35
paste input "[MEDICAL_DATA]"
type input "Shop High Quality Tmg [MEDICAL_DATA] Supplements at [DOMAIN_NAME]. Only $20.97"
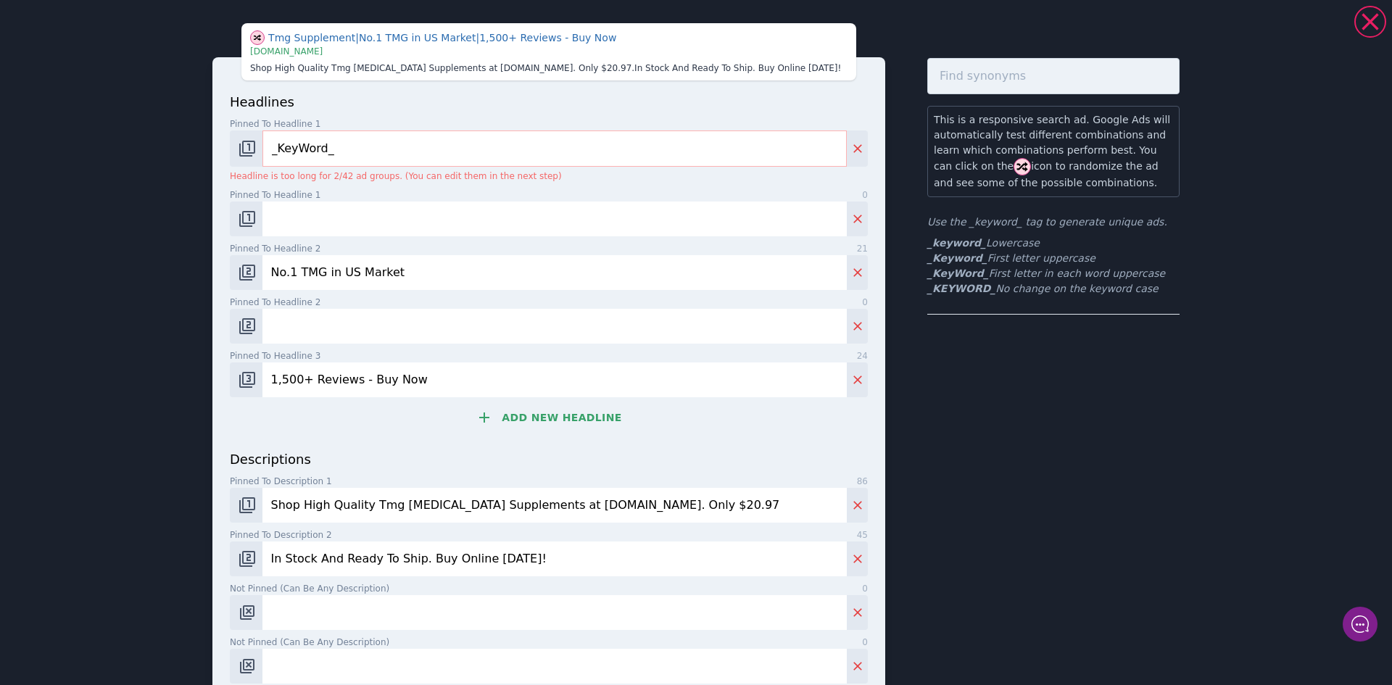
click at [294, 272] on input "No.1 TMG in US Market" at bounding box center [554, 272] width 584 height 35
type input "No.1 [MEDICAL_DATA] TMG in US Market"
click at [363, 506] on input "Shop High Quality Tmg [MEDICAL_DATA] Supplements at [DOMAIN_NAME]. Only $20.97" at bounding box center [554, 505] width 584 height 35
type input "Shop High Quality Tmg [MEDICAL_DATA] Supplements at [DOMAIN_NAME]. Only $20.97"
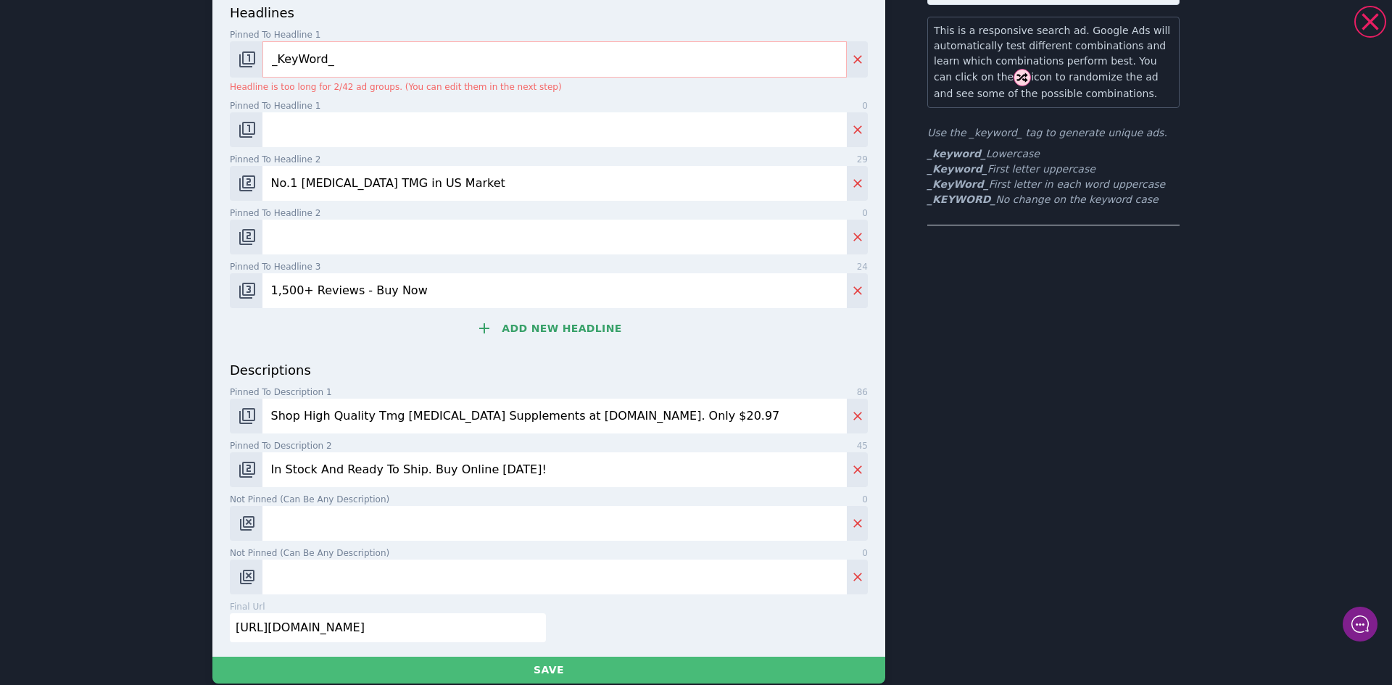
scroll to position [182, 0]
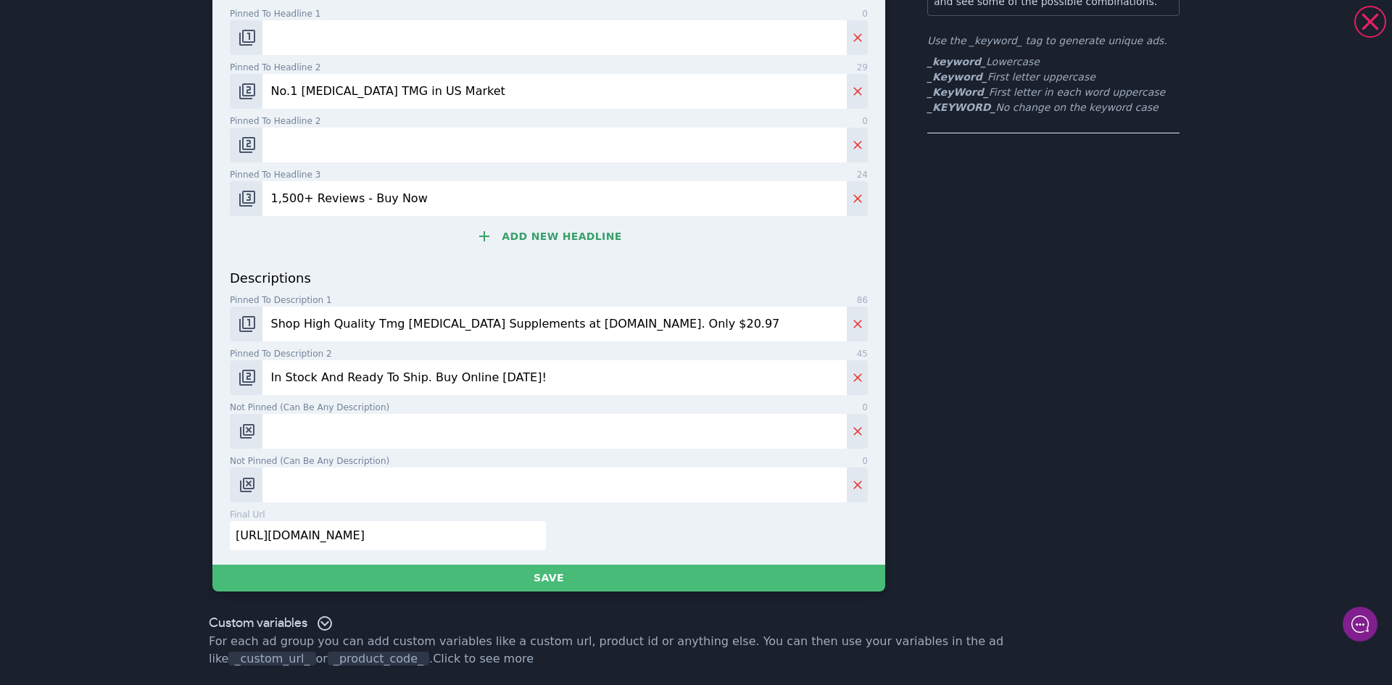
click at [478, 534] on input "[URL][DOMAIN_NAME]" at bounding box center [388, 535] width 316 height 29
paste input "[URL][DOMAIN_NAME][MEDICAL_DATA]"
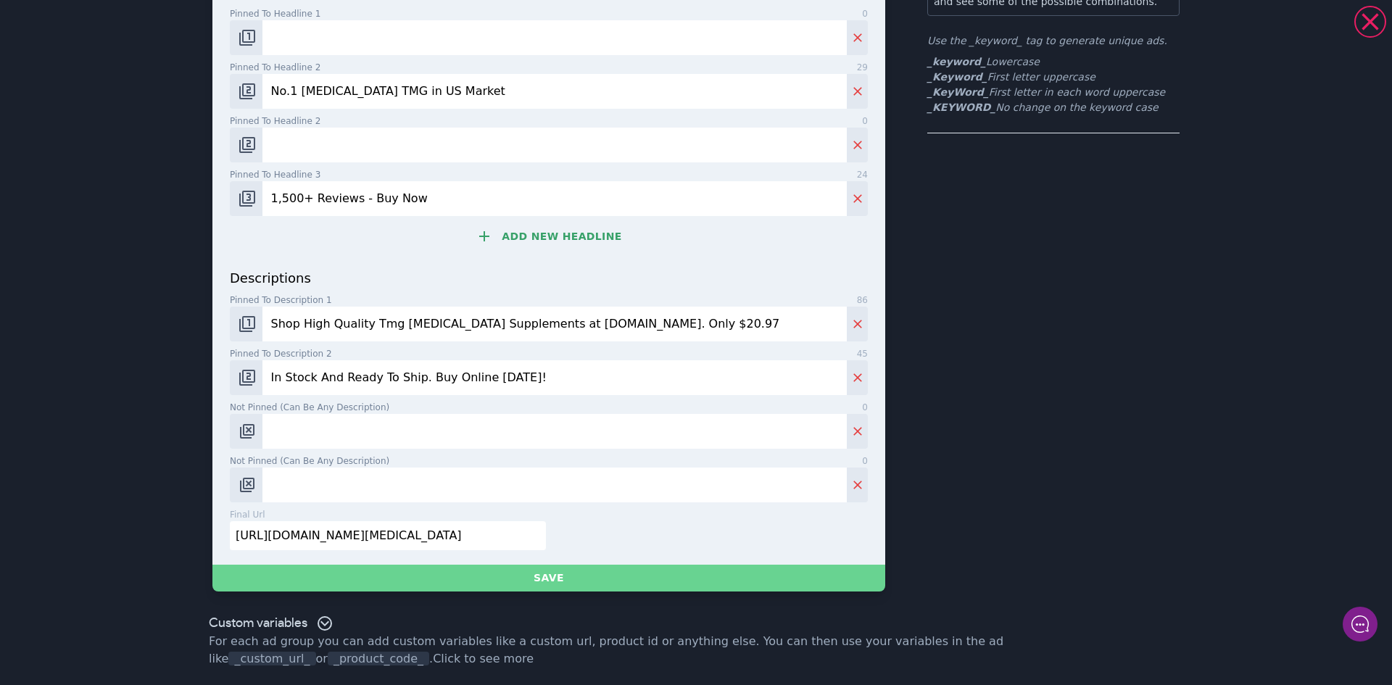
type input "[URL][DOMAIN_NAME][MEDICAL_DATA]"
click at [594, 572] on button "Save" at bounding box center [548, 578] width 673 height 27
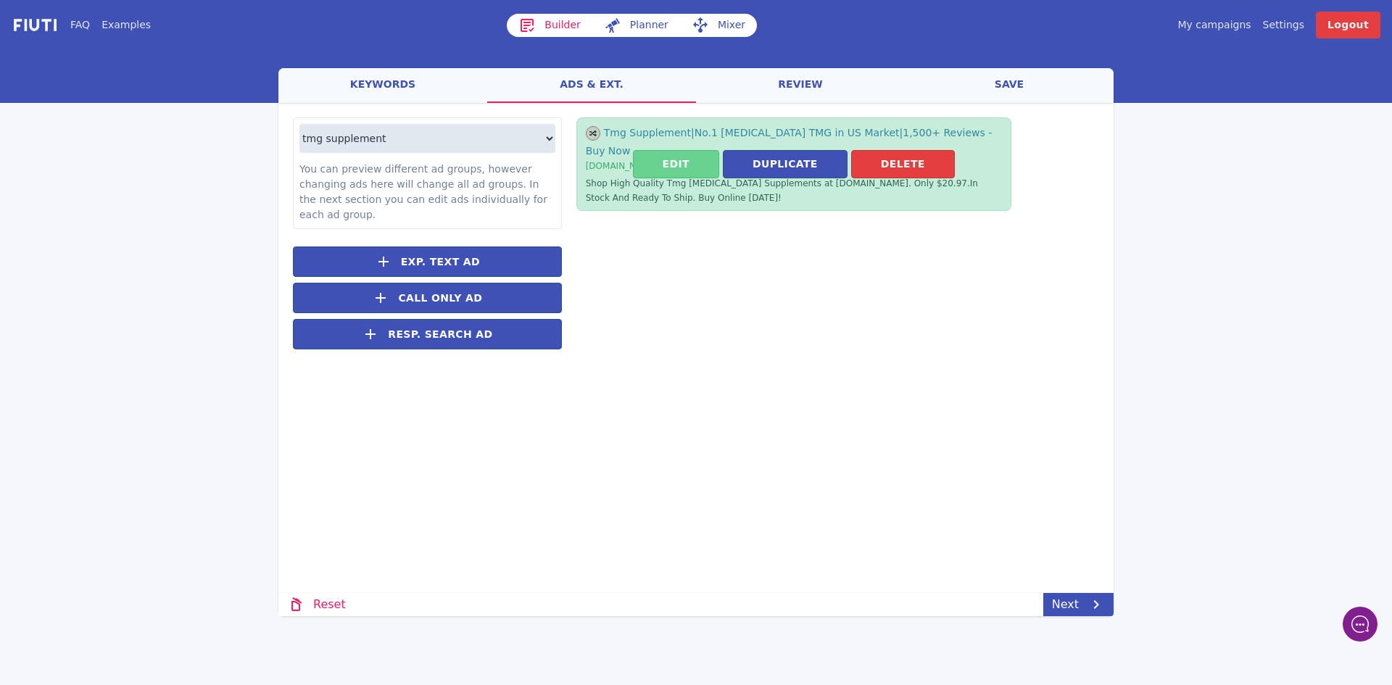
click at [690, 158] on button "Edit" at bounding box center [676, 164] width 86 height 28
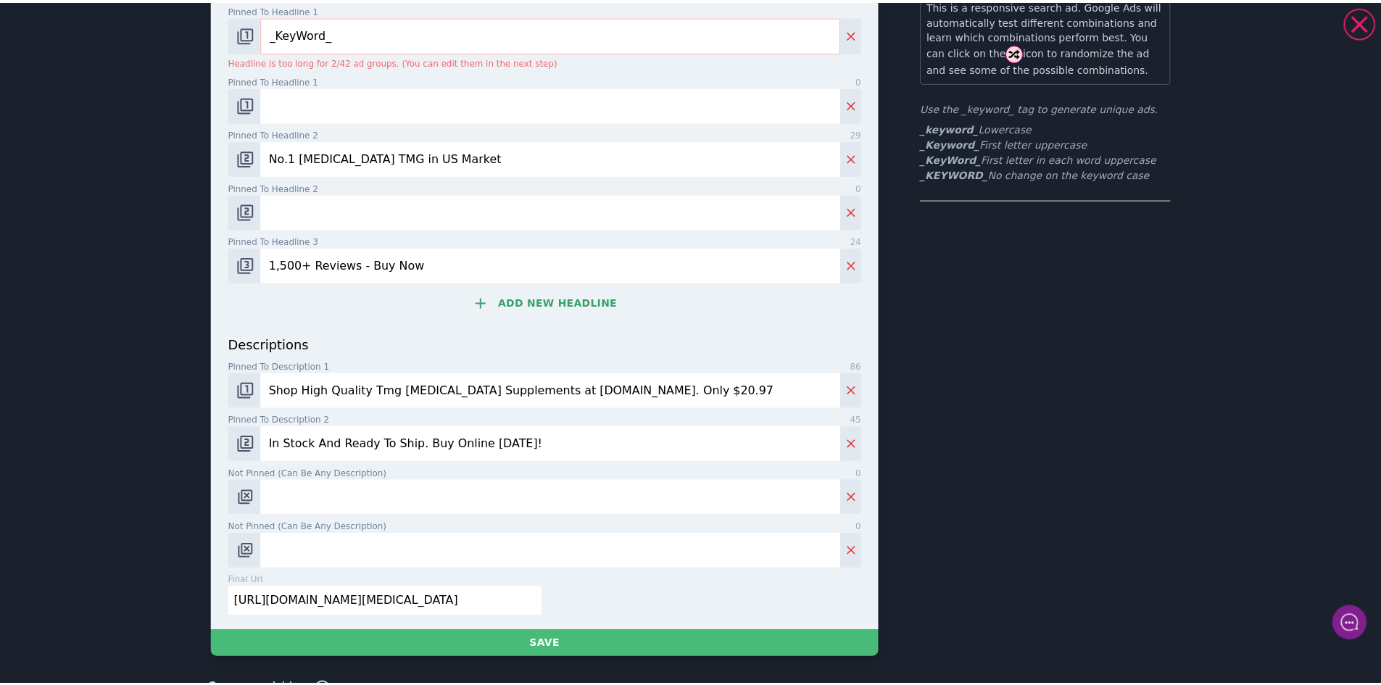
scroll to position [182, 0]
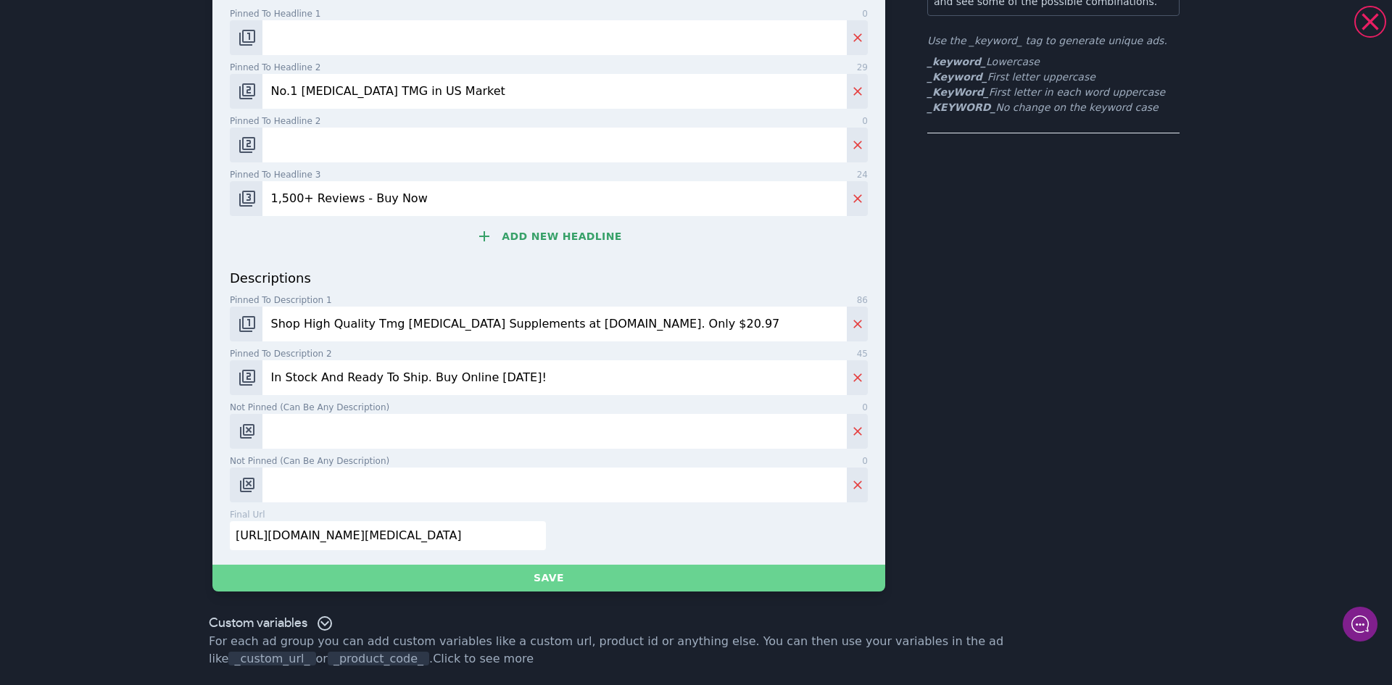
click at [567, 572] on button "Save" at bounding box center [548, 578] width 673 height 27
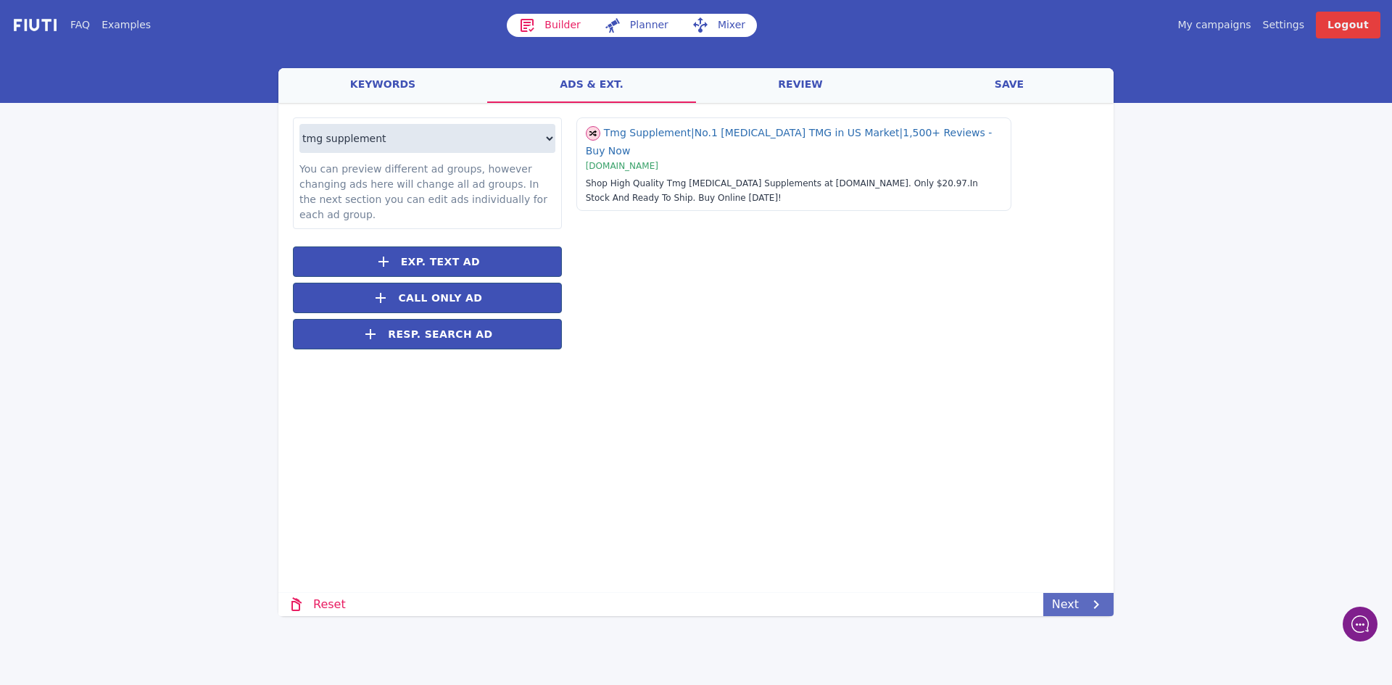
click at [1091, 599] on icon at bounding box center [1095, 604] width 17 height 17
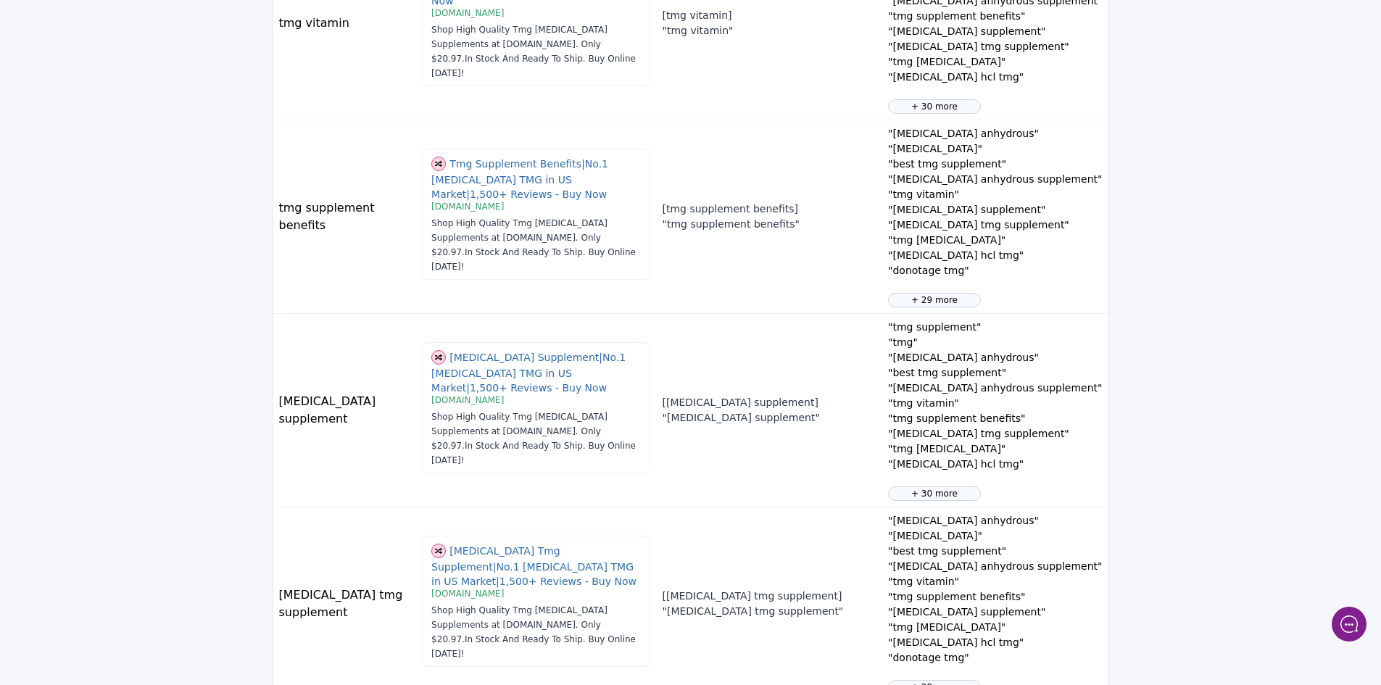
scroll to position [1584, 0]
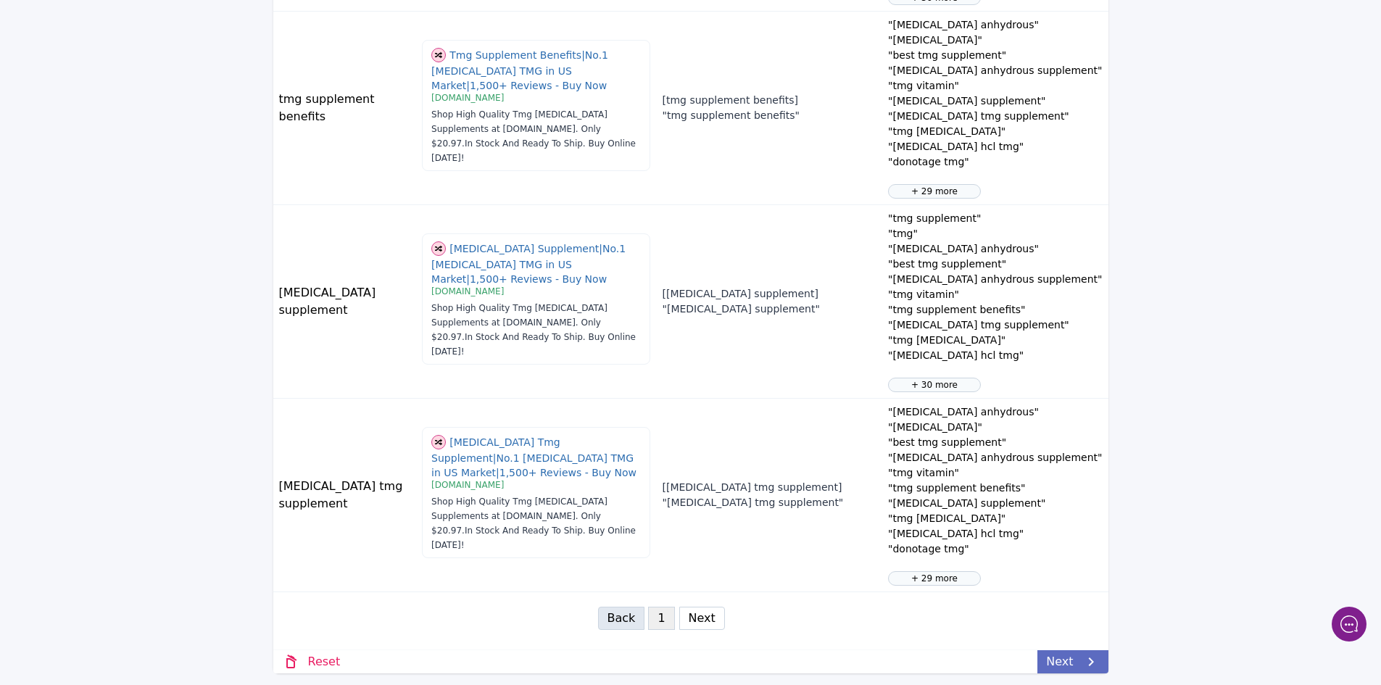
click at [1077, 660] on link "Next" at bounding box center [1072, 661] width 70 height 23
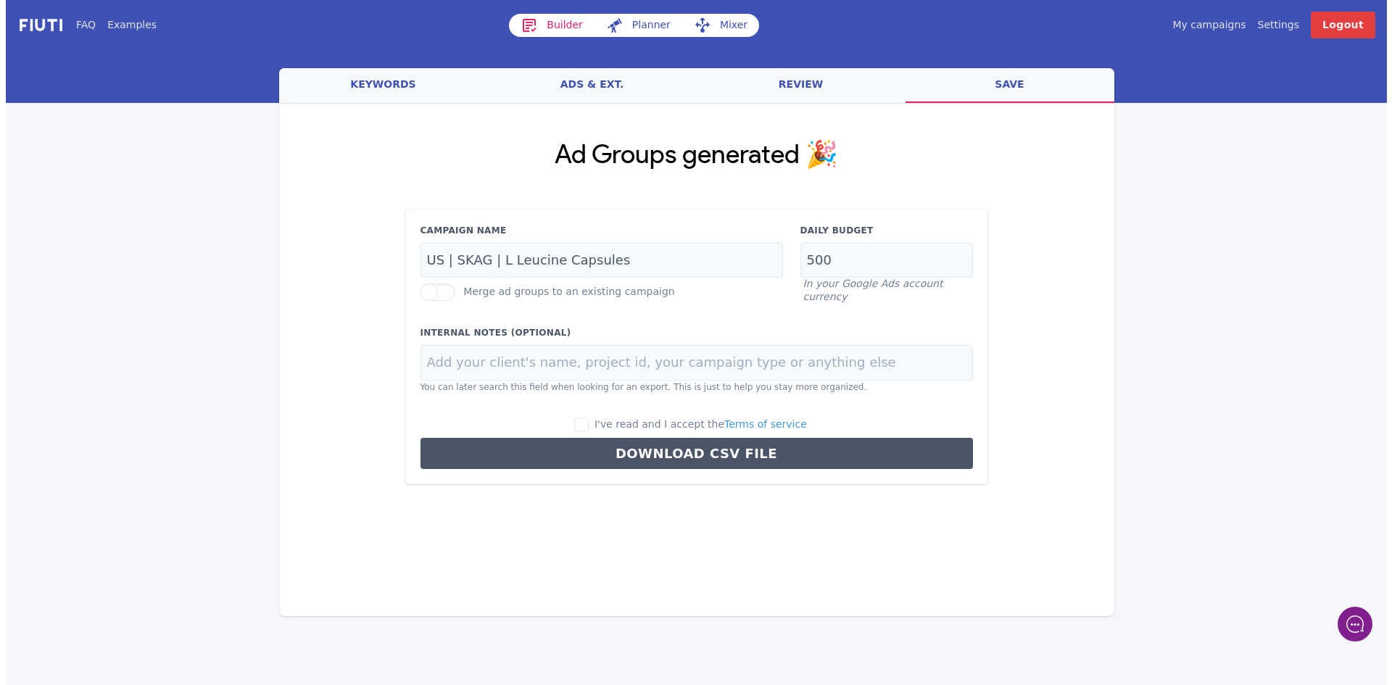
scroll to position [0, 0]
drag, startPoint x: 632, startPoint y: 260, endPoint x: 496, endPoint y: 257, distance: 136.3
click at [496, 257] on input "US | SKAG | L Leucine Capsules" at bounding box center [601, 261] width 362 height 36
type input "US | SKAG | TMG Capsules"
click at [589, 422] on input "I've read and I accept the Terms of service" at bounding box center [581, 425] width 14 height 14
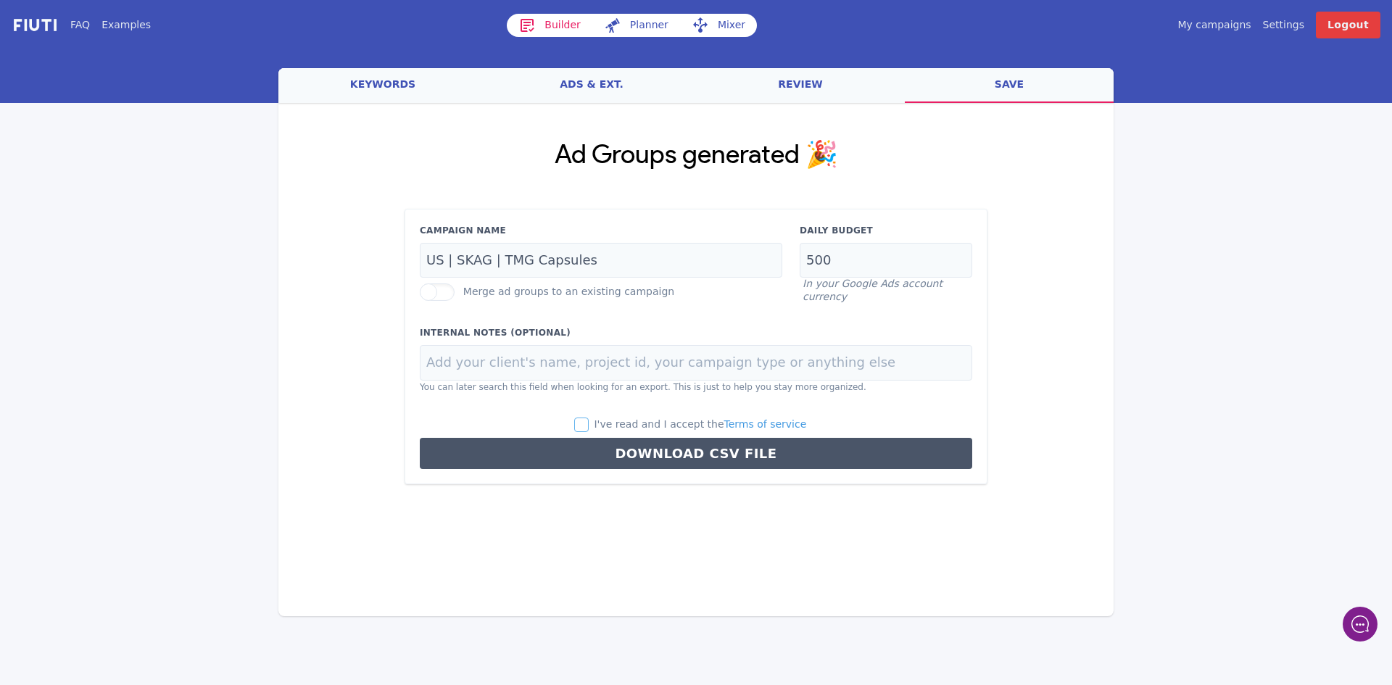
checkbox input "true"
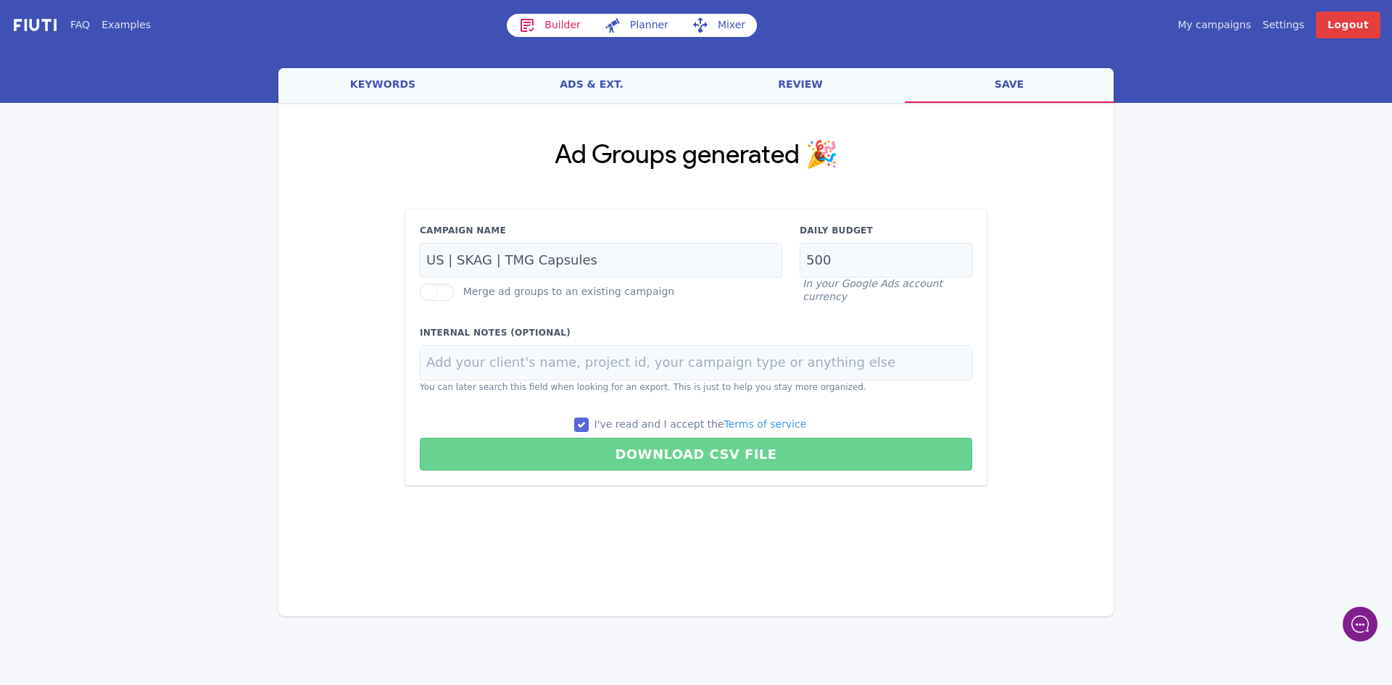
click at [663, 454] on button "Download CSV File" at bounding box center [696, 454] width 552 height 33
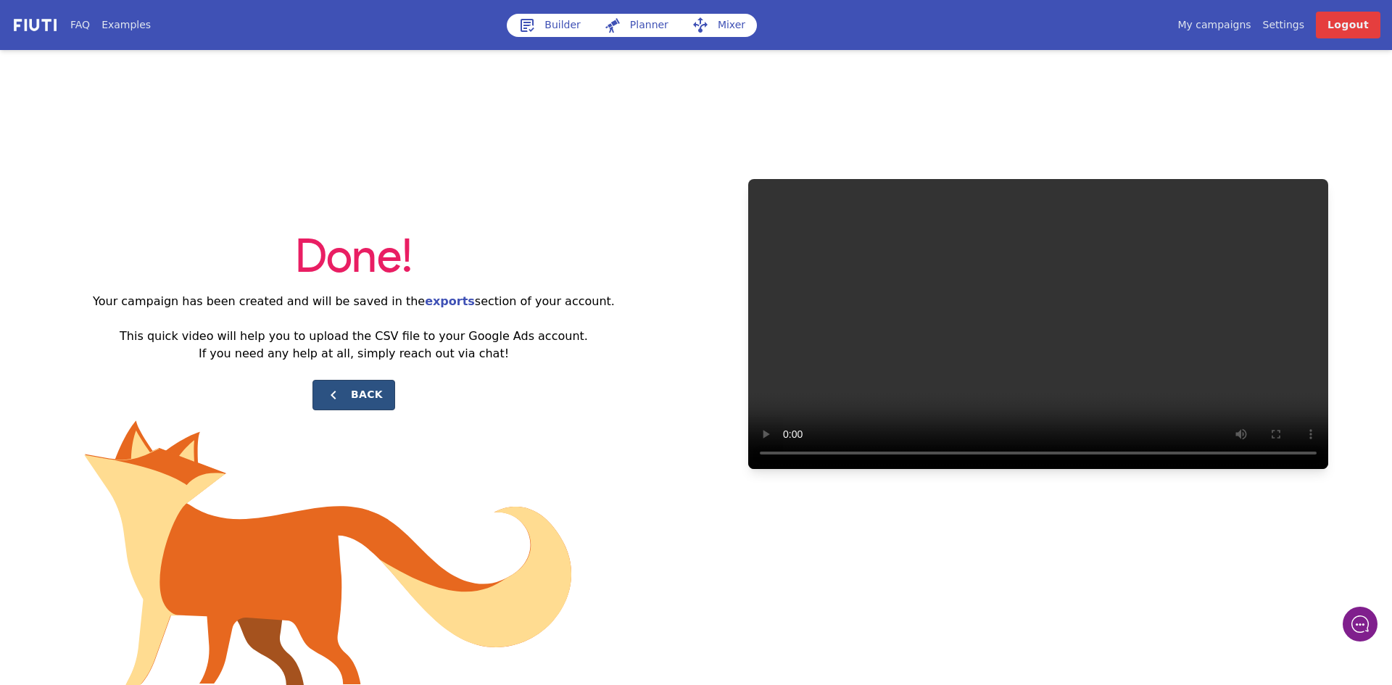
click at [373, 398] on button "Back" at bounding box center [353, 395] width 83 height 30
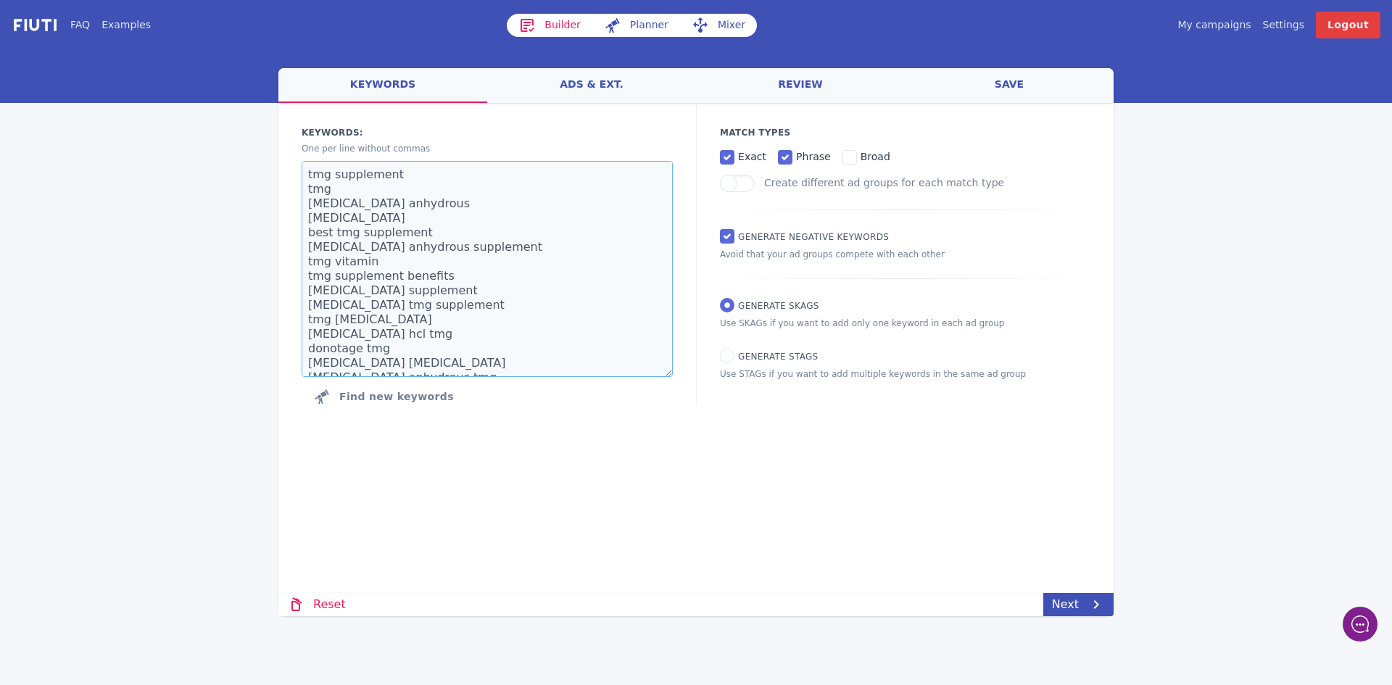
scroll to position [406, 0]
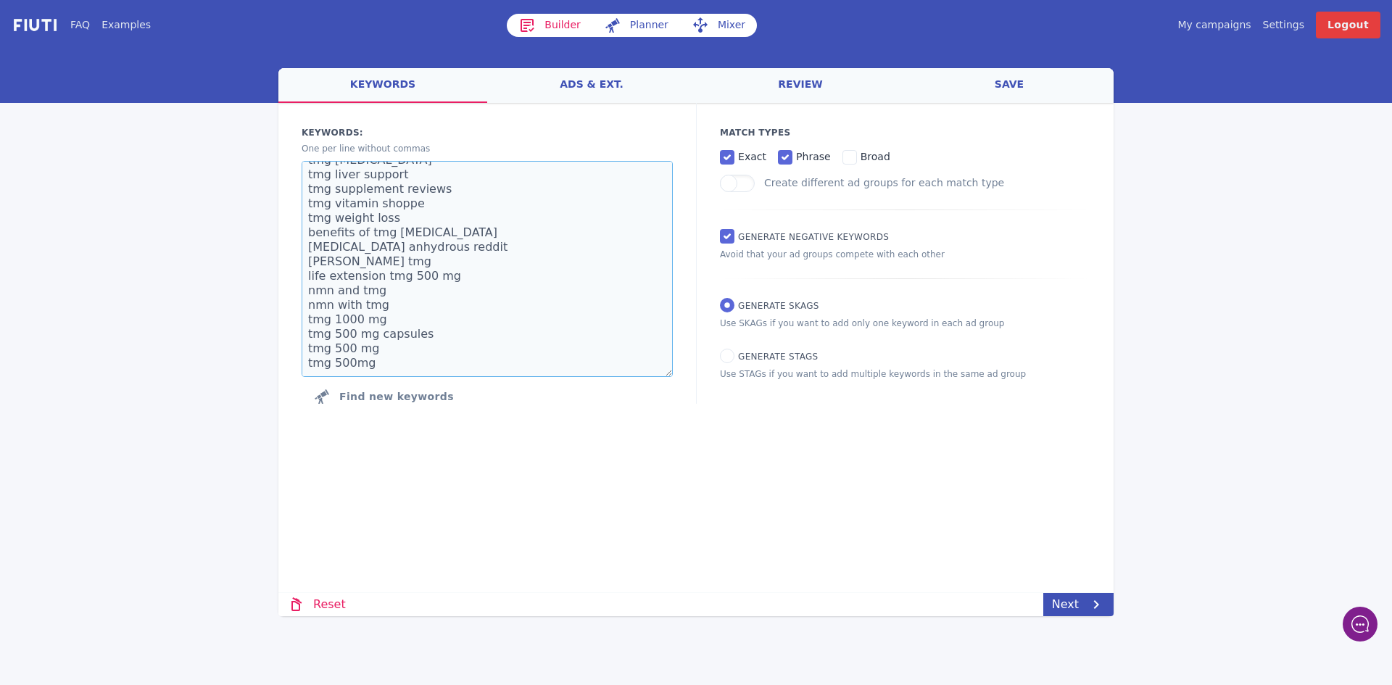
drag, startPoint x: 302, startPoint y: 178, endPoint x: 535, endPoint y: 553, distance: 441.1
click at [535, 553] on div "welcome keywords ads & ext. review save Loading... Loading Keywords: Ad groups:…" at bounding box center [695, 342] width 835 height 548
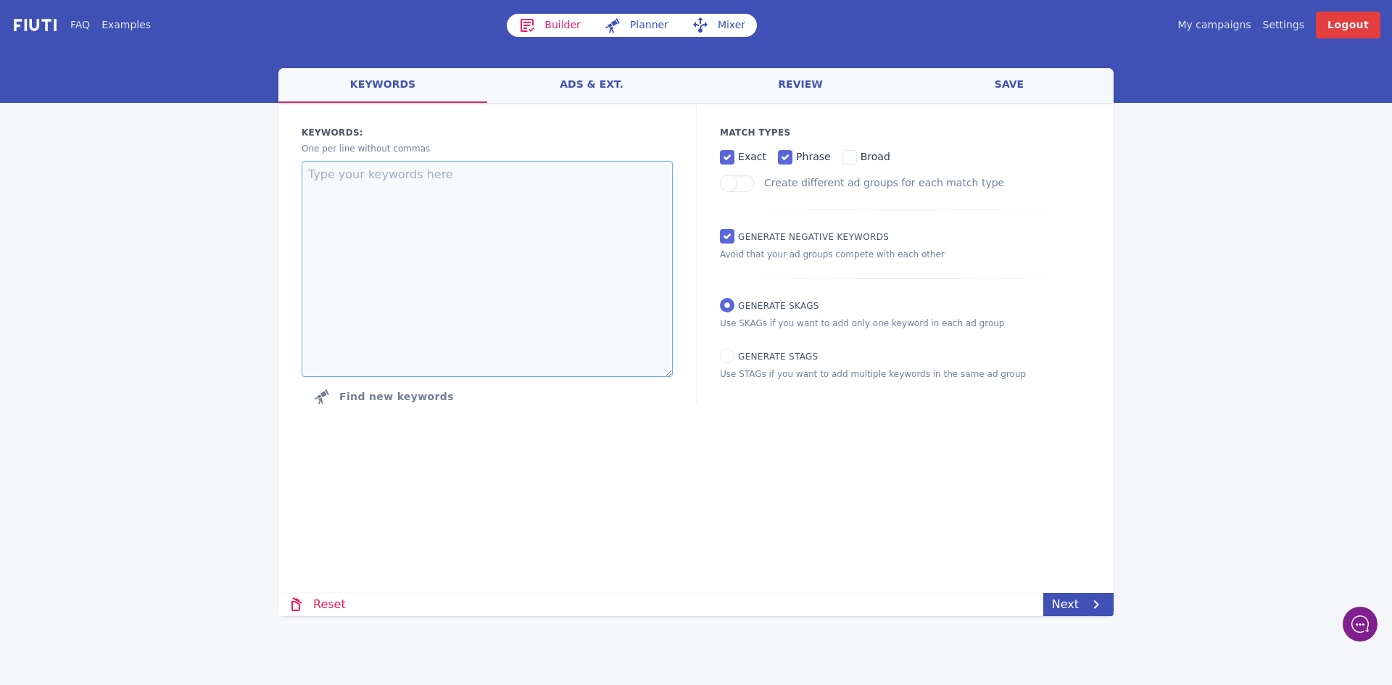
scroll to position [0, 0]
paste textarea "creatine pills creatine capsules creatine tablets creatine monohydrate pills cr…"
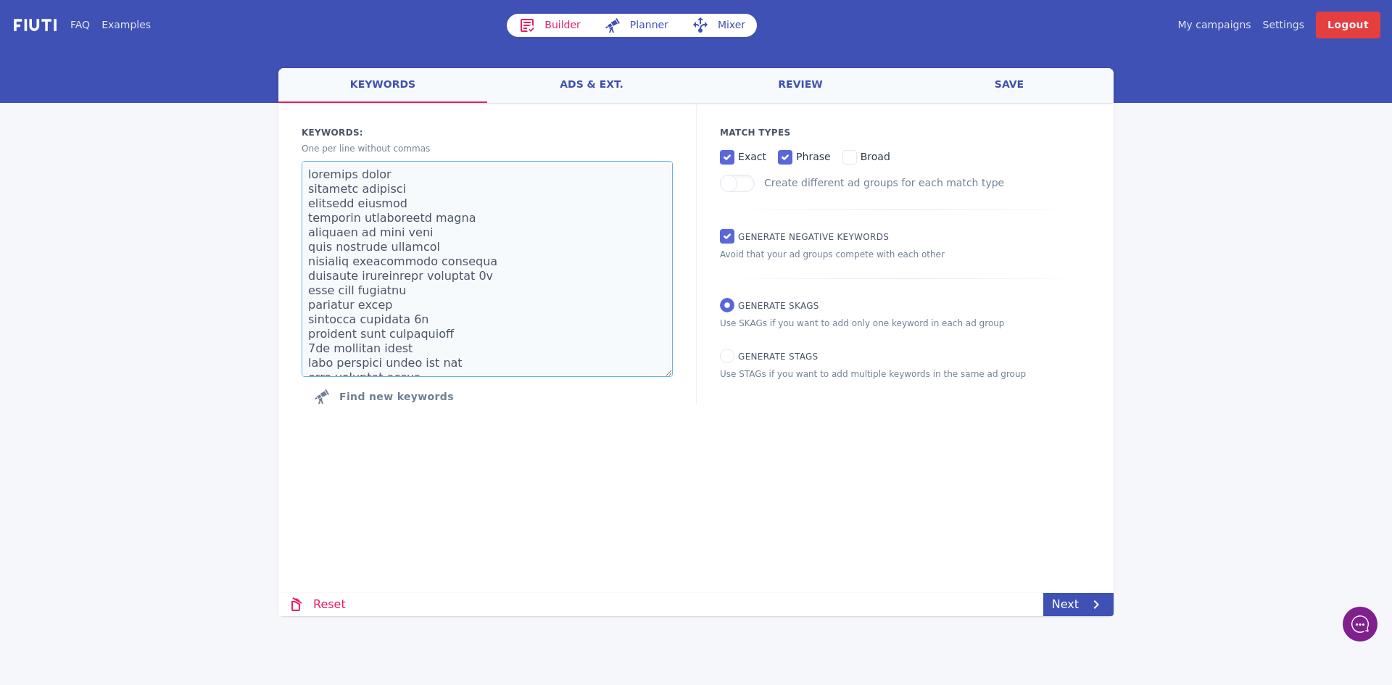
scroll to position [487, 0]
type textarea "creatine pills creatine capsules creatine tablets creatine monohydrate pills cr…"
click at [1080, 603] on link "Next" at bounding box center [1078, 604] width 70 height 23
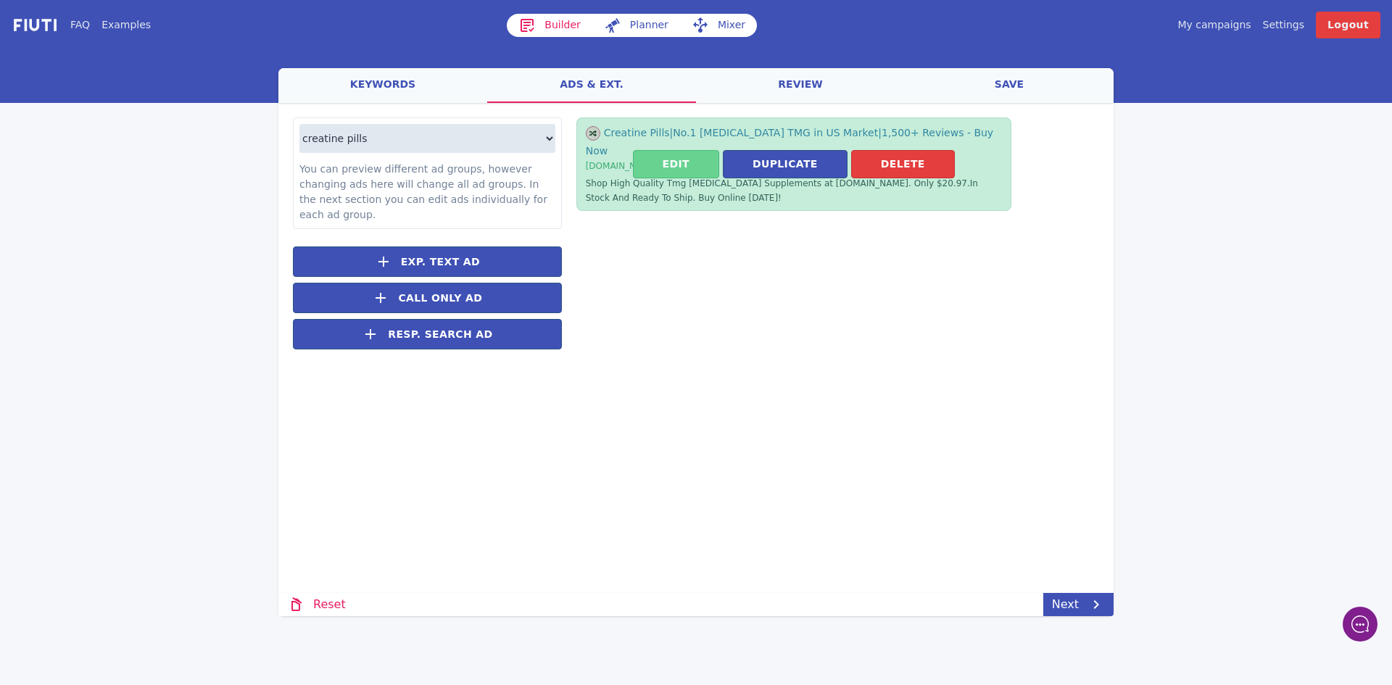
click at [680, 154] on button "Edit" at bounding box center [676, 164] width 86 height 28
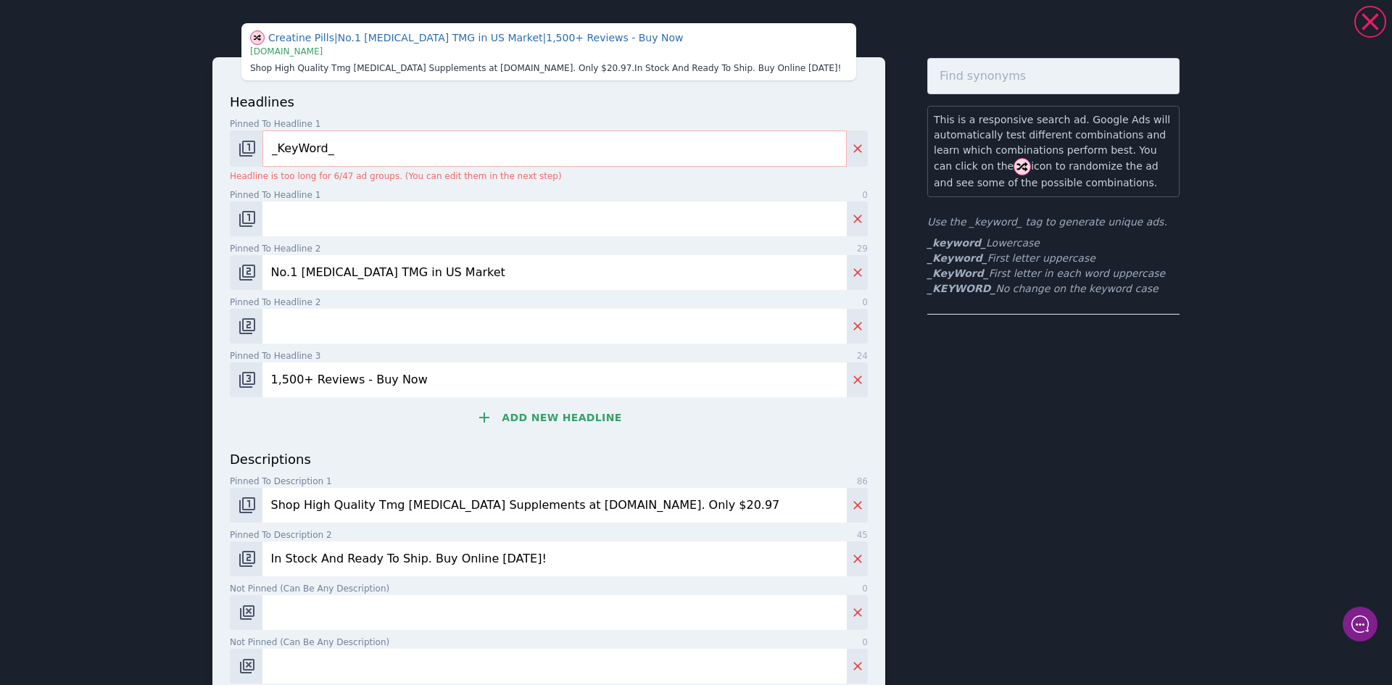
drag, startPoint x: 357, startPoint y: 269, endPoint x: 336, endPoint y: 268, distance: 21.0
click at [336, 268] on input "No.1 [MEDICAL_DATA] TMG in US Market" at bounding box center [554, 272] width 584 height 35
type input "No.1 Creatine in the US Market"
drag, startPoint x: 470, startPoint y: 504, endPoint x: 359, endPoint y: 498, distance: 111.1
click at [359, 498] on input "Shop High Quality Tmg [MEDICAL_DATA] Supplements at [DOMAIN_NAME]. Only $20.97" at bounding box center [554, 505] width 584 height 35
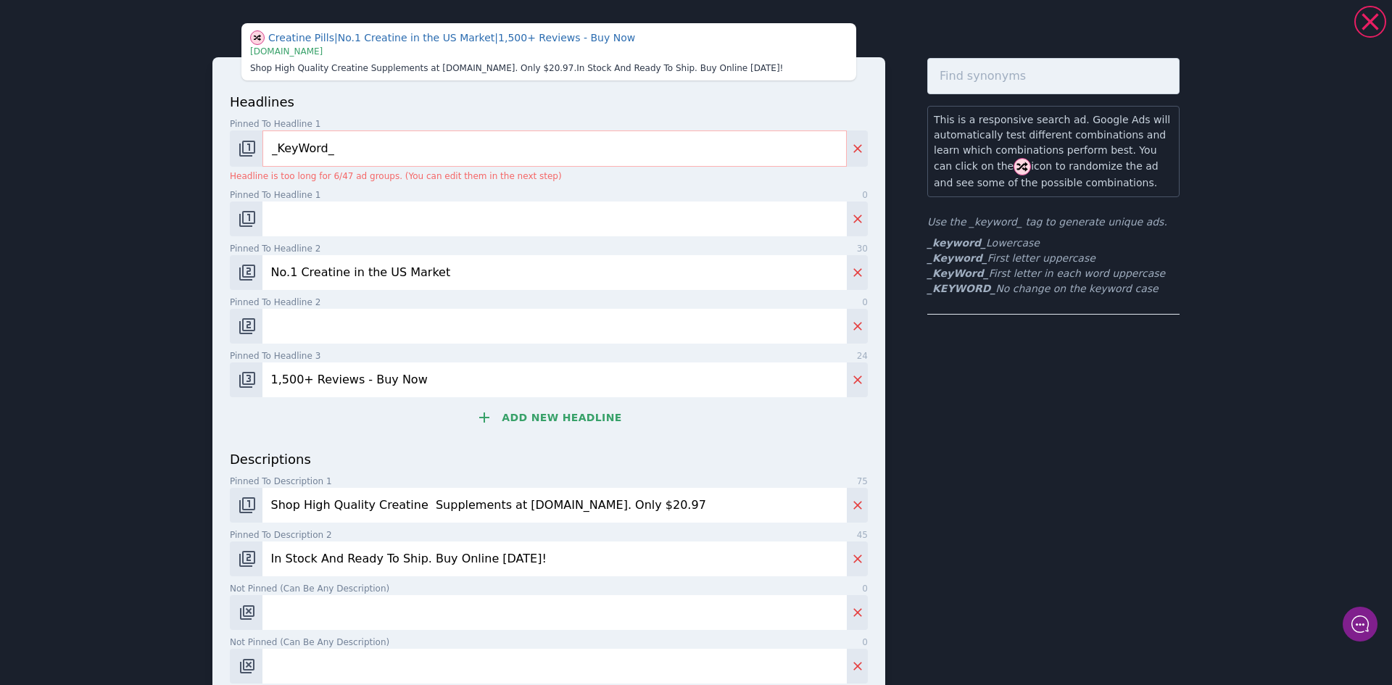
click at [413, 504] on input "Shop High Quality Creatine Supplements at [DOMAIN_NAME]. Only $20.97" at bounding box center [554, 505] width 584 height 35
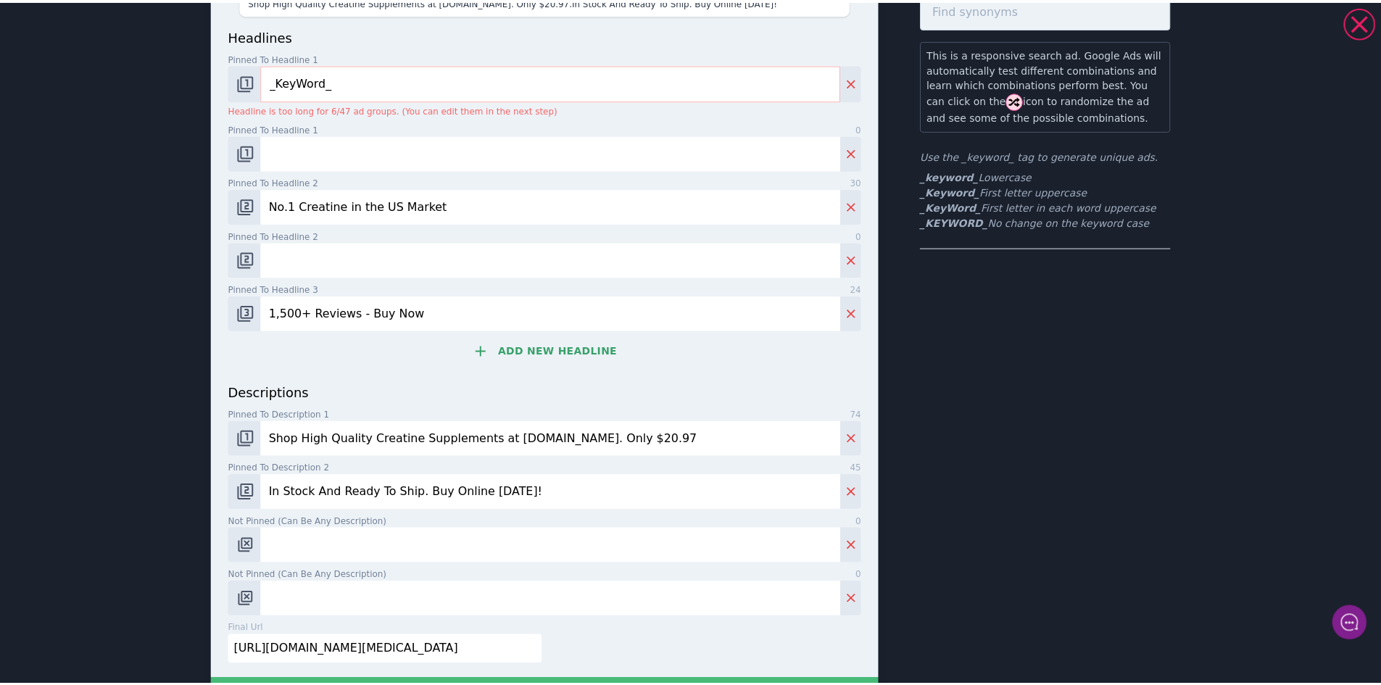
scroll to position [182, 0]
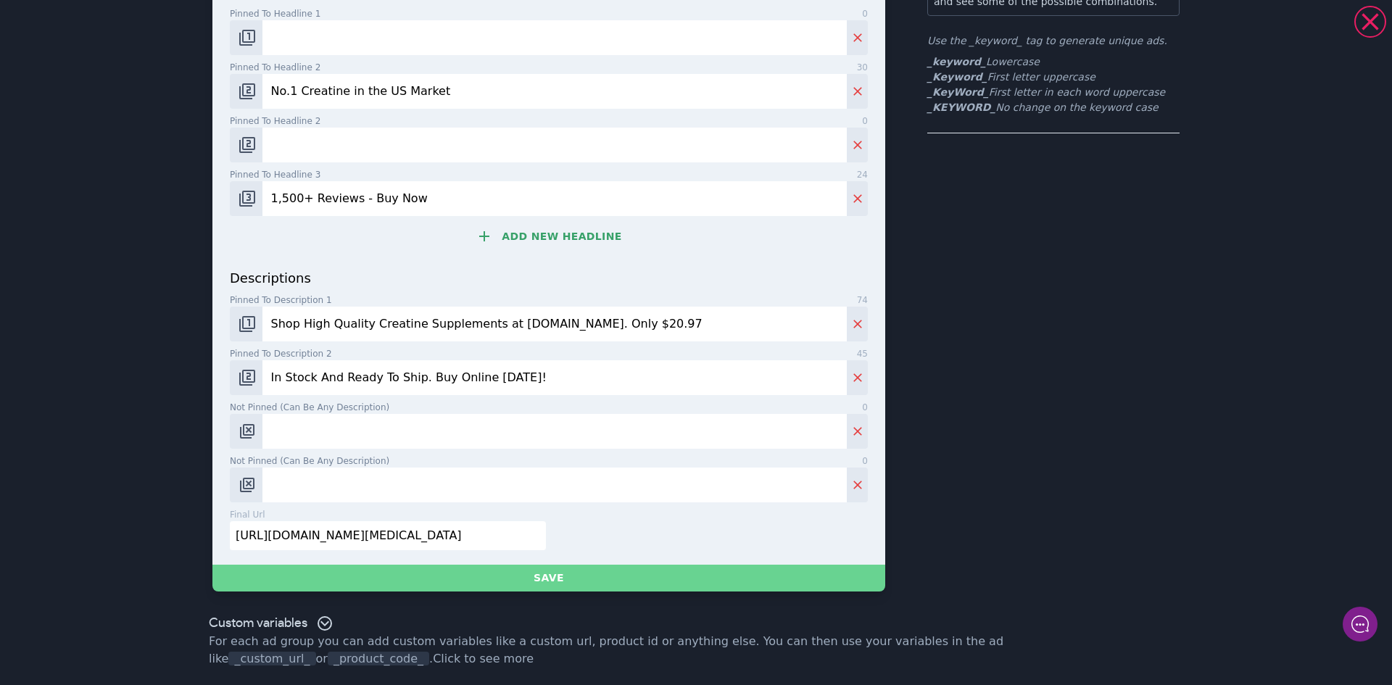
type input "Shop High Quality Creatine Supplements at [DOMAIN_NAME]. Only $20.97"
click at [540, 582] on button "Save" at bounding box center [548, 578] width 673 height 27
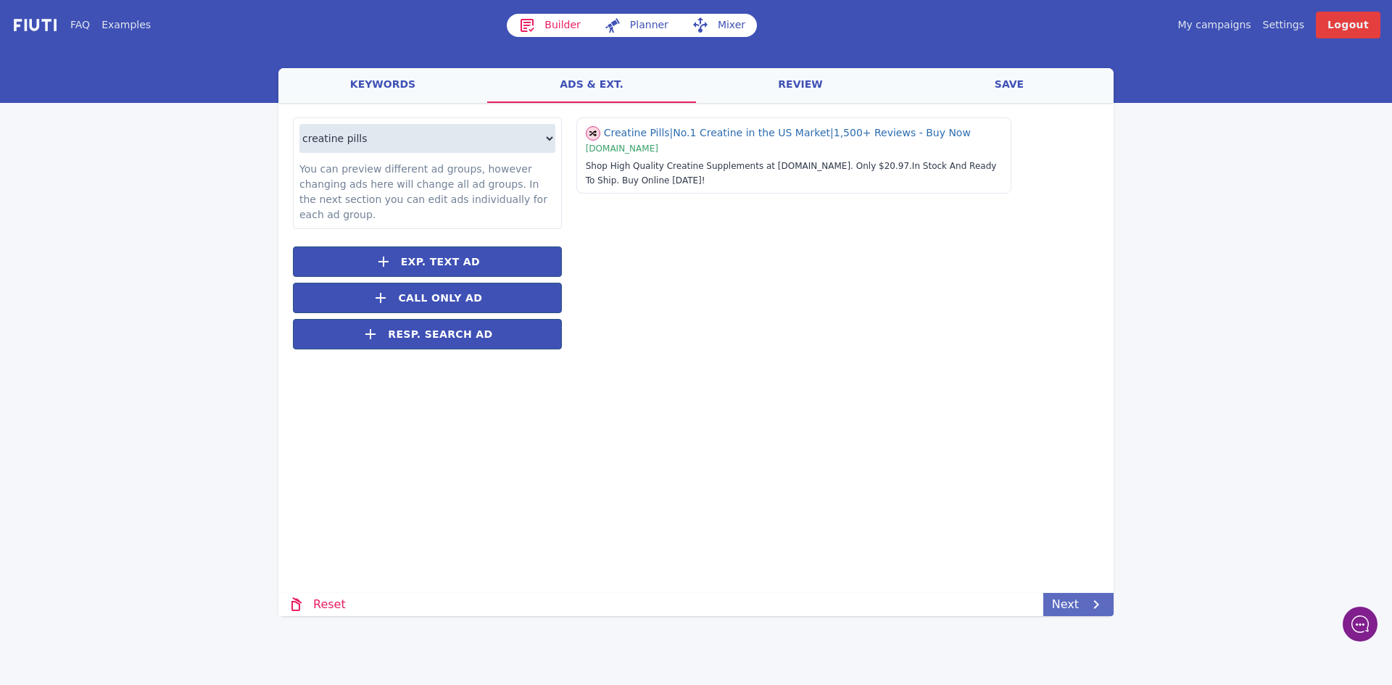
click at [1089, 607] on icon at bounding box center [1095, 604] width 17 height 17
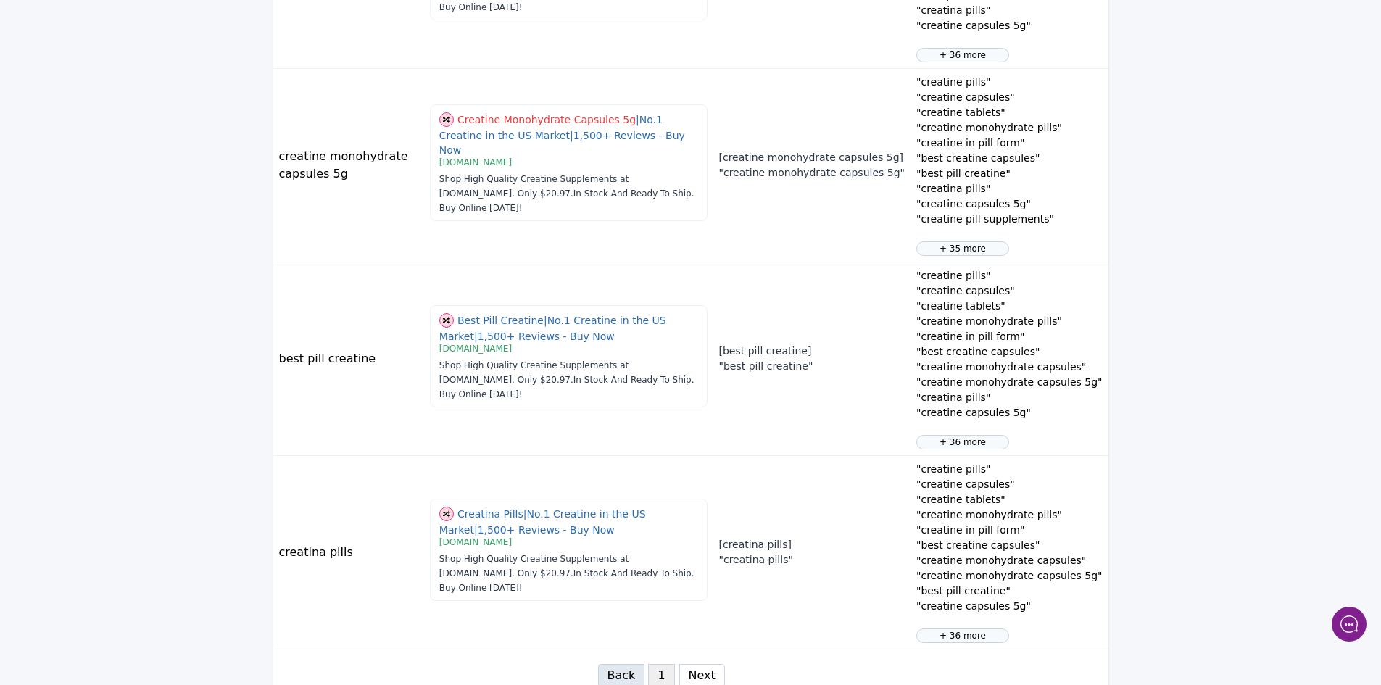
scroll to position [1584, 0]
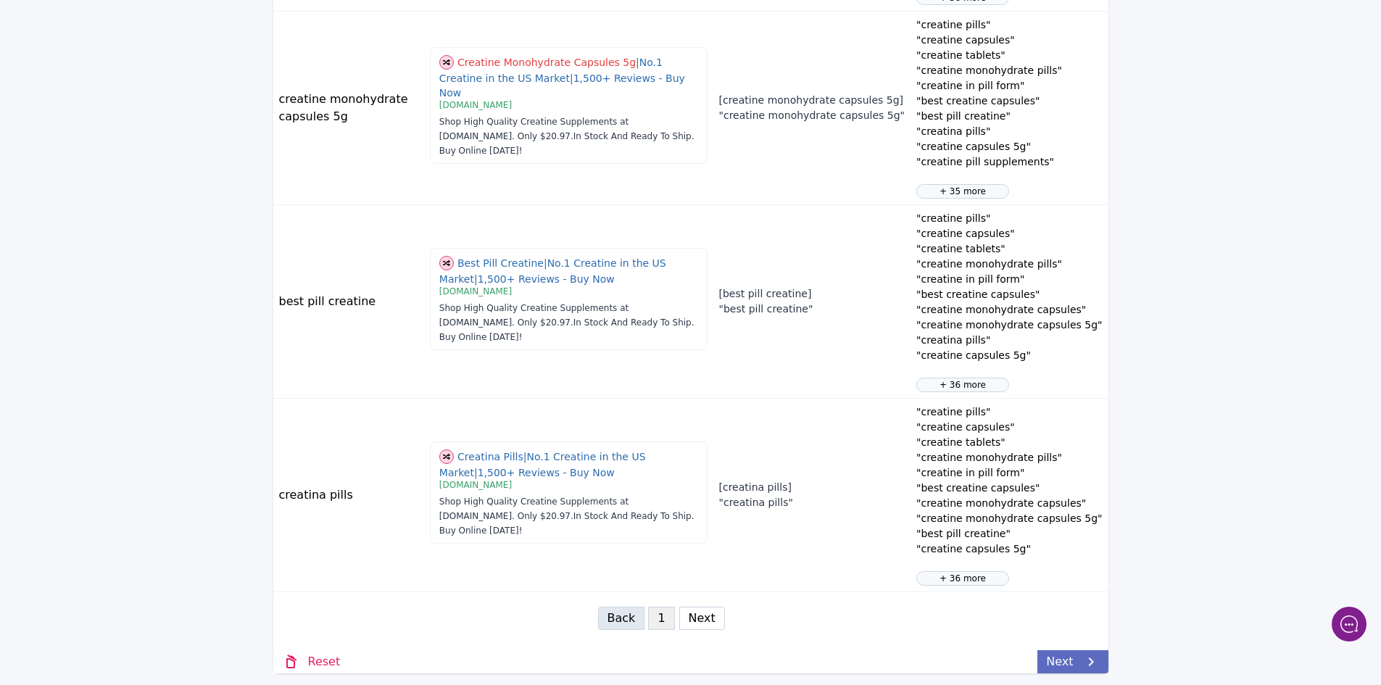
click at [1066, 665] on link "Next" at bounding box center [1072, 661] width 70 height 23
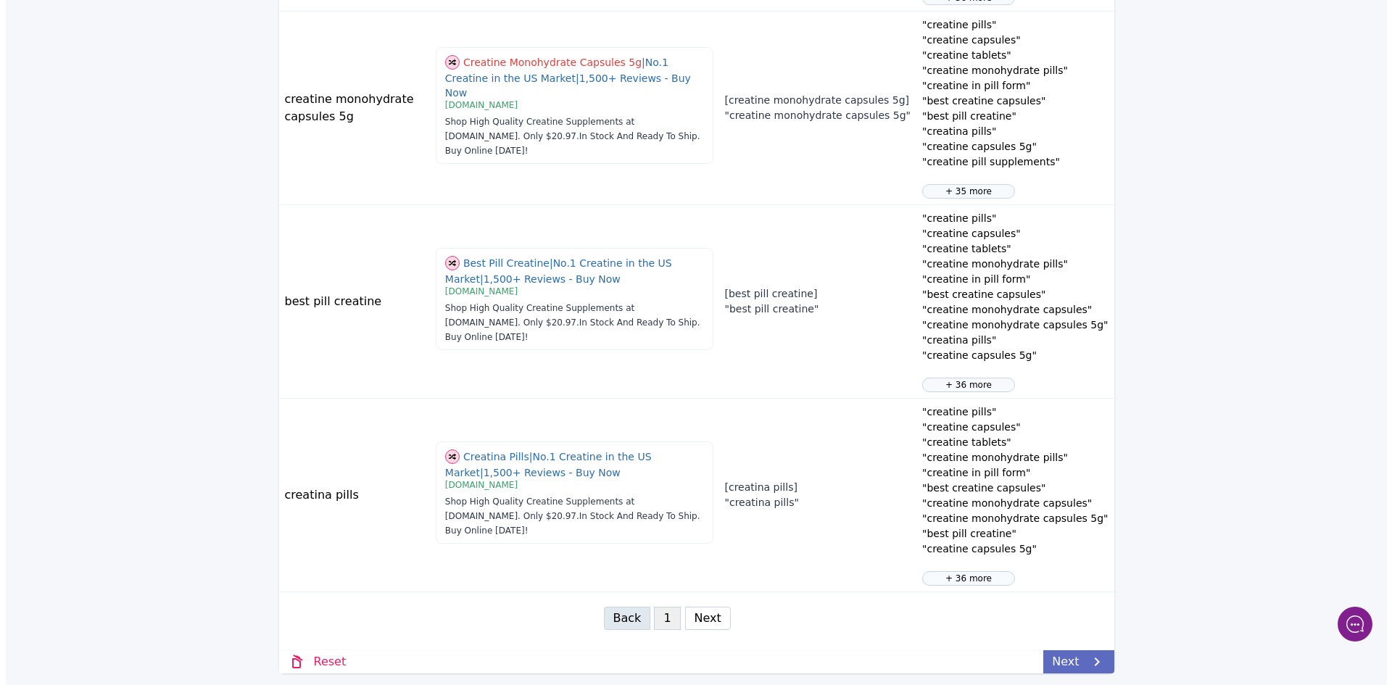
scroll to position [0, 0]
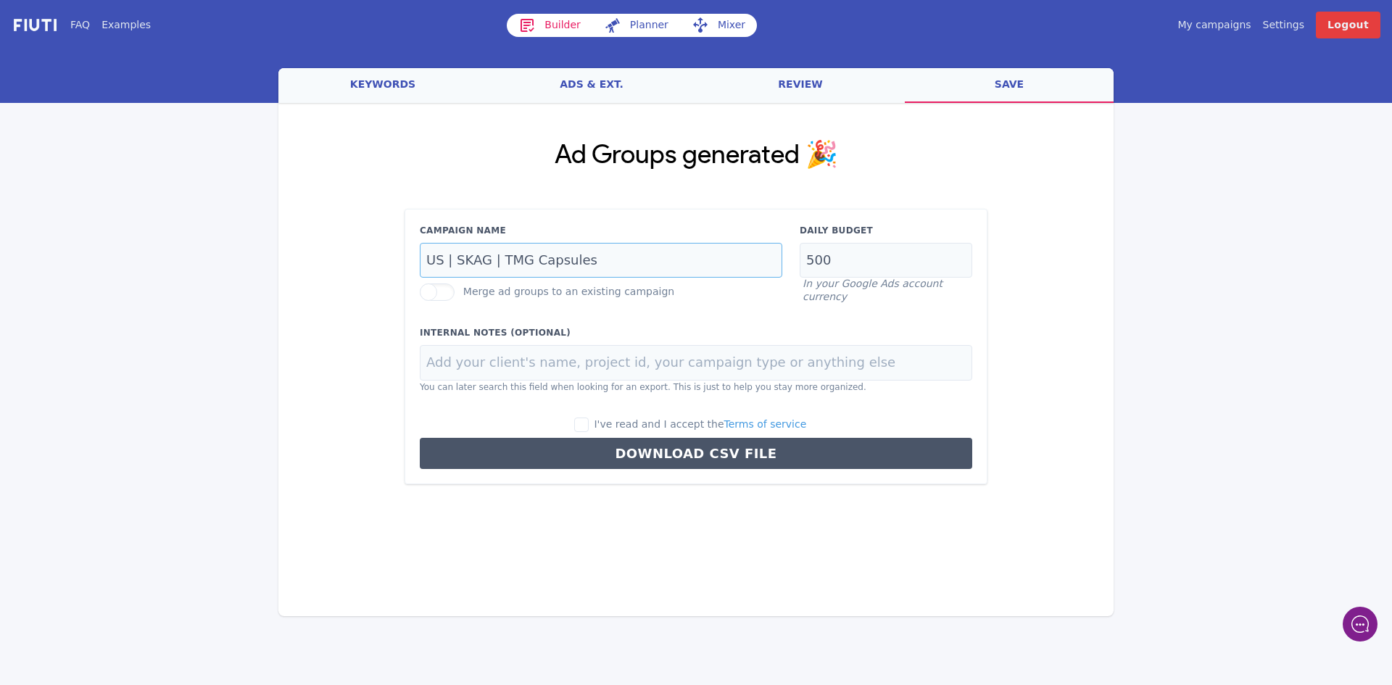
drag, startPoint x: 589, startPoint y: 262, endPoint x: 497, endPoint y: 258, distance: 92.9
click at [497, 258] on input "US | SKAG | TMG Capsules" at bounding box center [601, 261] width 362 height 36
type input "US | SKAG | Creatine Pills"
click at [589, 424] on input "I've read and I accept the Terms of service" at bounding box center [581, 425] width 14 height 14
checkbox input "true"
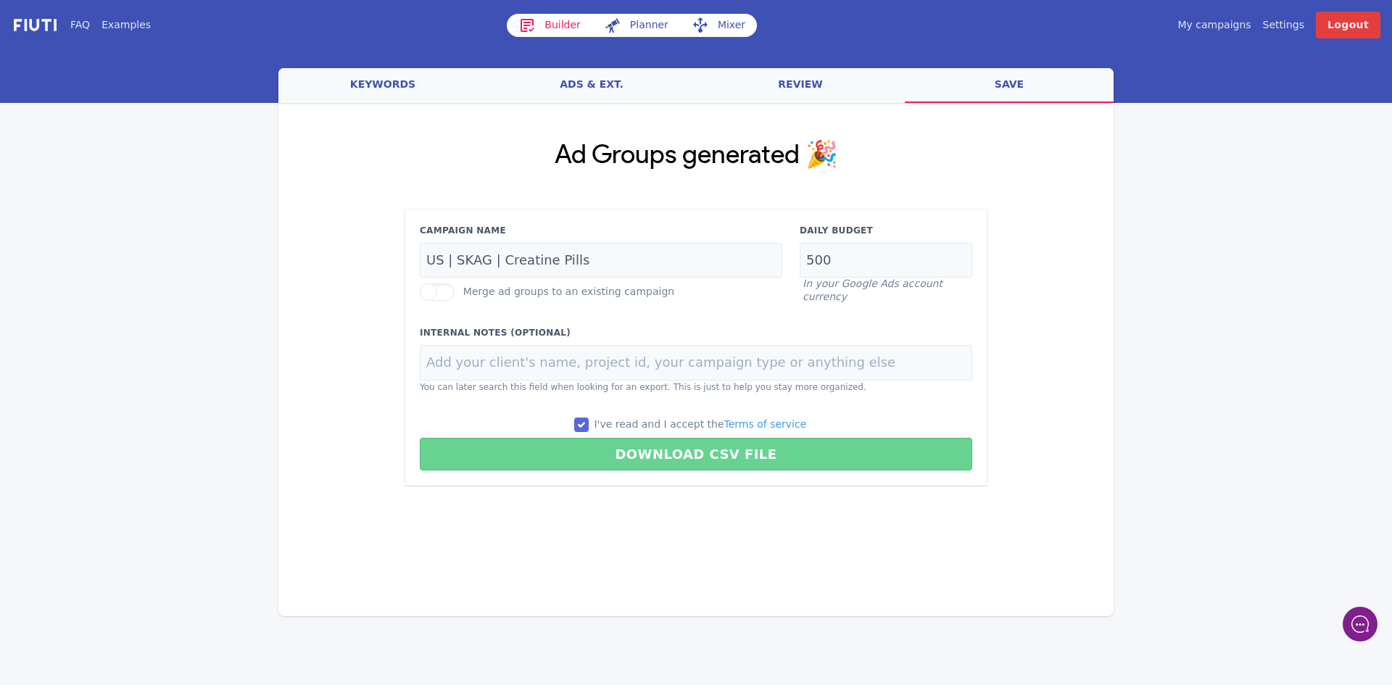
click at [663, 449] on button "Download CSV File" at bounding box center [696, 454] width 552 height 33
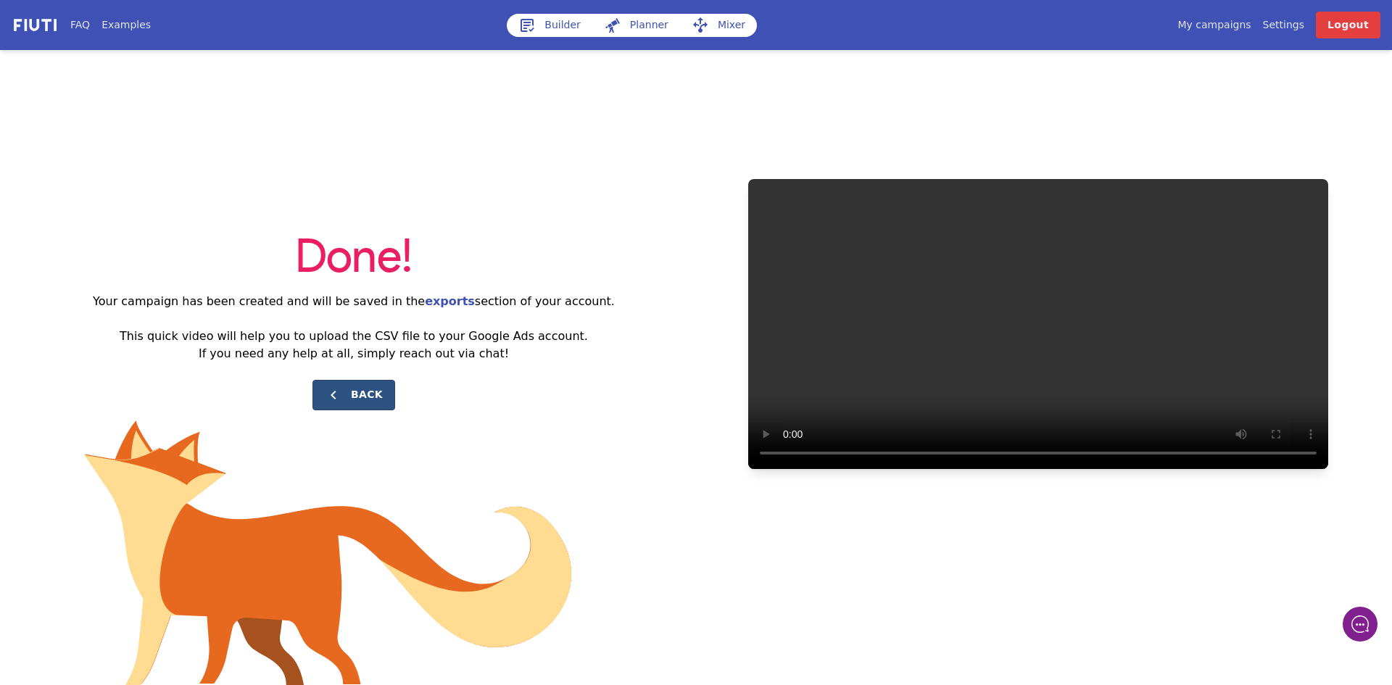
click at [364, 392] on button "Back" at bounding box center [353, 395] width 83 height 30
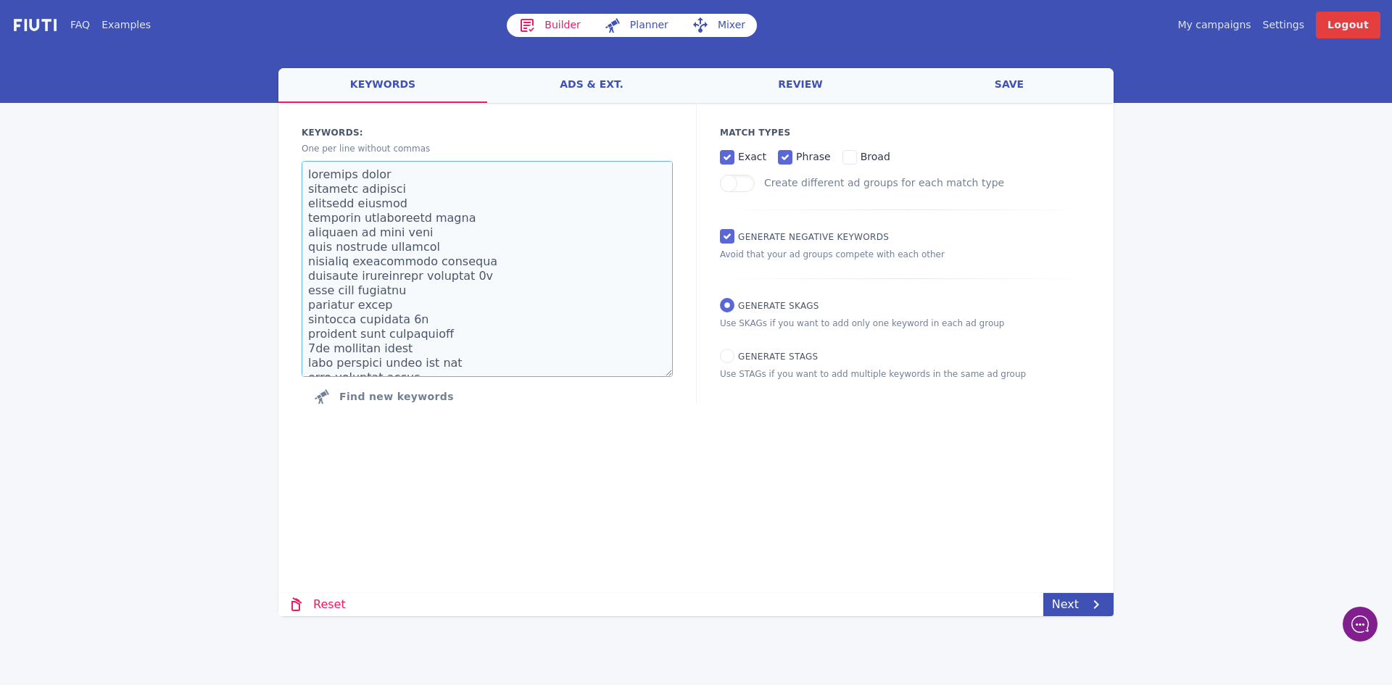
drag, startPoint x: 424, startPoint y: 354, endPoint x: 245, endPoint y: 10, distance: 387.5
click at [245, 10] on div "FAQ Examples Builder Planner Mixer My campaigns Price Settings Login Logout wel…" at bounding box center [696, 308] width 1392 height 616
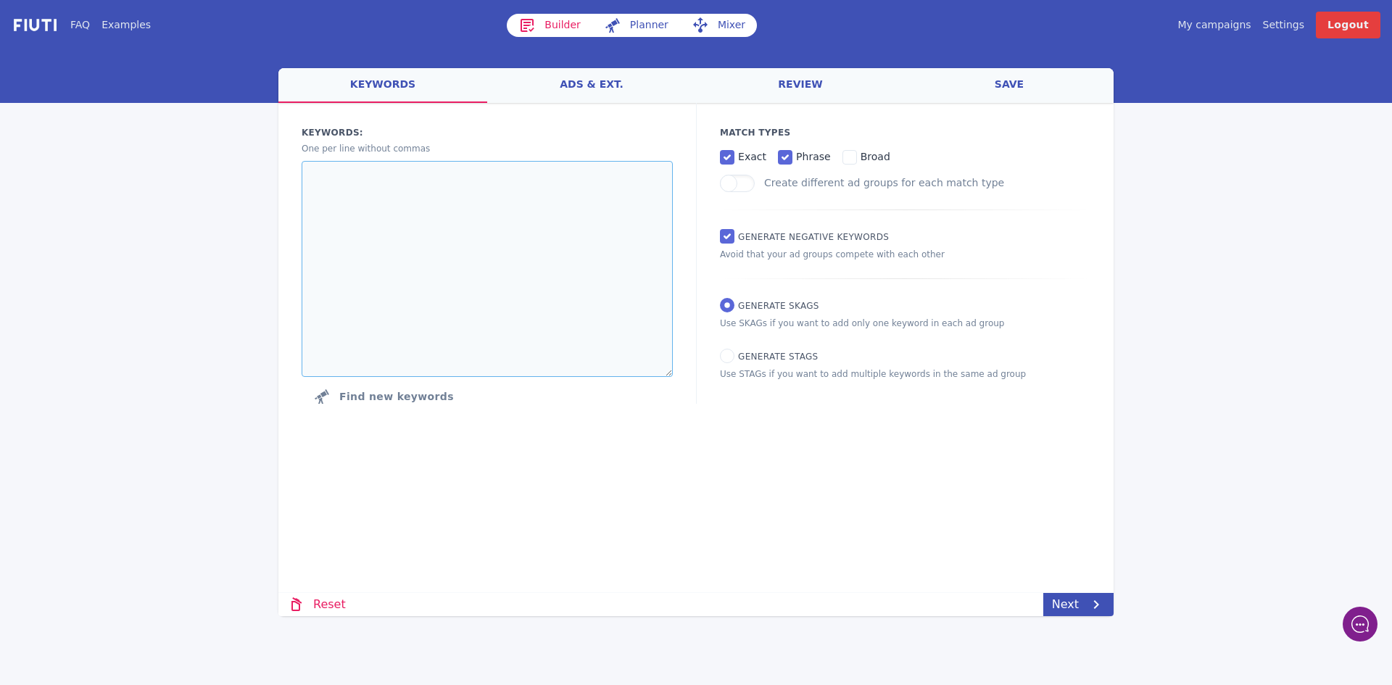
paste textarea "citrulline malate l citrulline malate best citrulline citrulline malate powder …"
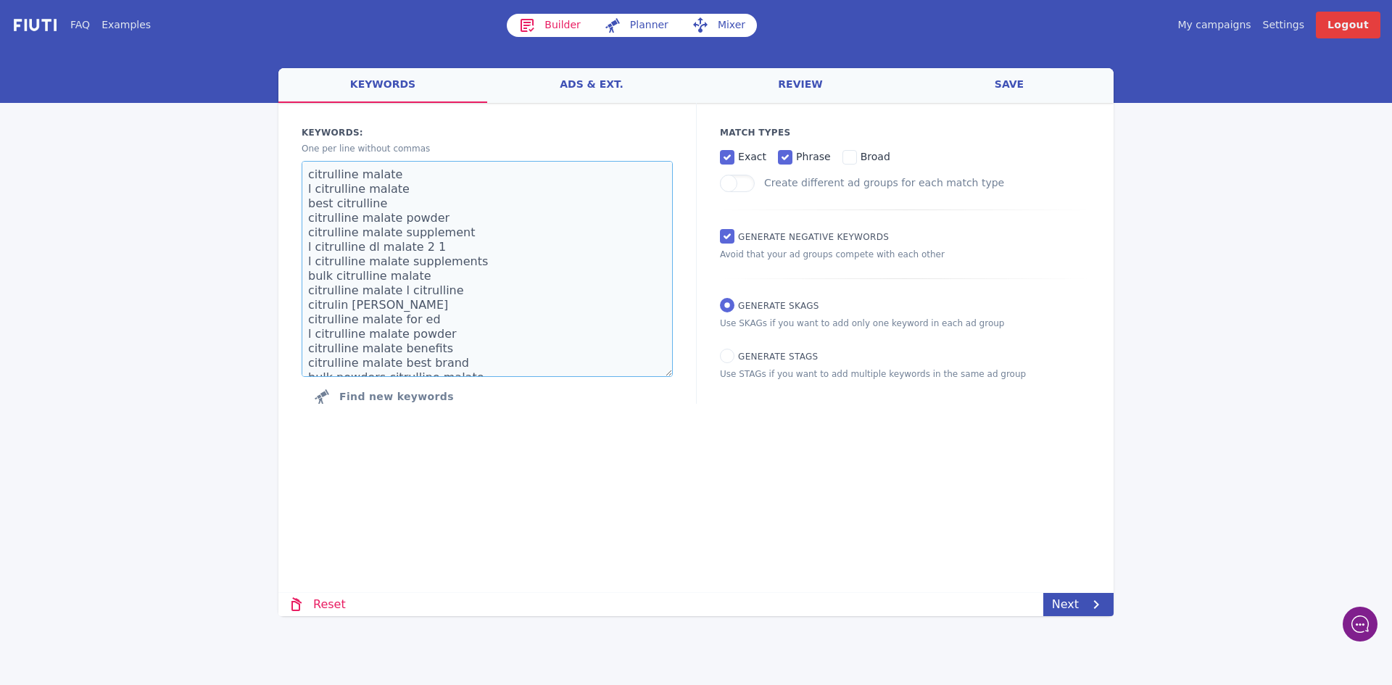
scroll to position [154, 0]
type textarea "citrulline malate l citrulline malate best citrulline citrulline malate powder …"
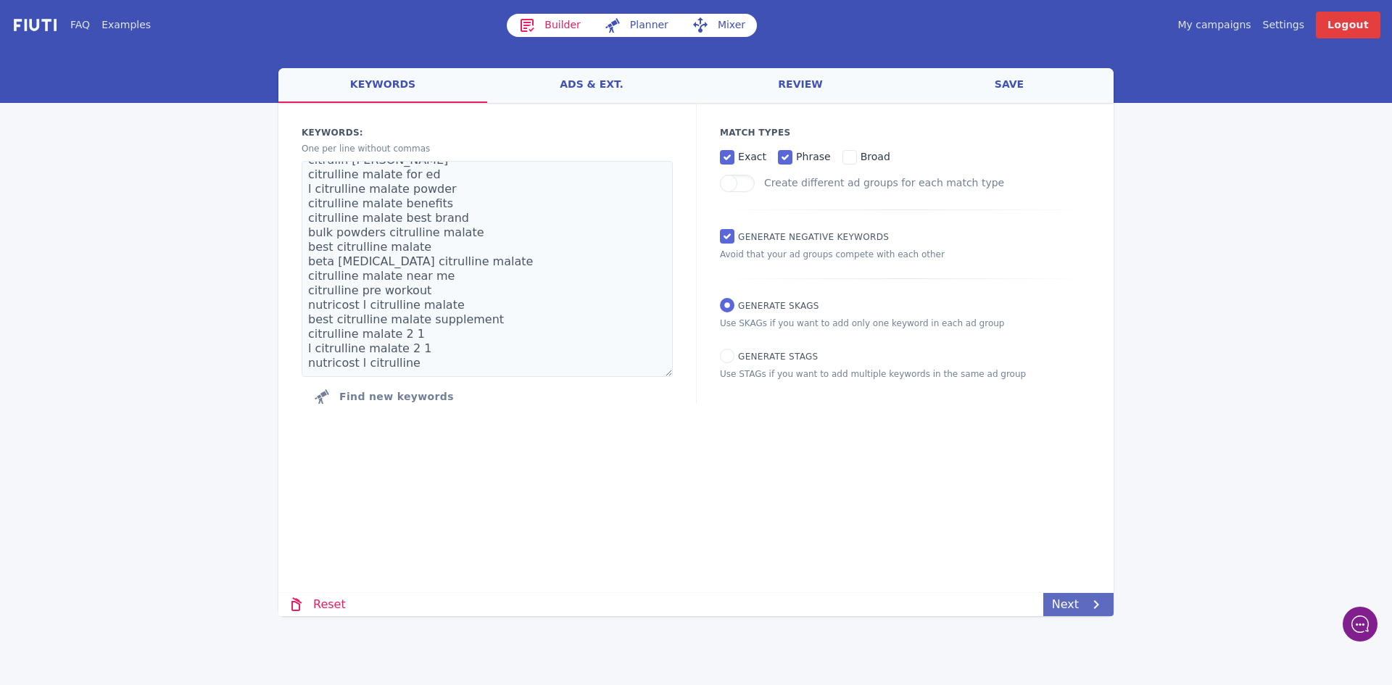
click at [1101, 602] on icon at bounding box center [1095, 604] width 17 height 17
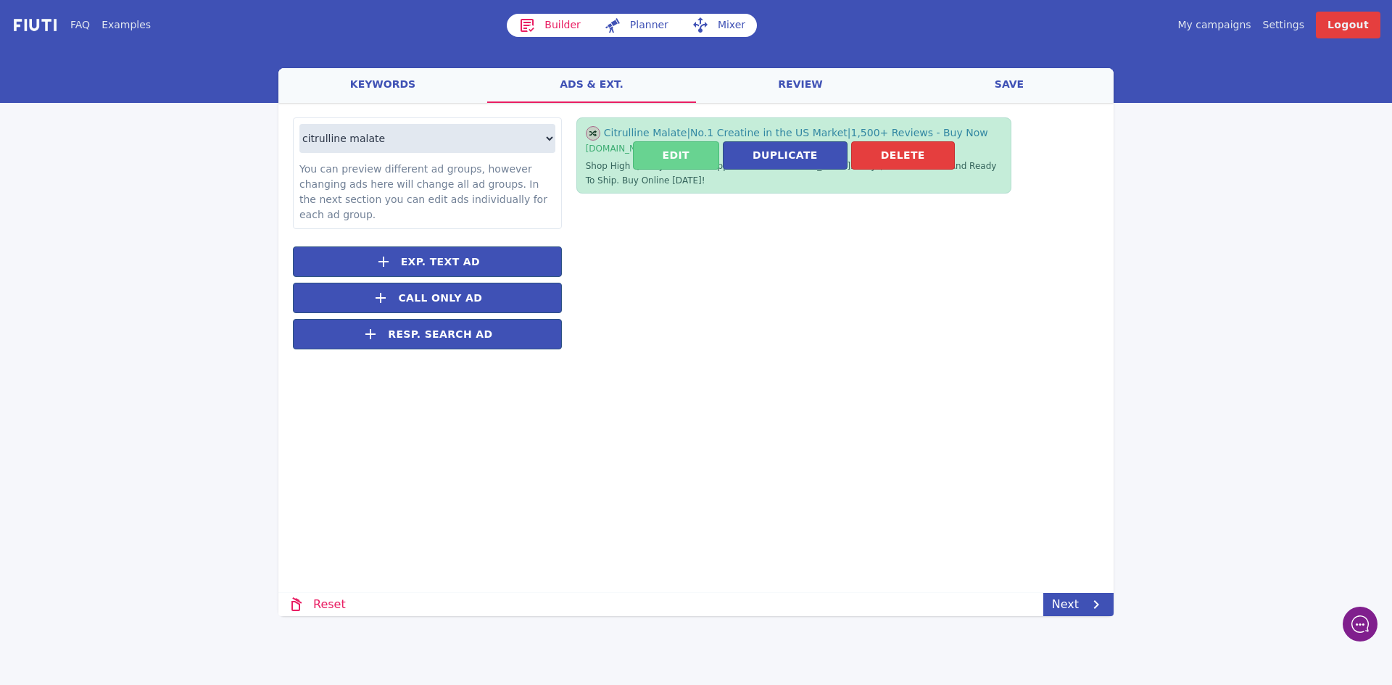
click at [697, 154] on button "Edit" at bounding box center [676, 155] width 86 height 28
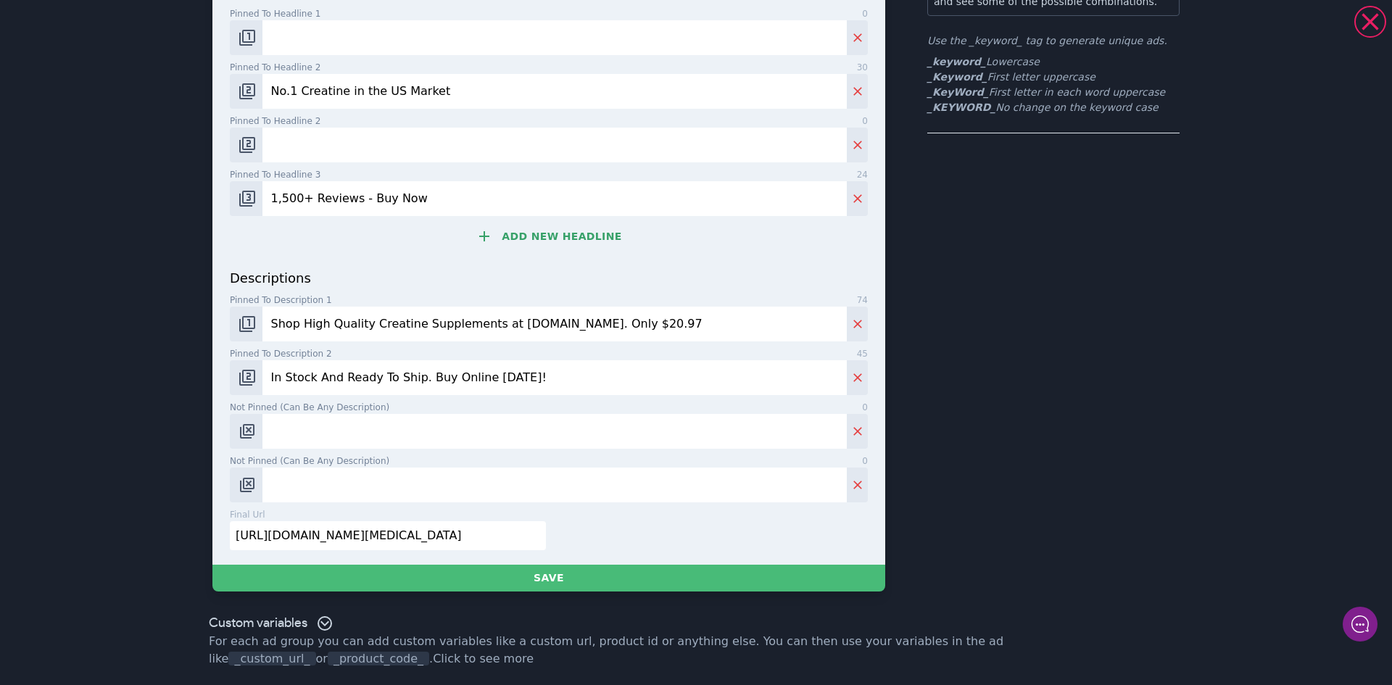
scroll to position [0, 91]
drag, startPoint x: 265, startPoint y: 529, endPoint x: 718, endPoint y: 541, distance: 453.9
click at [717, 544] on div "final url 70 [URL][DOMAIN_NAME][MEDICAL_DATA]" at bounding box center [546, 535] width 644 height 54
paste input "[URL][DOMAIN_NAME]"
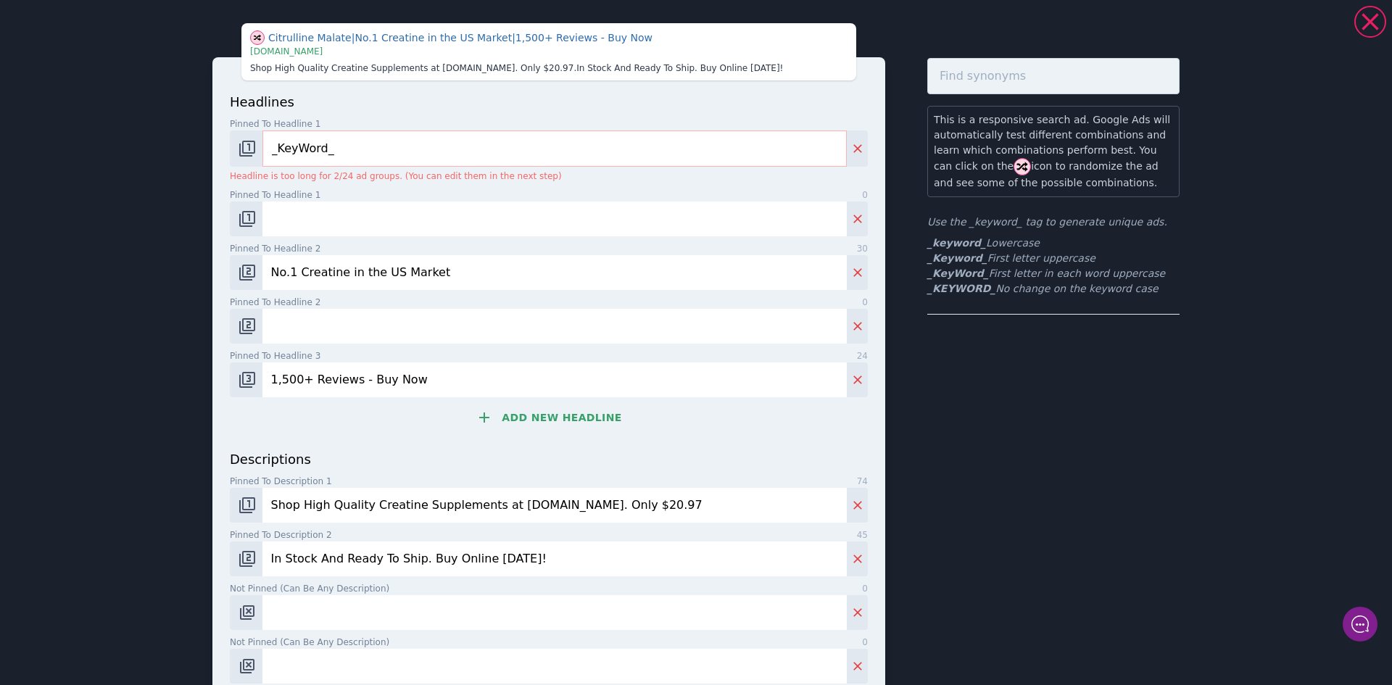
type input "[URL][DOMAIN_NAME]"
drag, startPoint x: 334, startPoint y: 273, endPoint x: 296, endPoint y: 273, distance: 37.7
click at [296, 273] on input "No.1 Creatine in the US Market" at bounding box center [554, 272] width 584 height 35
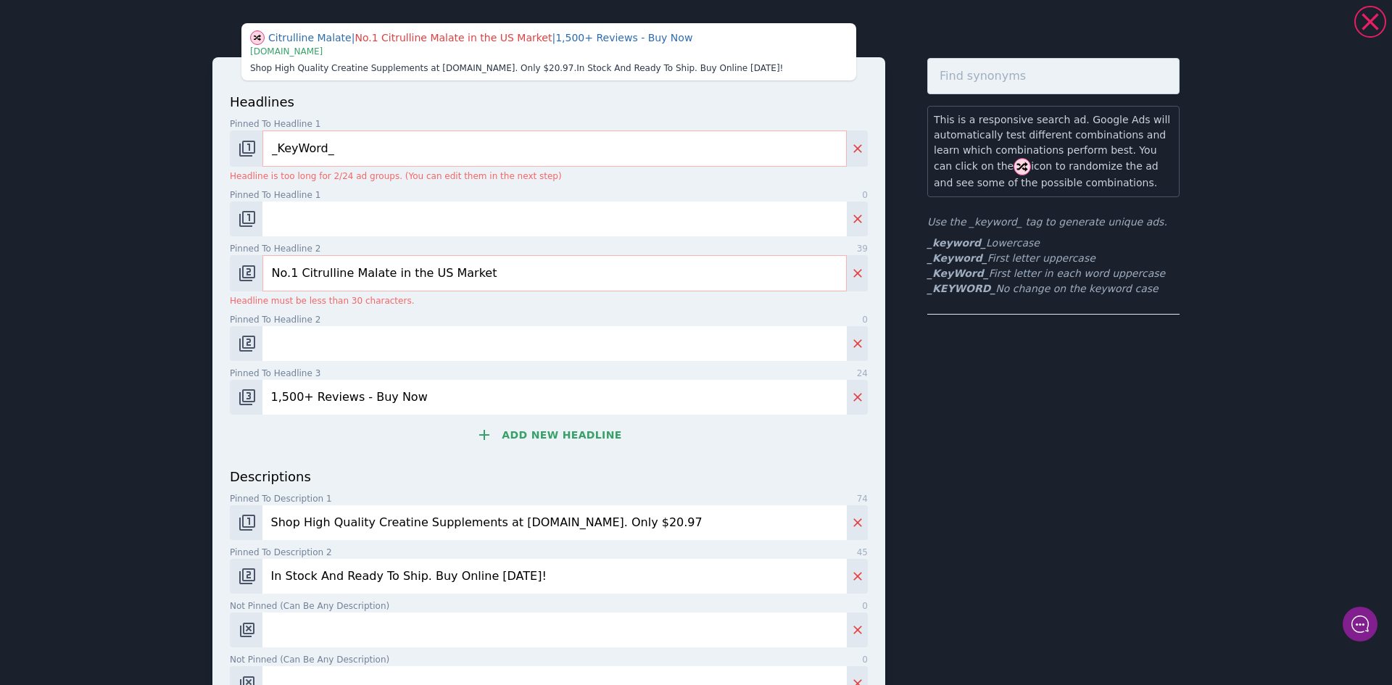
drag, startPoint x: 427, startPoint y: 272, endPoint x: 394, endPoint y: 271, distance: 32.6
click at [394, 271] on input "No.1 Citrulline Malate in the US Market" at bounding box center [554, 273] width 584 height 36
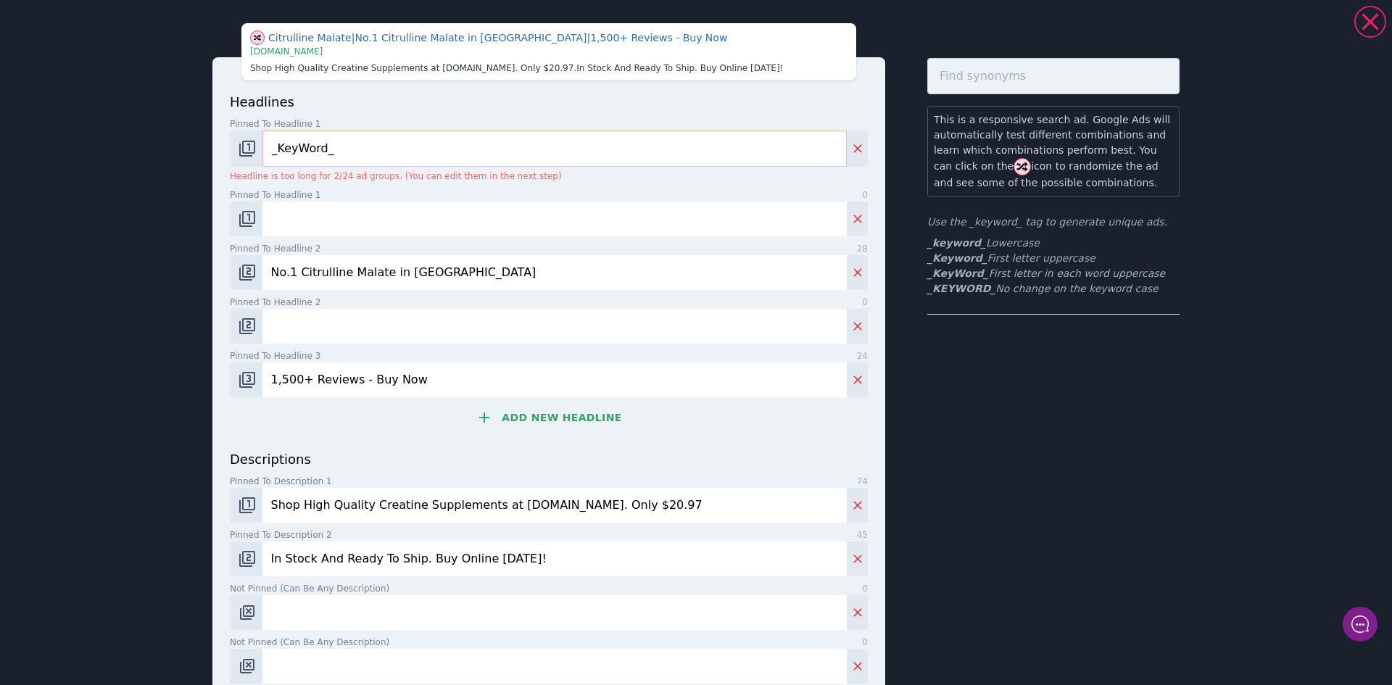
scroll to position [72, 0]
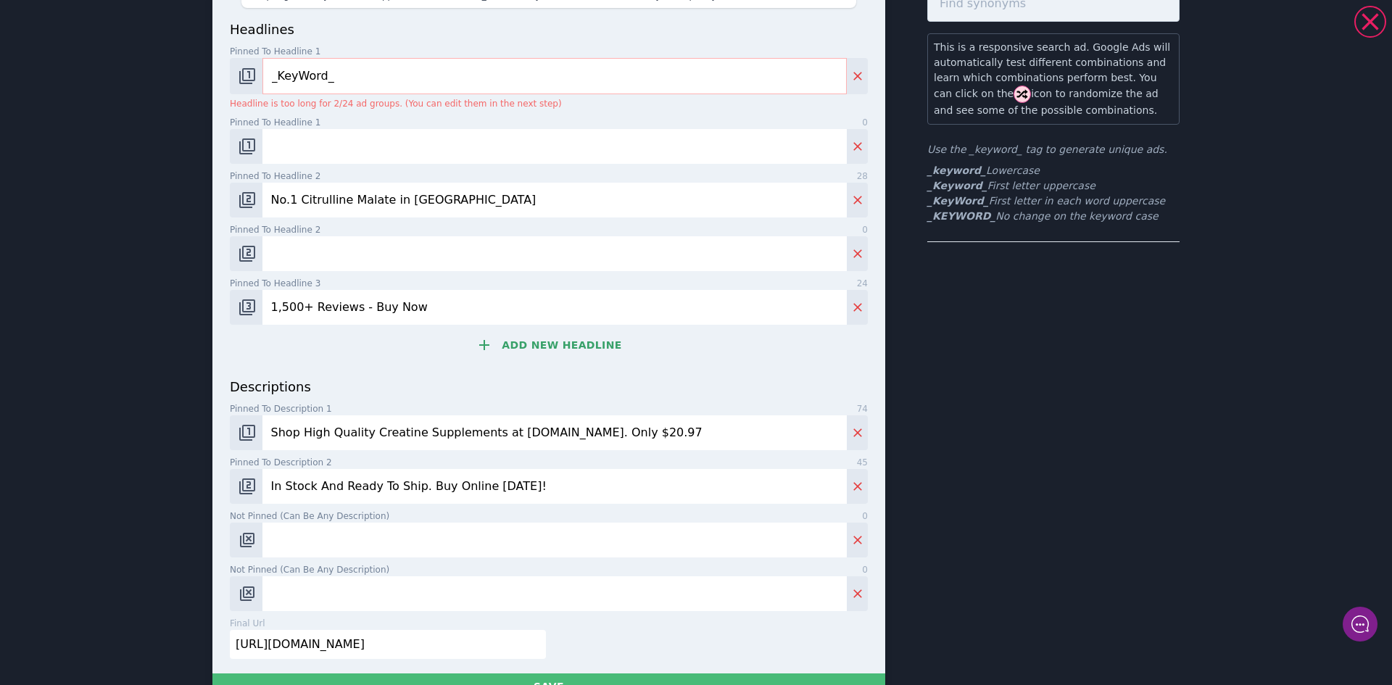
type input "No.1 Citrulline Malate in [GEOGRAPHIC_DATA]"
drag, startPoint x: 270, startPoint y: 307, endPoint x: 262, endPoint y: 307, distance: 8.0
click at [262, 307] on input "1,500+ Reviews - Buy Now" at bounding box center [554, 307] width 584 height 35
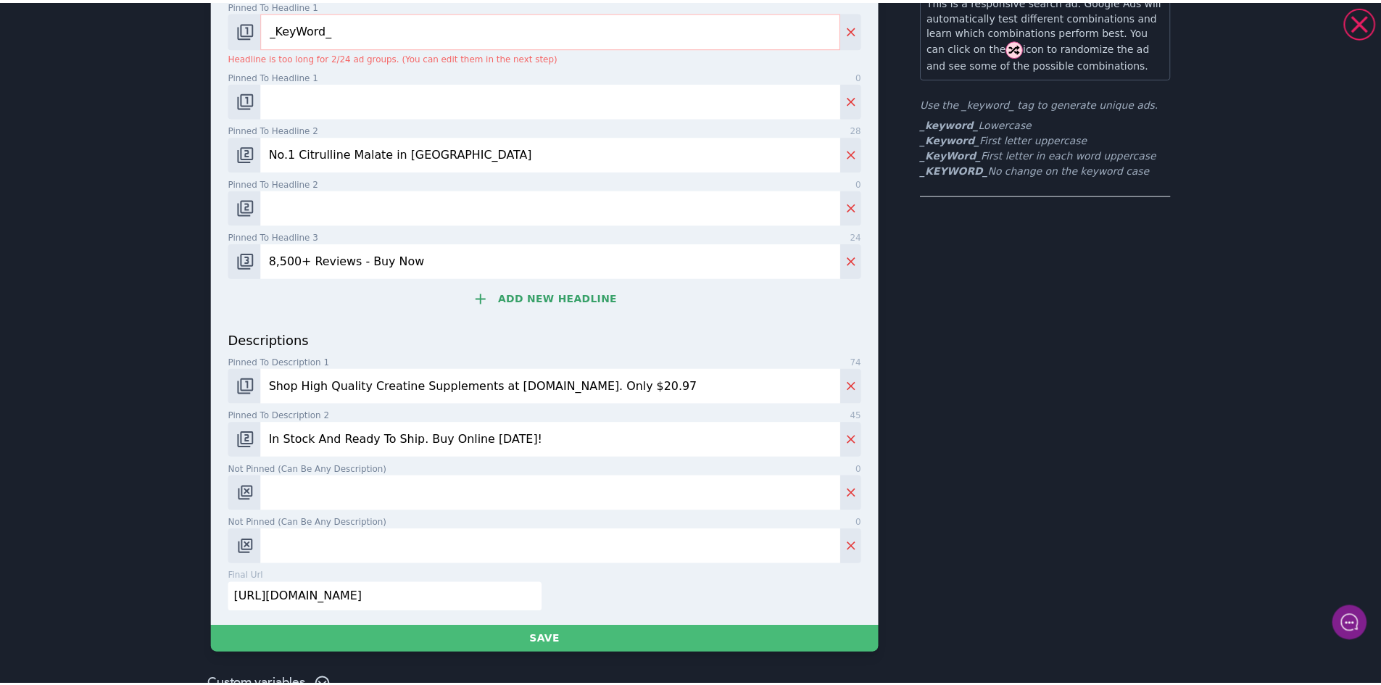
scroll to position [145, 0]
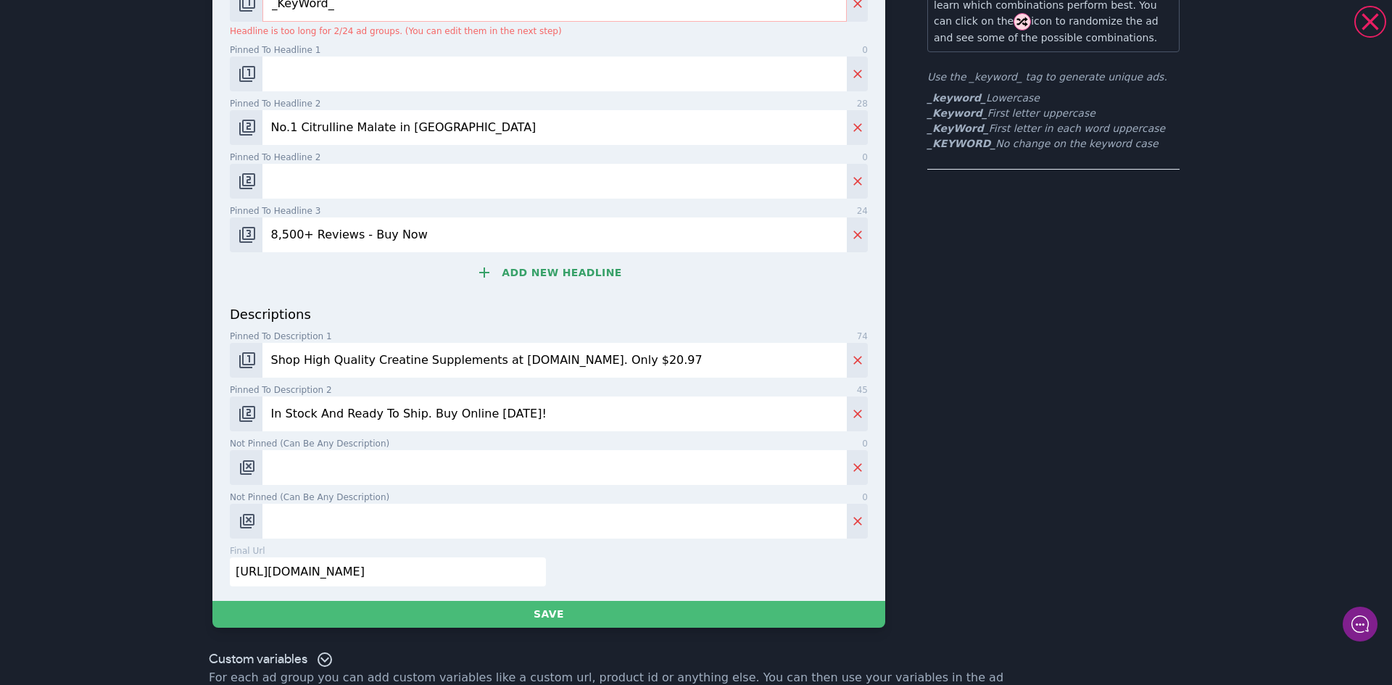
type input "8,500+ Reviews - Buy Now"
drag, startPoint x: 404, startPoint y: 359, endPoint x: 367, endPoint y: 359, distance: 37.0
click at [367, 359] on input "Shop High Quality Creatine Supplements at [DOMAIN_NAME]. Only $20.97" at bounding box center [554, 360] width 584 height 35
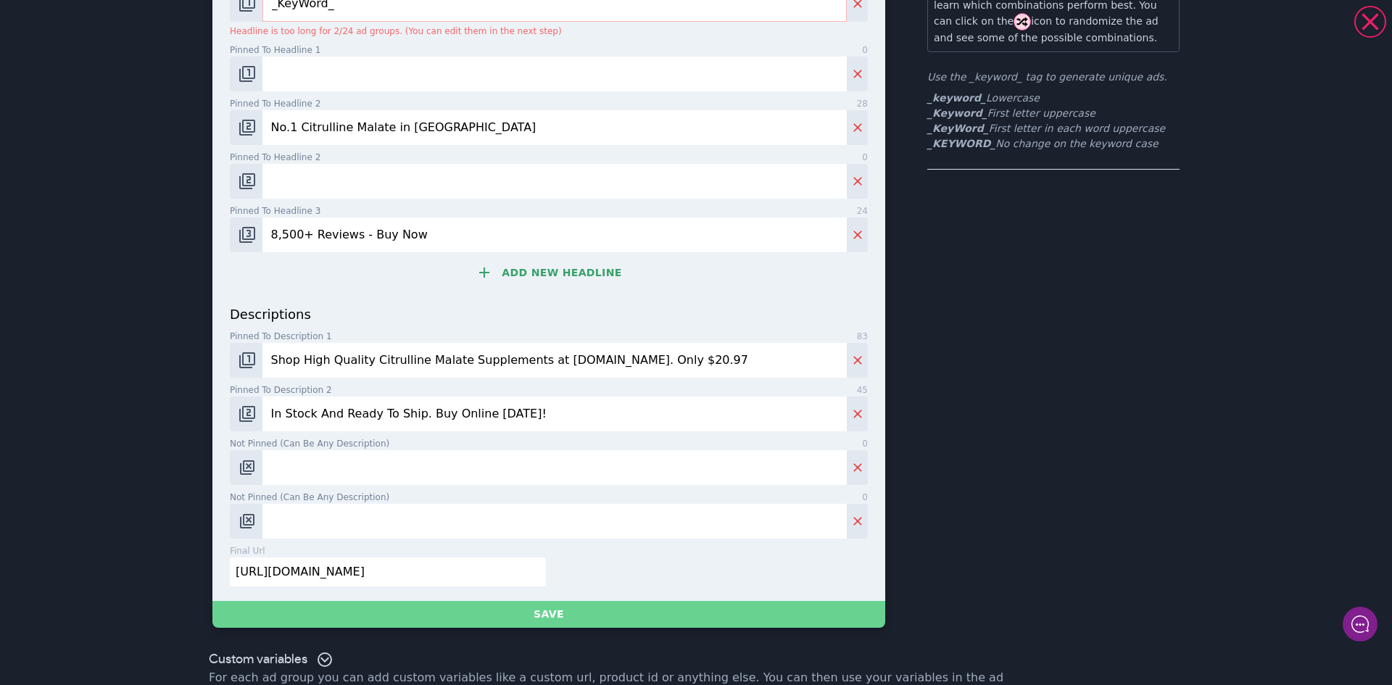
type input "Shop High Quality Citrulline Malate Supplements at [DOMAIN_NAME]. Only $20.97"
click at [545, 609] on button "Save" at bounding box center [548, 614] width 673 height 27
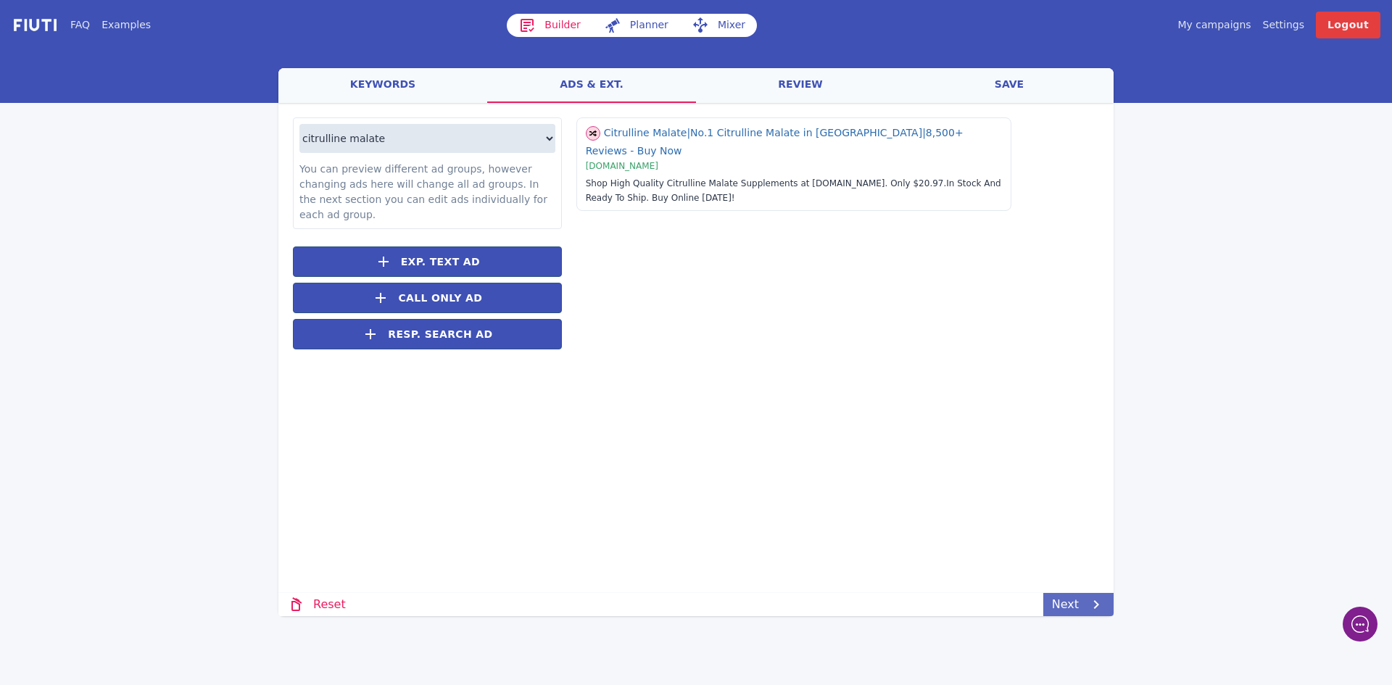
click at [1076, 601] on link "Next" at bounding box center [1078, 604] width 70 height 23
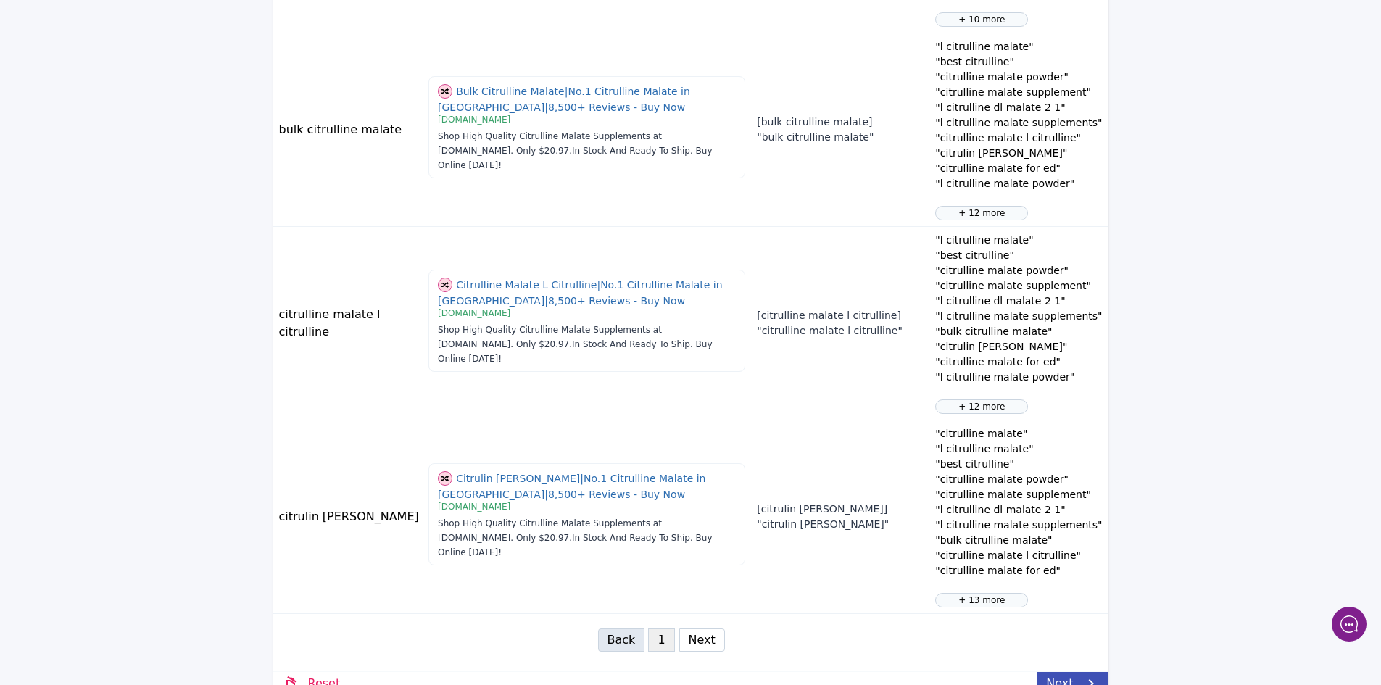
scroll to position [1584, 0]
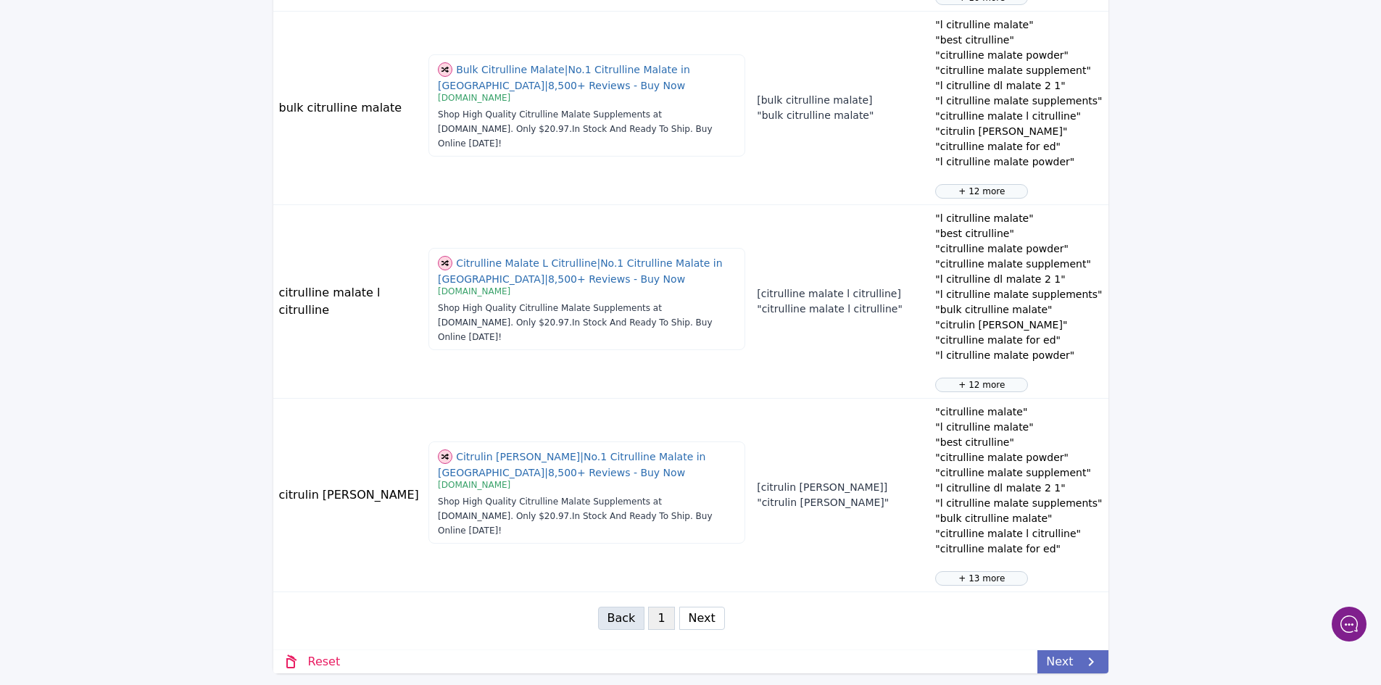
click at [1081, 661] on link "Next" at bounding box center [1072, 661] width 70 height 23
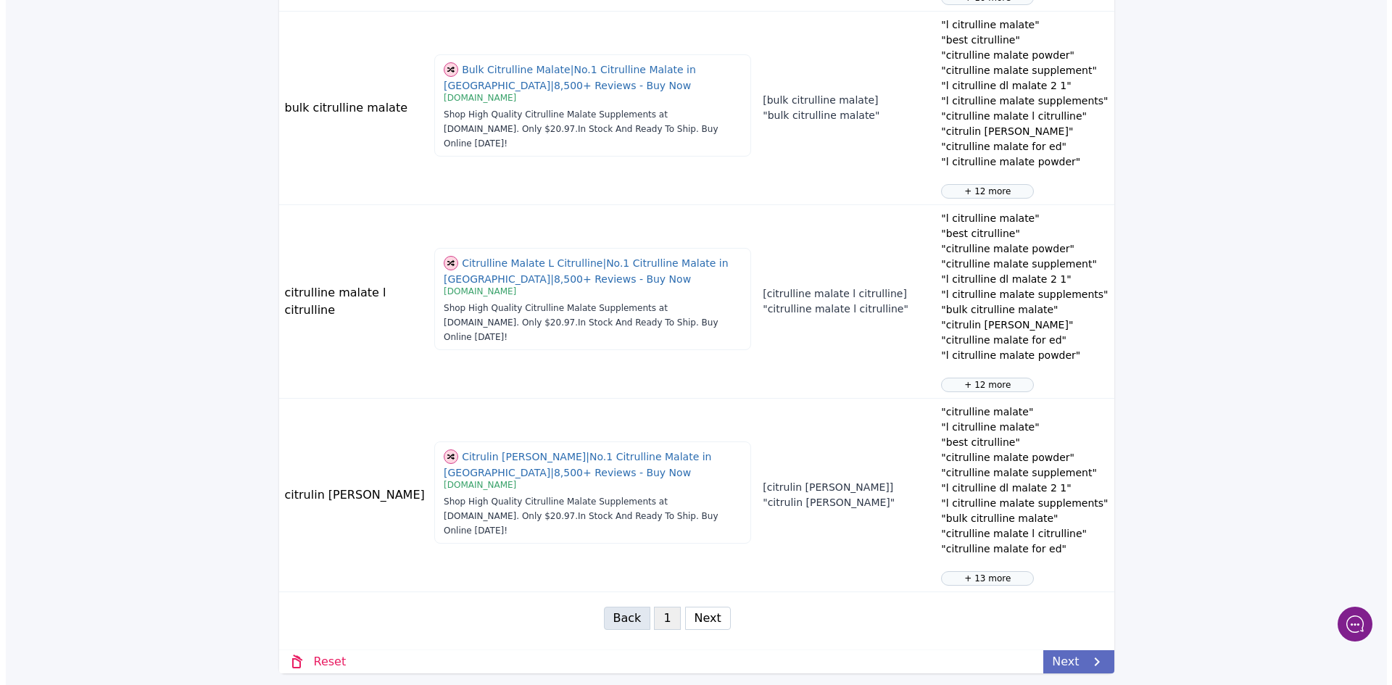
scroll to position [0, 0]
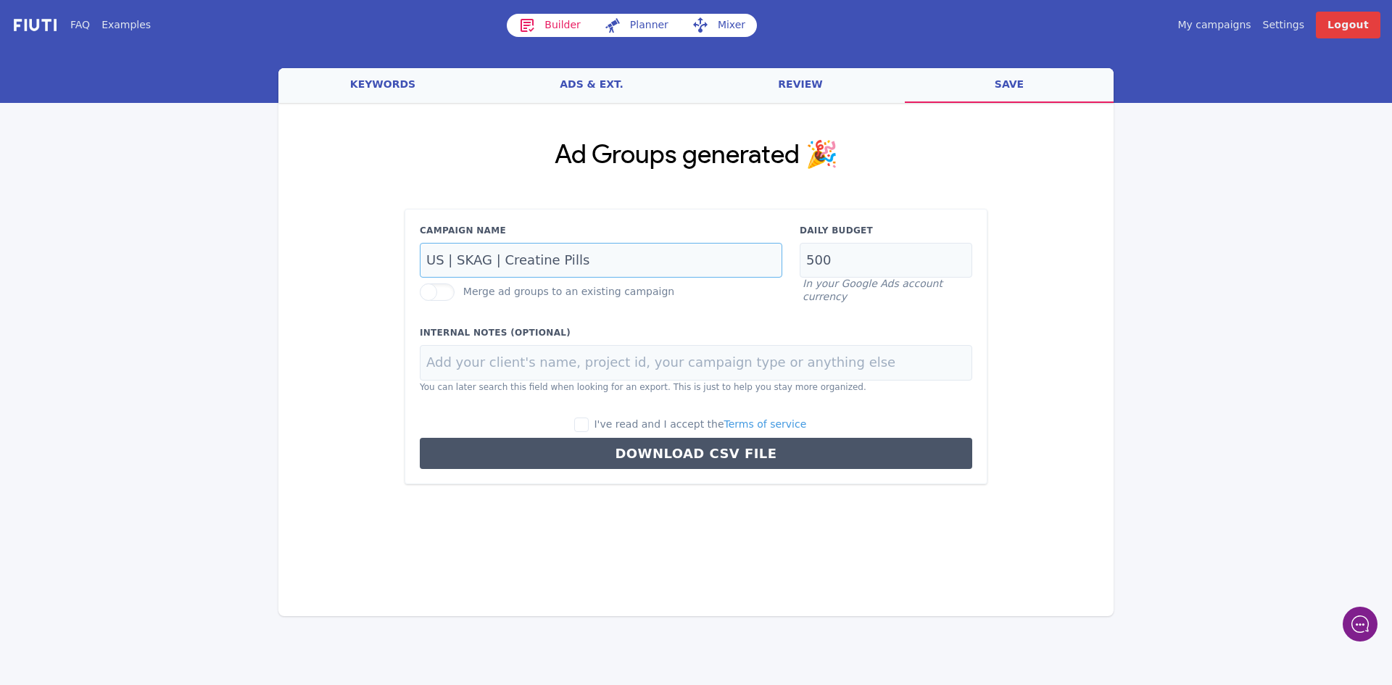
drag, startPoint x: 527, startPoint y: 260, endPoint x: 503, endPoint y: 260, distance: 23.9
click at [503, 260] on input "US | SKAG | Creatine Pills" at bounding box center [601, 261] width 362 height 36
type input "US | SKAG | Citrulline Malate Powder"
click at [589, 423] on input "I've read and I accept the Terms of service" at bounding box center [581, 425] width 14 height 14
checkbox input "true"
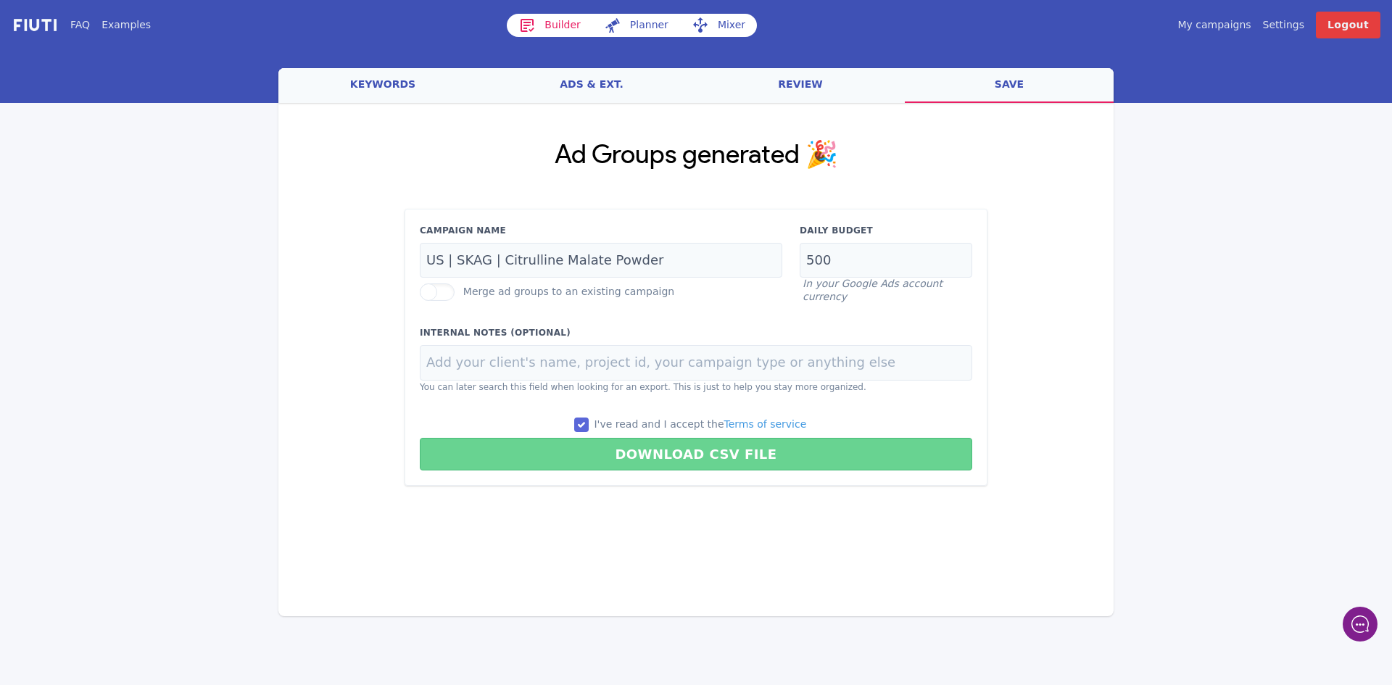
click at [655, 452] on button "Download CSV File" at bounding box center [696, 454] width 552 height 33
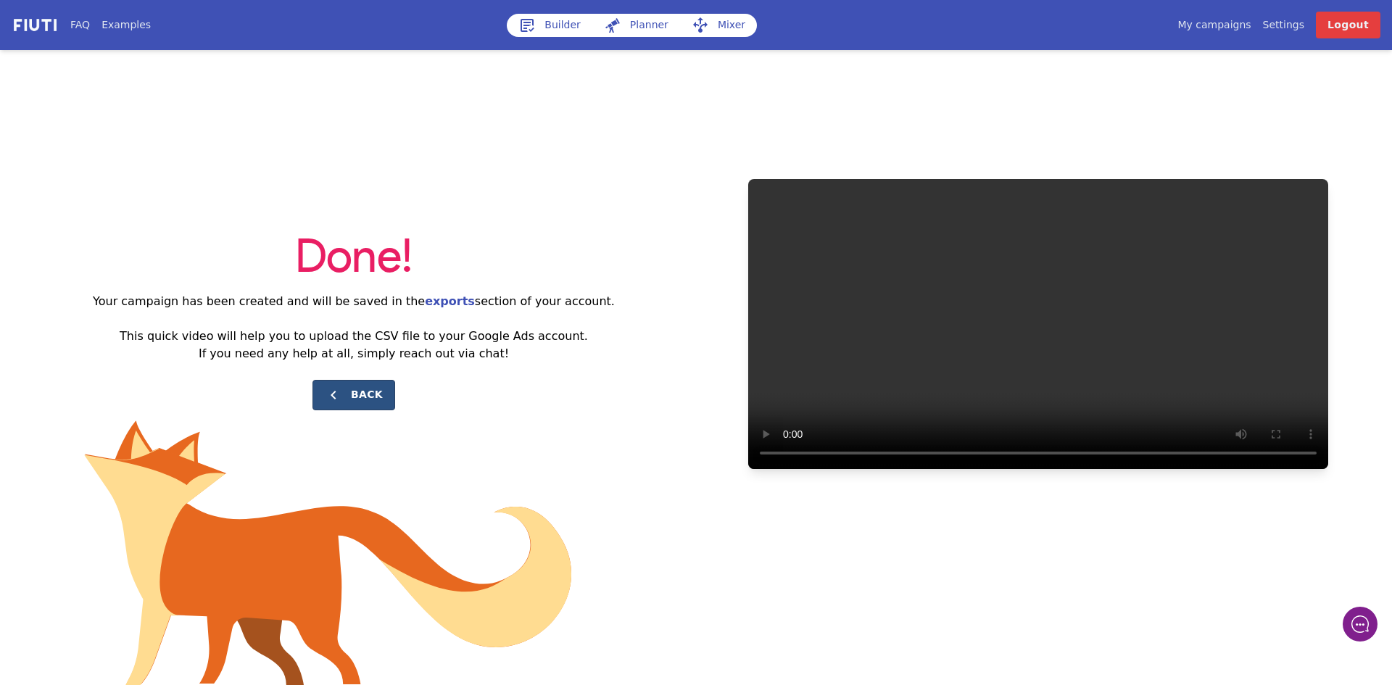
click at [381, 388] on button "Back" at bounding box center [353, 395] width 83 height 30
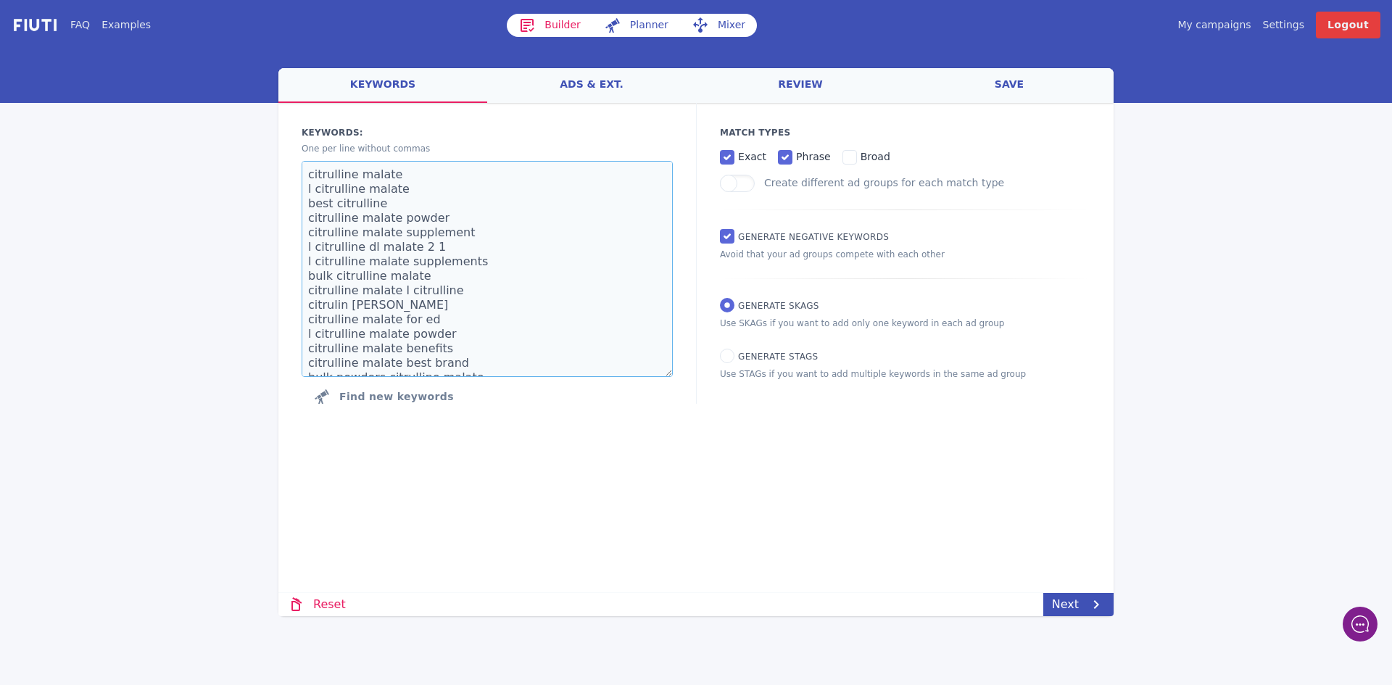
scroll to position [174, 0]
drag, startPoint x: 304, startPoint y: 174, endPoint x: 563, endPoint y: 484, distance: 403.6
click at [575, 506] on div "Loading... Loading Keywords: Ad groups: One per line without commas citrulline …" at bounding box center [695, 308] width 835 height 411
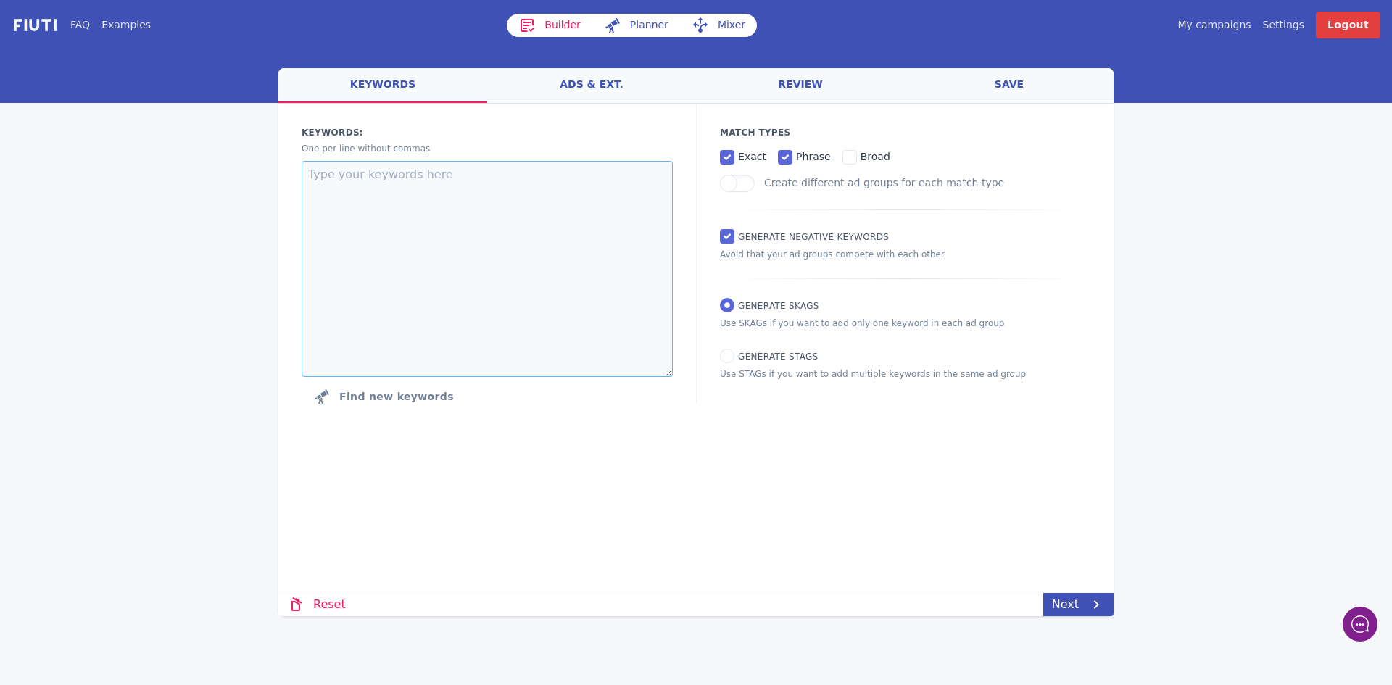
scroll to position [0, 0]
paste textarea "l citrulline citrulline citrulline supplement best l citrulline supplement l ci…"
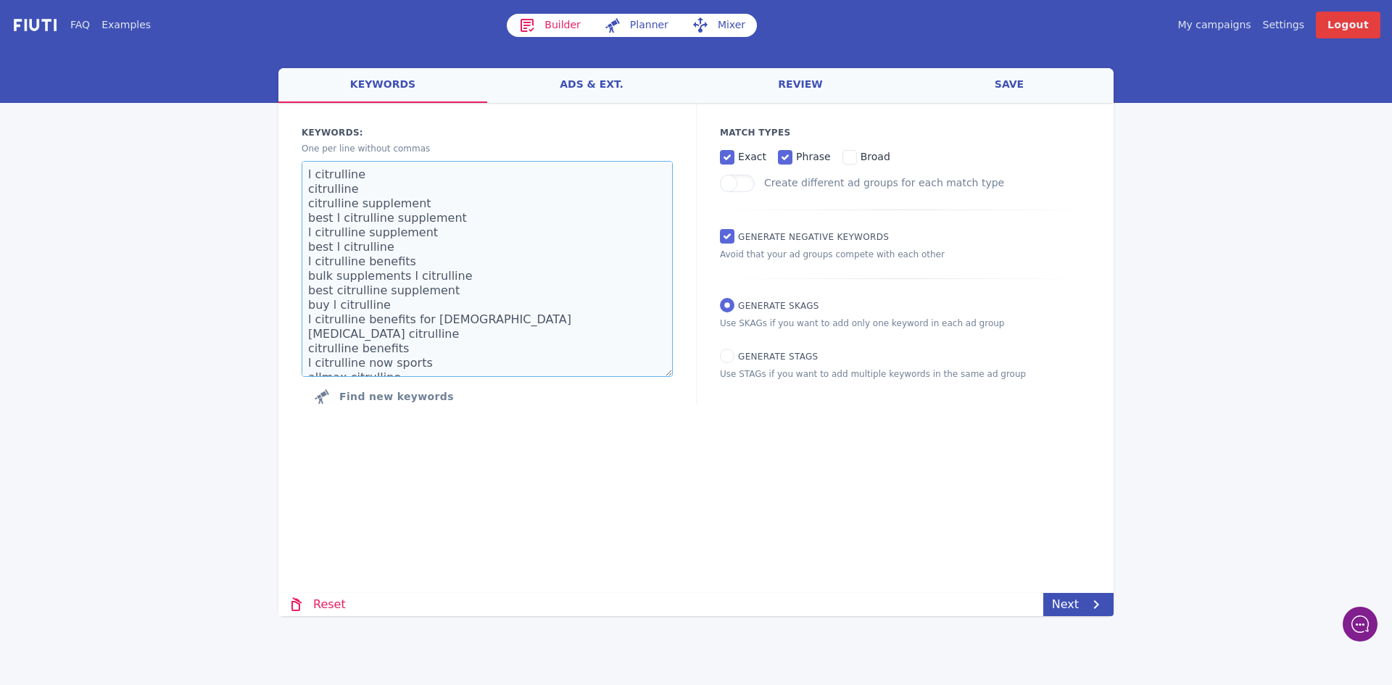
scroll to position [386, 0]
type textarea "l citrulline citrulline citrulline supplement best l citrulline supplement l ci…"
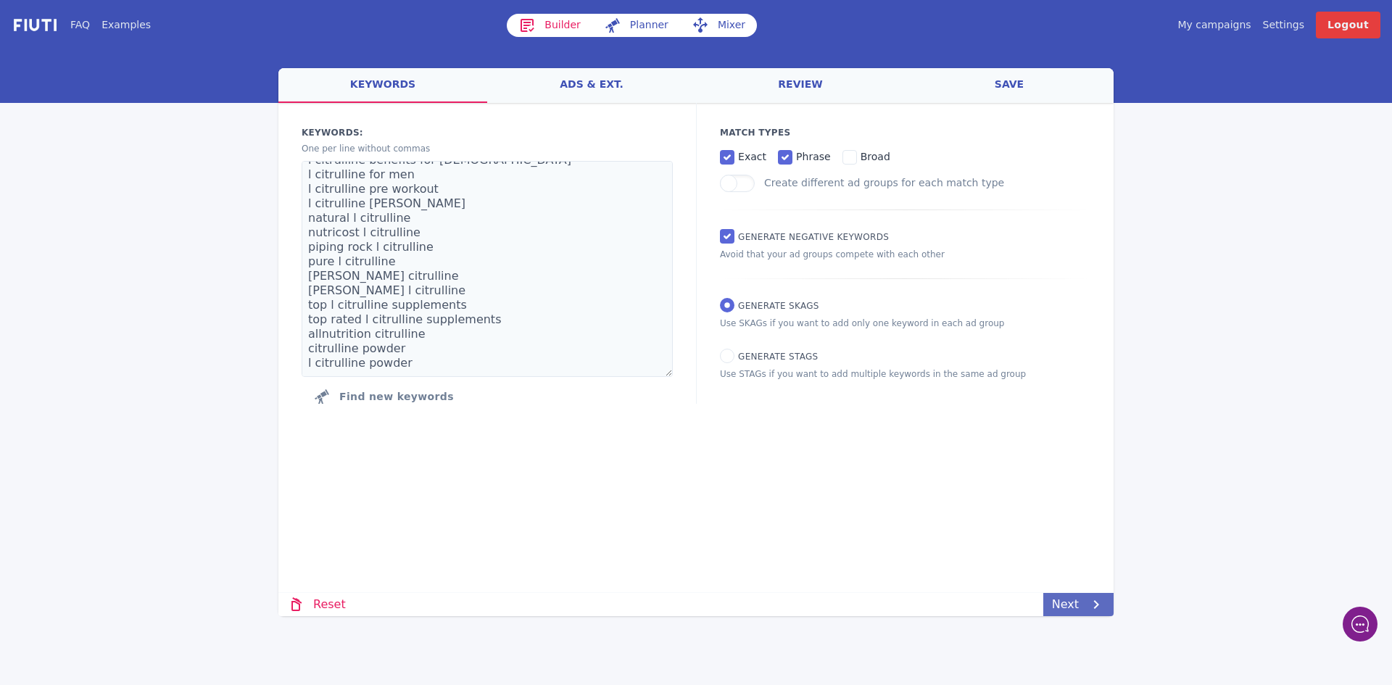
click at [1082, 602] on link "Next" at bounding box center [1078, 604] width 70 height 23
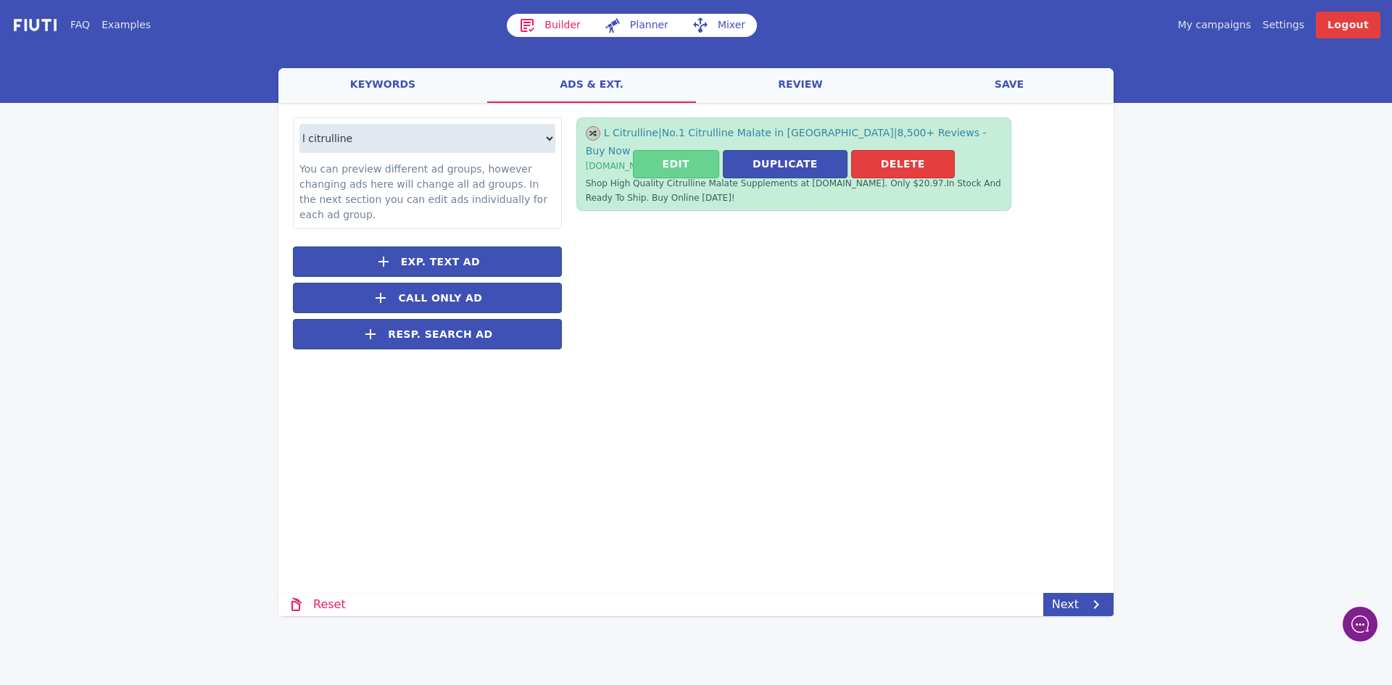
click at [684, 159] on button "Edit" at bounding box center [676, 164] width 86 height 28
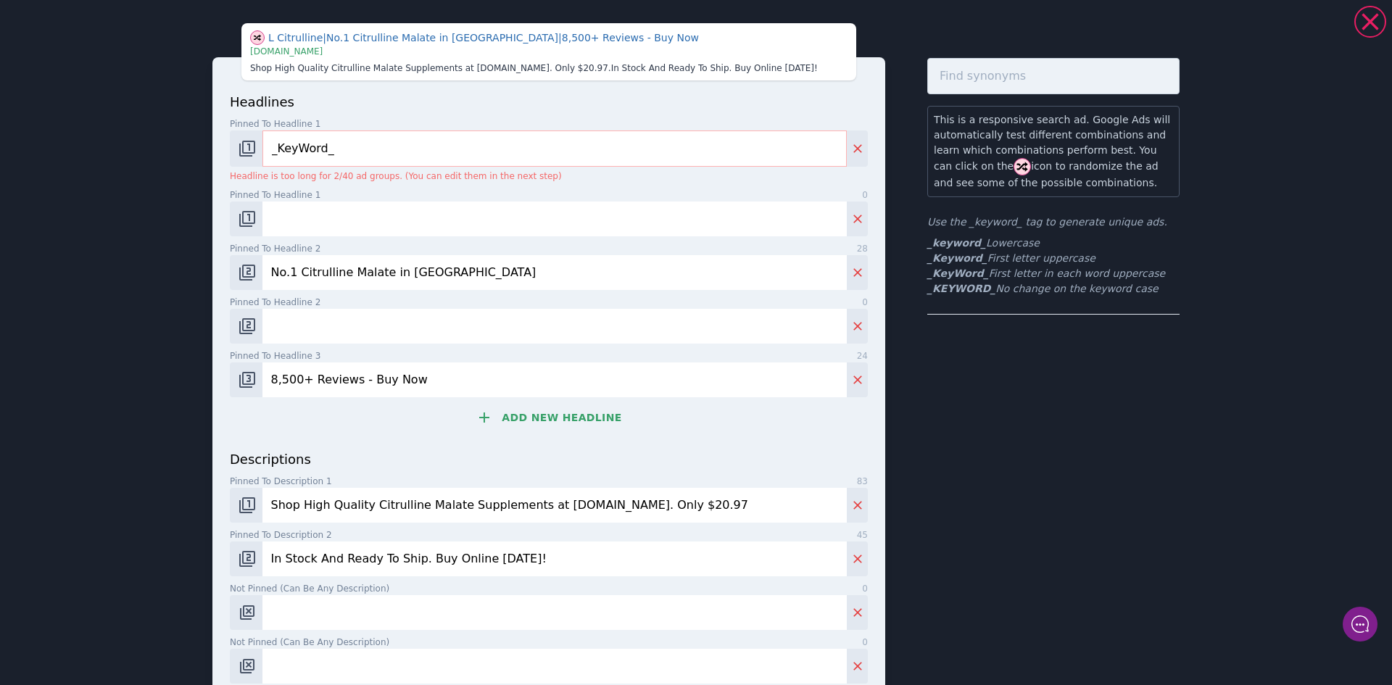
drag, startPoint x: 375, startPoint y: 273, endPoint x: 346, endPoint y: 273, distance: 29.0
click at [346, 273] on input "No.1 Citrulline Malate in [GEOGRAPHIC_DATA]" at bounding box center [554, 272] width 584 height 35
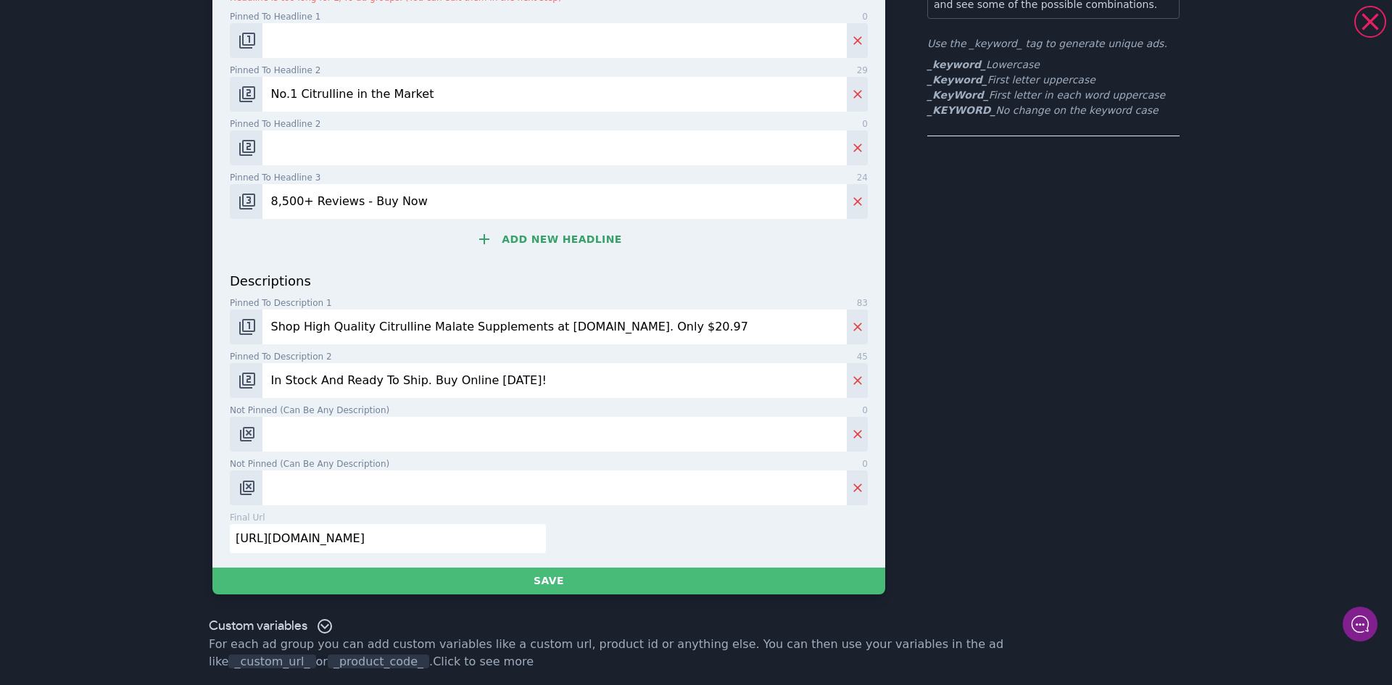
scroll to position [182, 0]
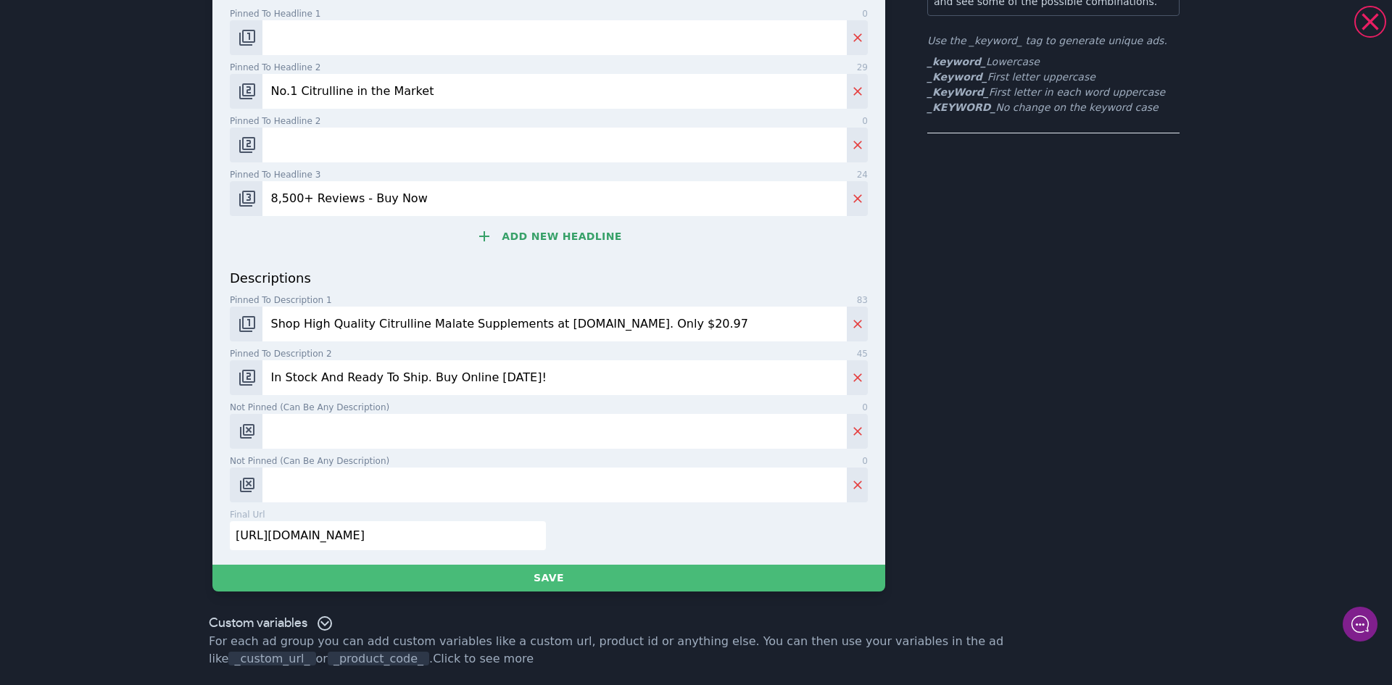
type input "No.1 Citrulline in the Market"
drag, startPoint x: 443, startPoint y: 322, endPoint x: 362, endPoint y: 320, distance: 81.2
click at [362, 320] on input "Shop High Quality Citrulline Malate Supplements at [DOMAIN_NAME]. Only $20.97" at bounding box center [554, 324] width 584 height 35
type input "Shop High Quality L Citrulline Supplements at [DOMAIN_NAME]. Only $20.97"
click at [488, 538] on input "[URL][DOMAIN_NAME]" at bounding box center [388, 535] width 316 height 29
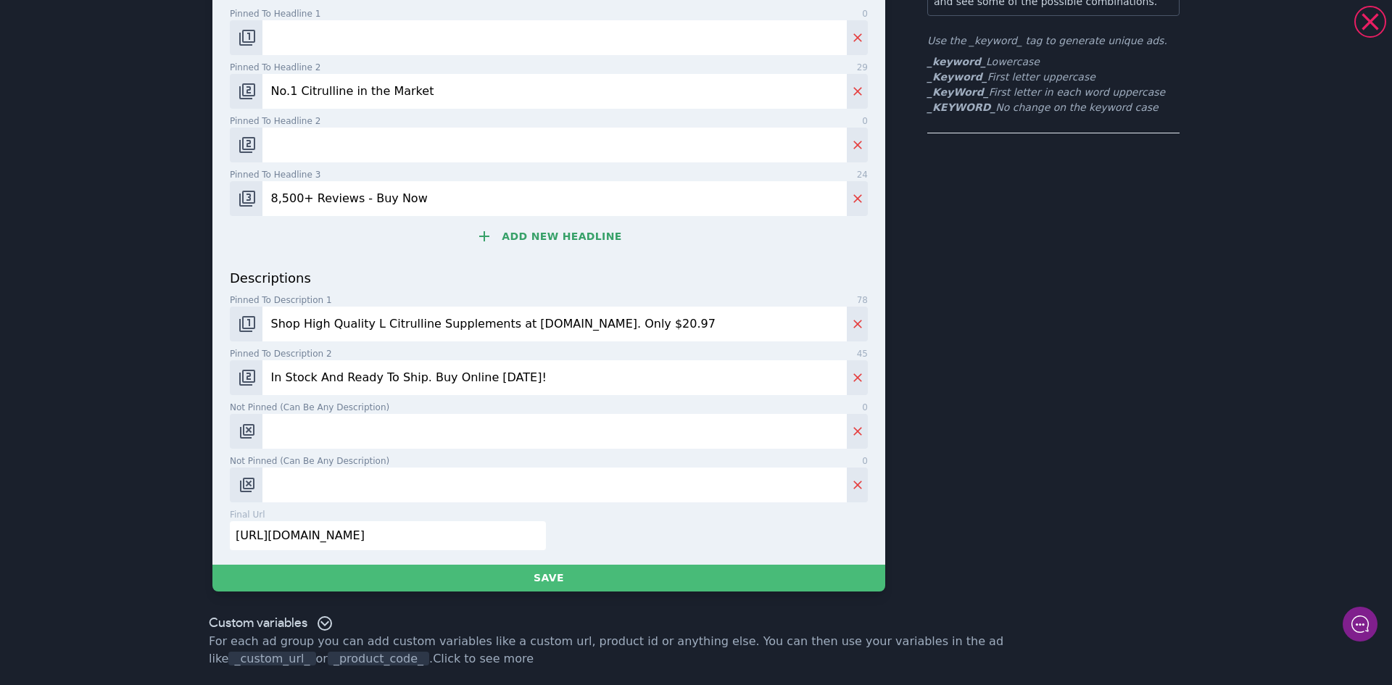
click at [488, 538] on input "[URL][DOMAIN_NAME]" at bounding box center [388, 535] width 316 height 29
paste input "[URL][DOMAIN_NAME]"
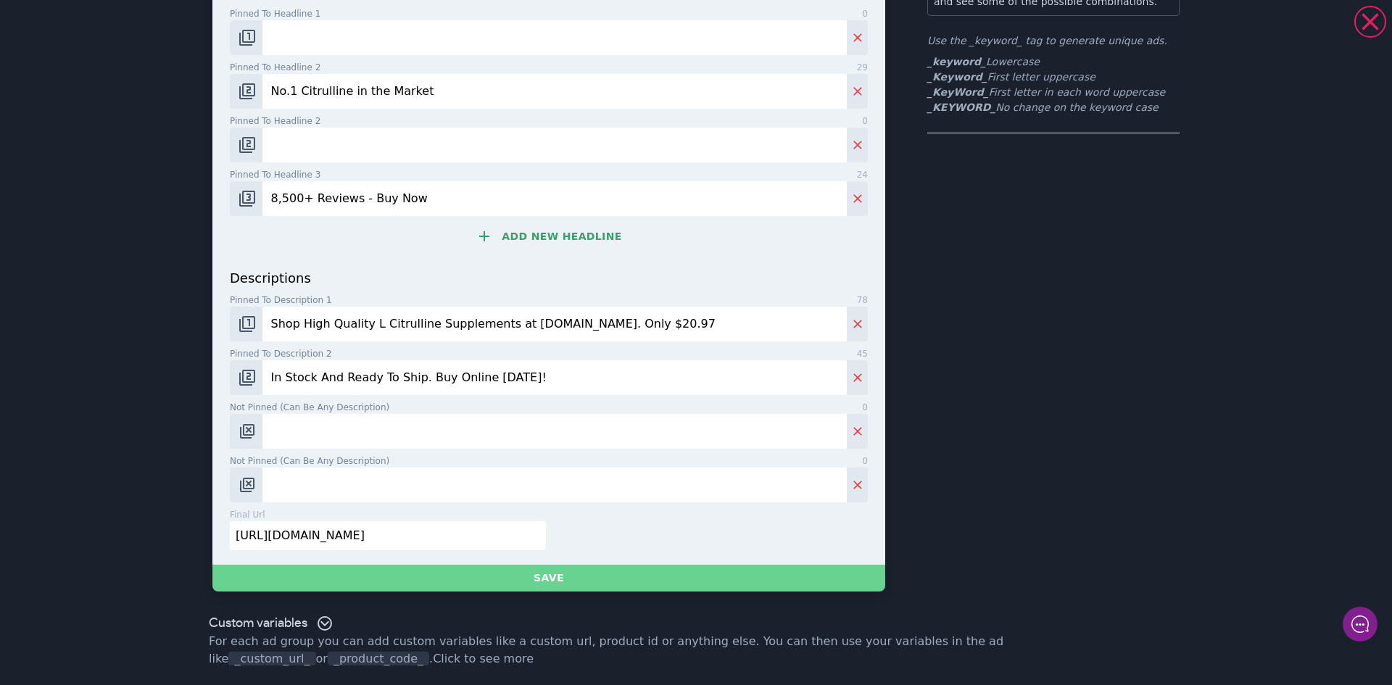
type input "[URL][DOMAIN_NAME]"
click at [553, 573] on button "Save" at bounding box center [548, 578] width 673 height 27
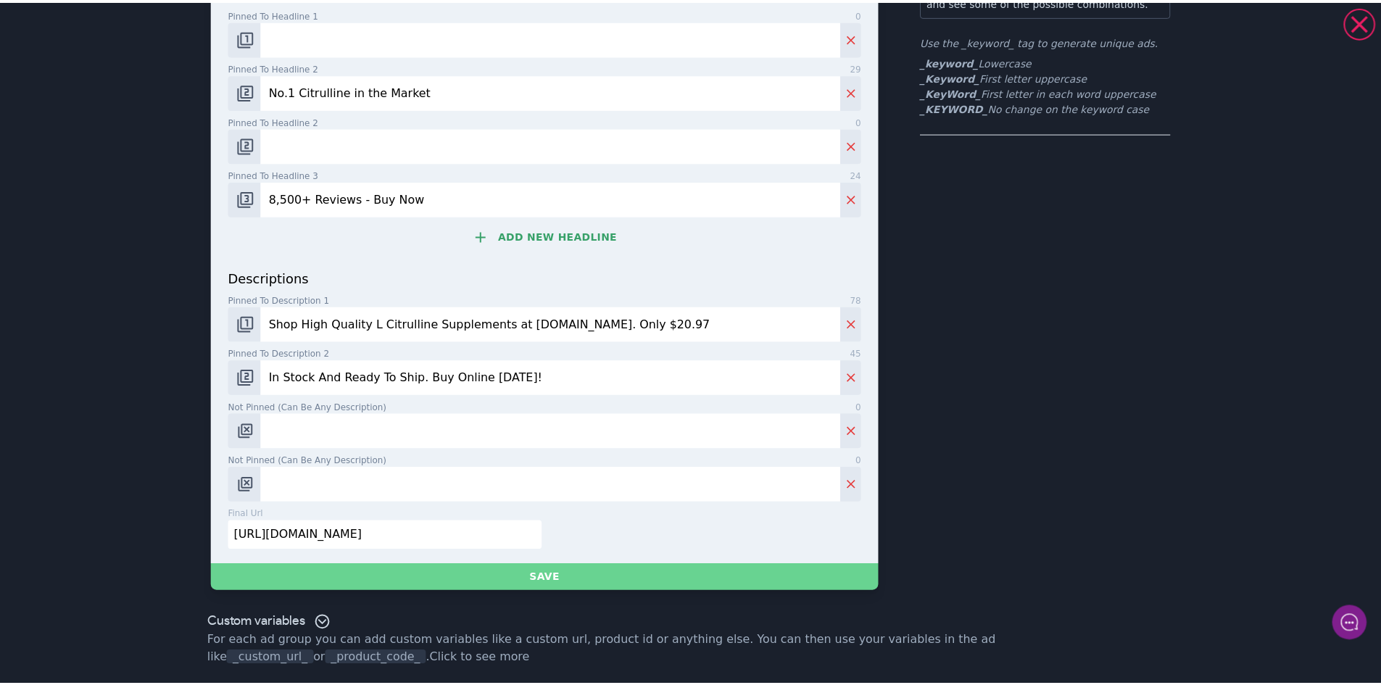
scroll to position [0, 0]
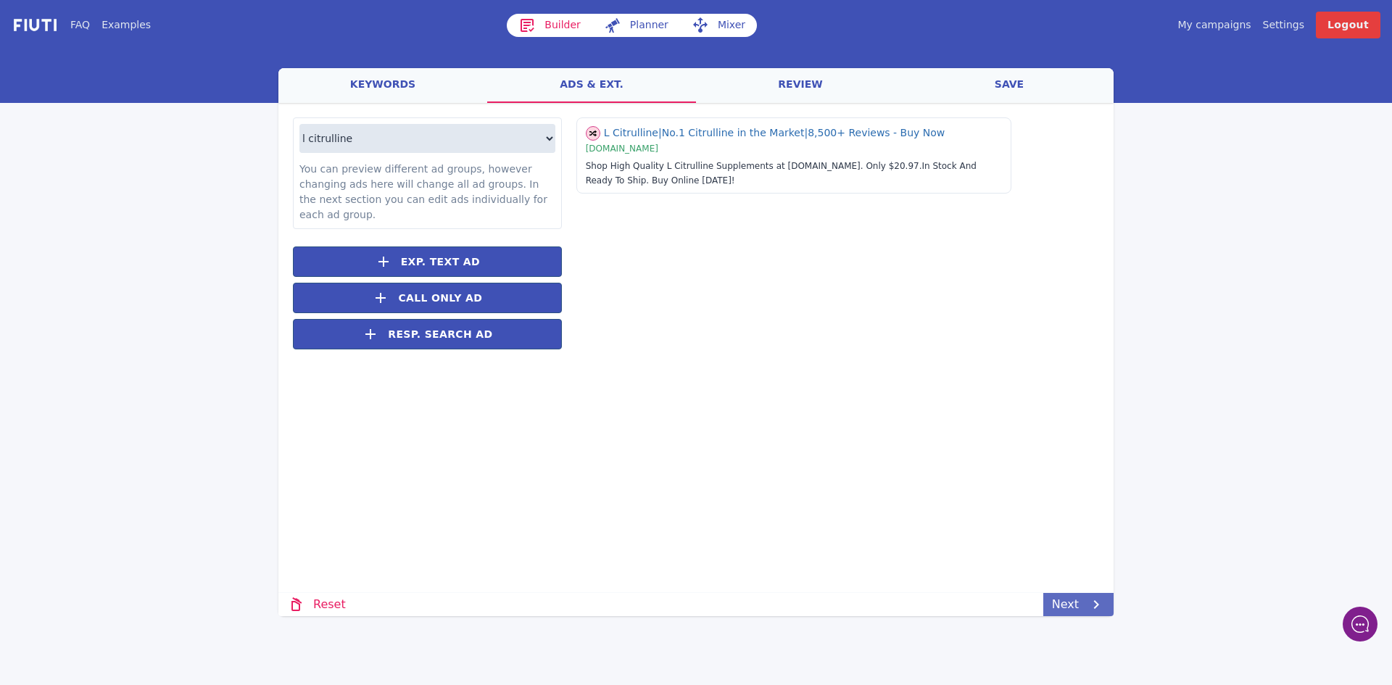
click at [1075, 604] on link "Next" at bounding box center [1078, 604] width 70 height 23
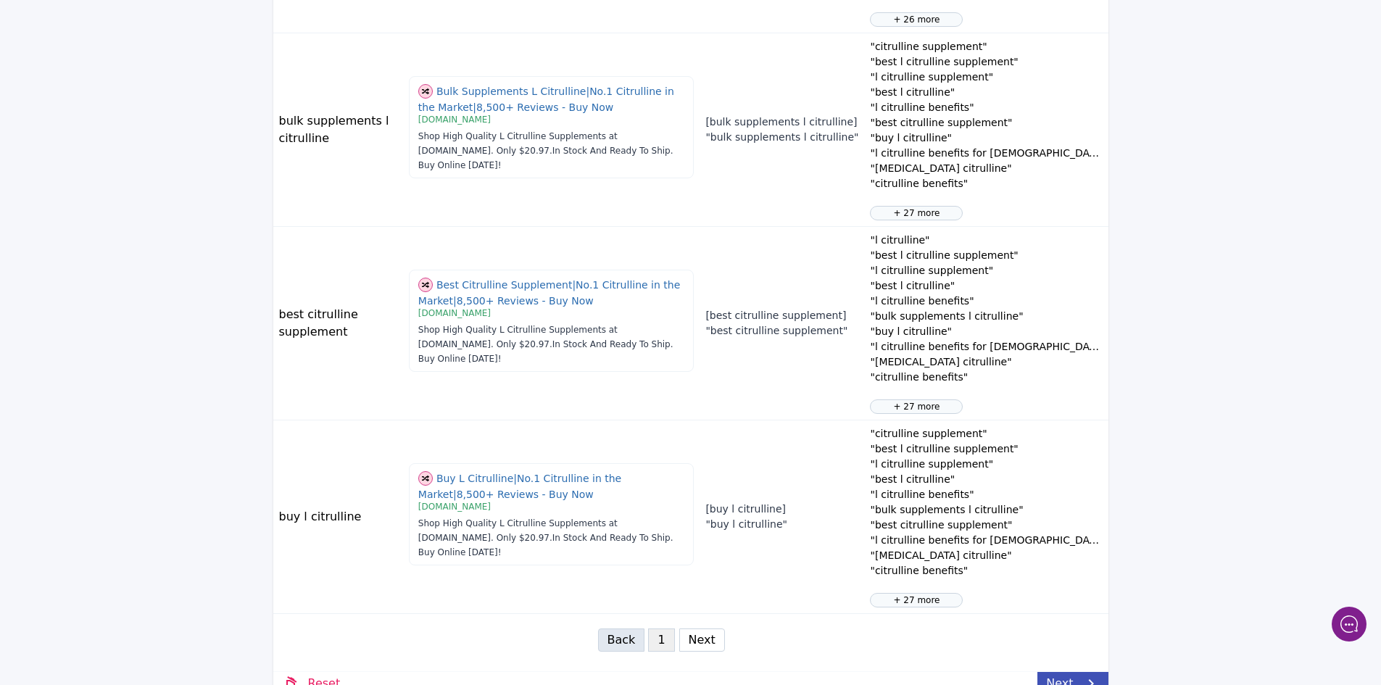
scroll to position [1584, 0]
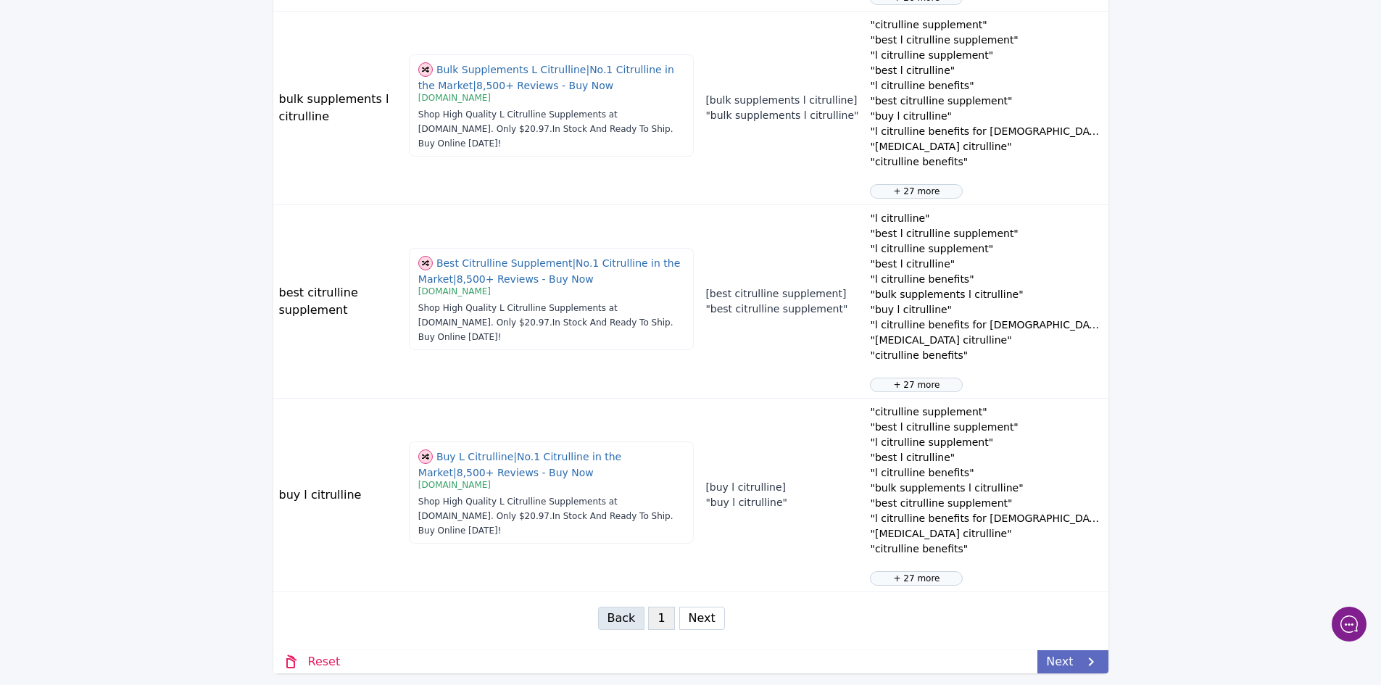
click at [1057, 665] on link "Next" at bounding box center [1072, 661] width 70 height 23
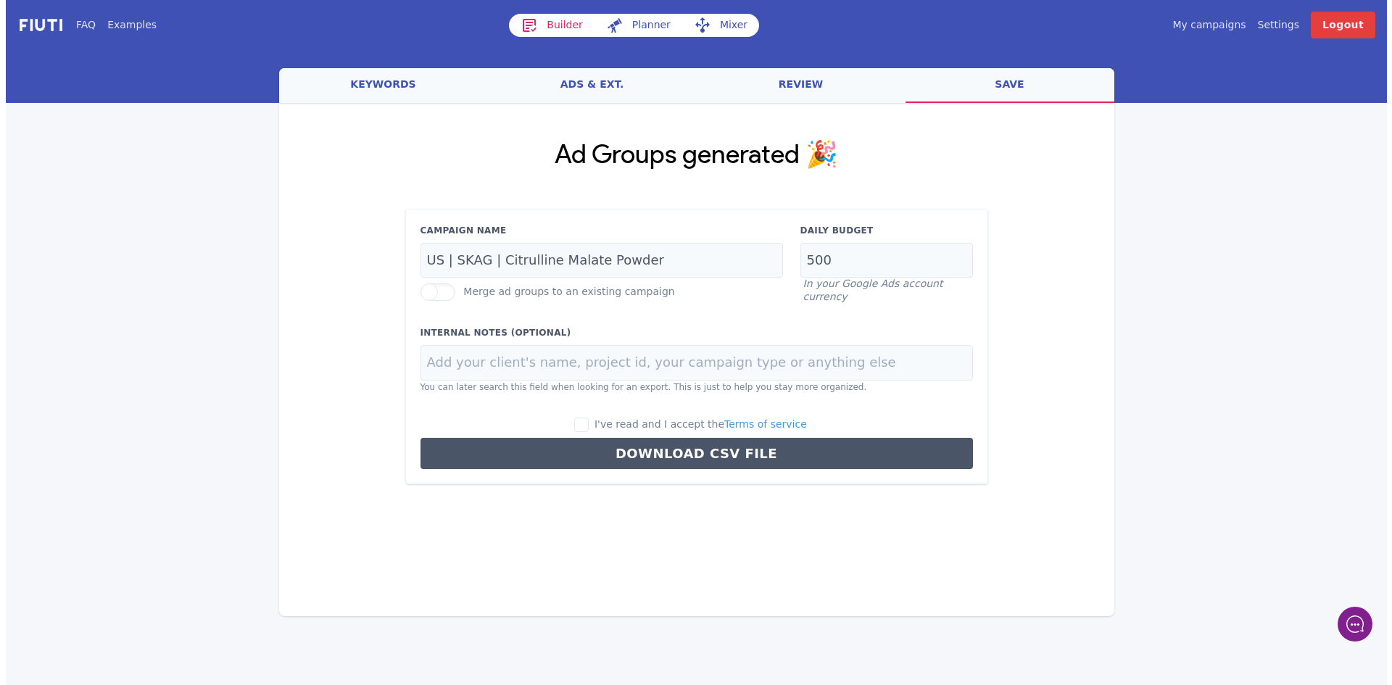
scroll to position [0, 0]
drag, startPoint x: 592, startPoint y: 257, endPoint x: 555, endPoint y: 254, distance: 37.8
click at [555, 254] on input "US | SKAG | Citrulline Malate Powder" at bounding box center [601, 261] width 362 height 36
type input "US | SKAG | L Citrulline Powder"
click at [589, 423] on input "I've read and I accept the Terms of service" at bounding box center [581, 425] width 14 height 14
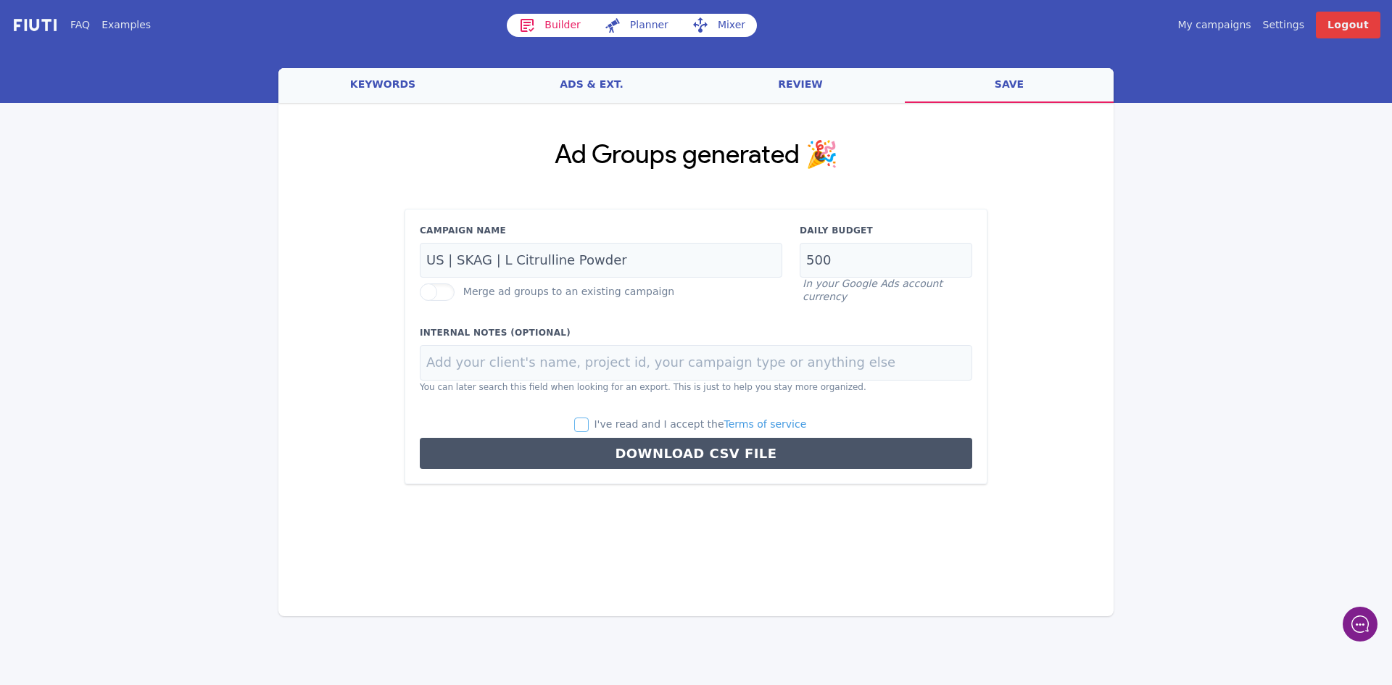
checkbox input "true"
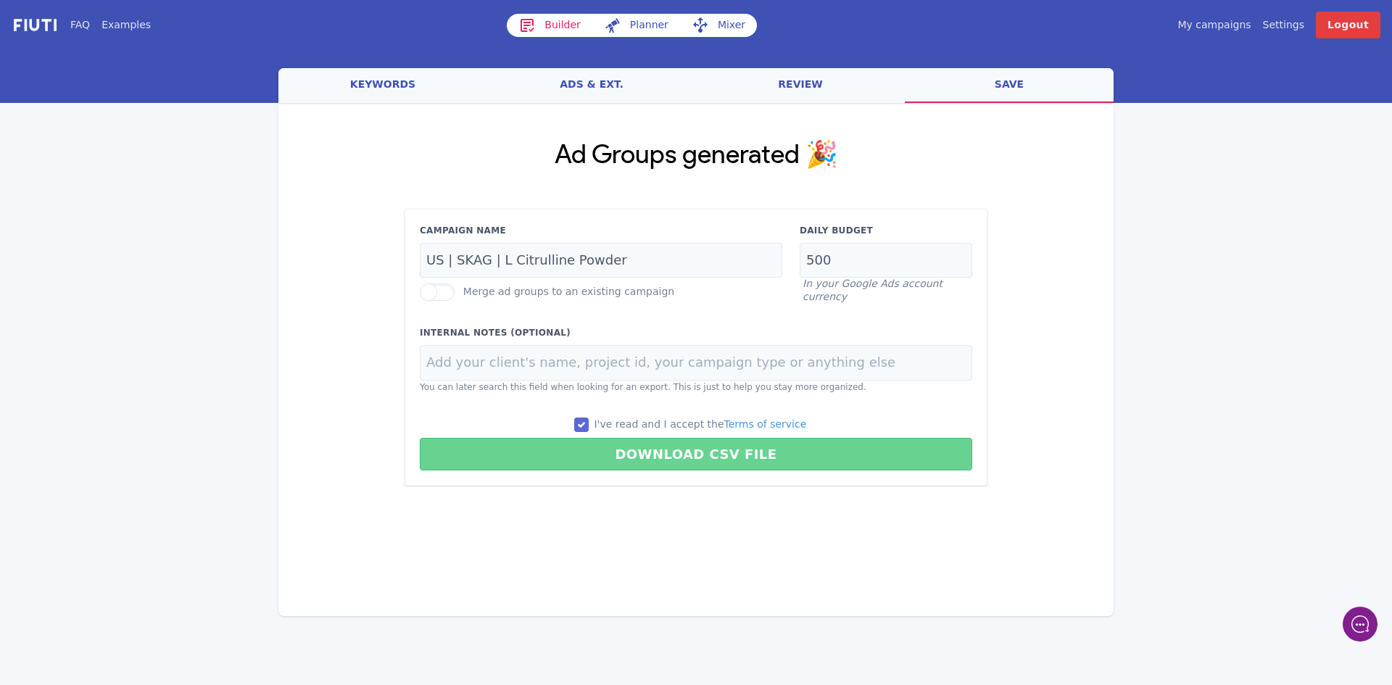
click at [655, 456] on button "Download CSV File" at bounding box center [696, 454] width 552 height 33
